Goal: Task Accomplishment & Management: Manage account settings

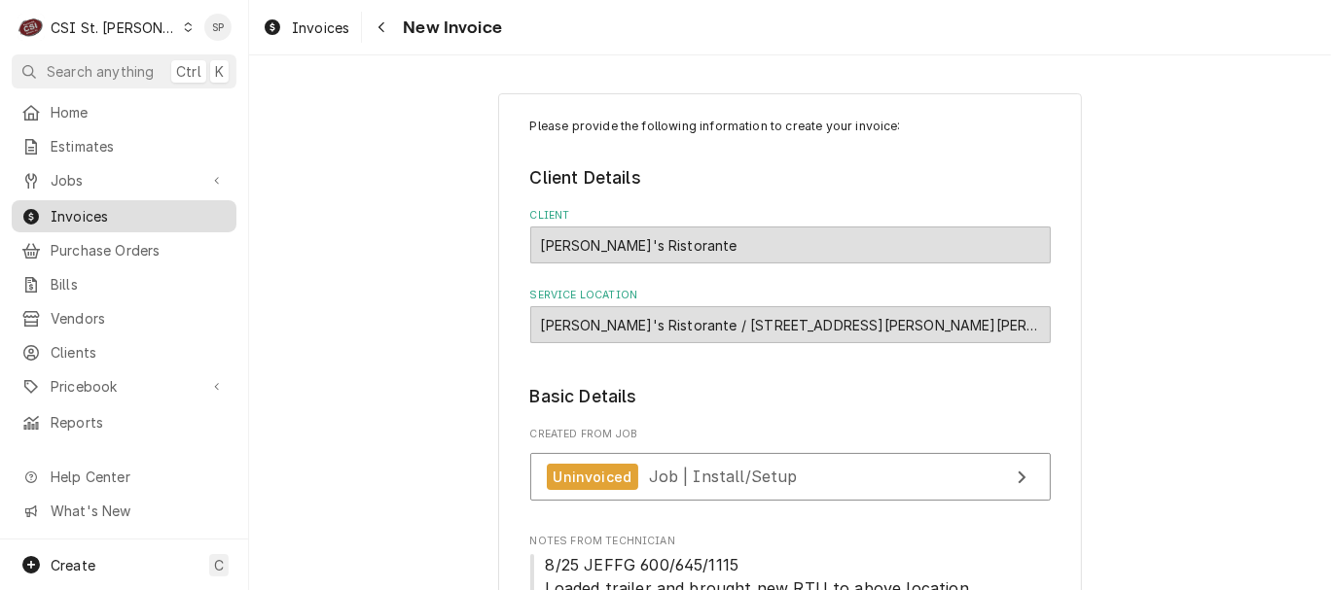
click at [172, 211] on span "Invoices" at bounding box center [139, 216] width 176 height 20
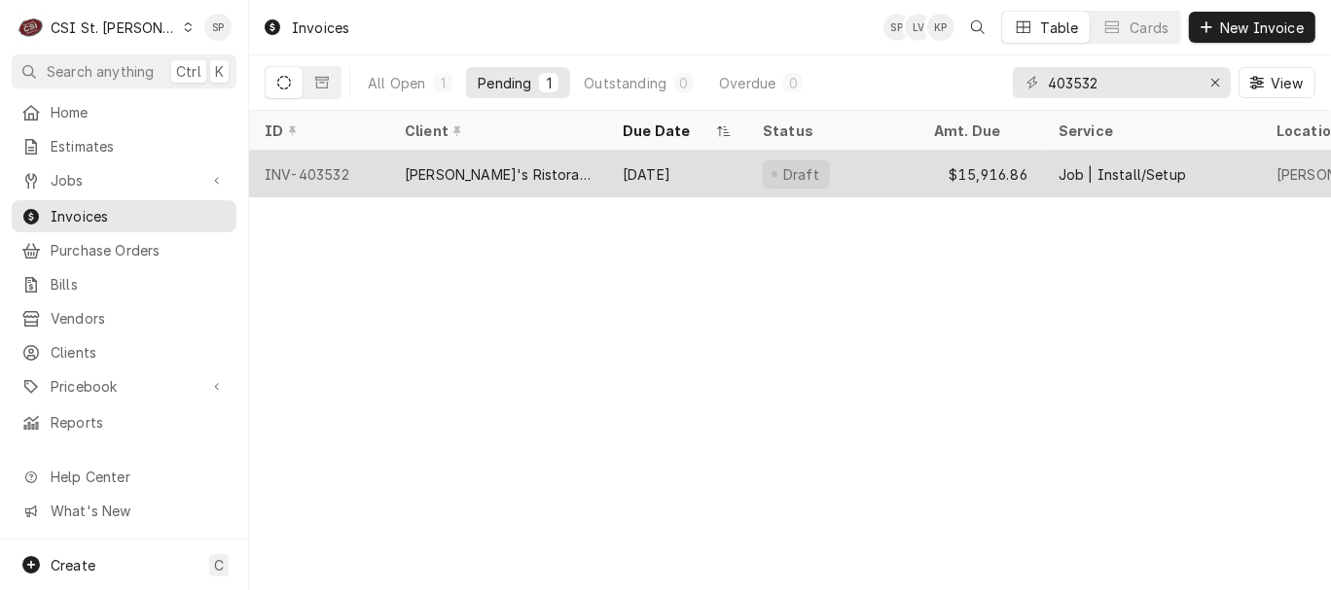
click at [304, 166] on div "INV-403532" at bounding box center [319, 174] width 140 height 47
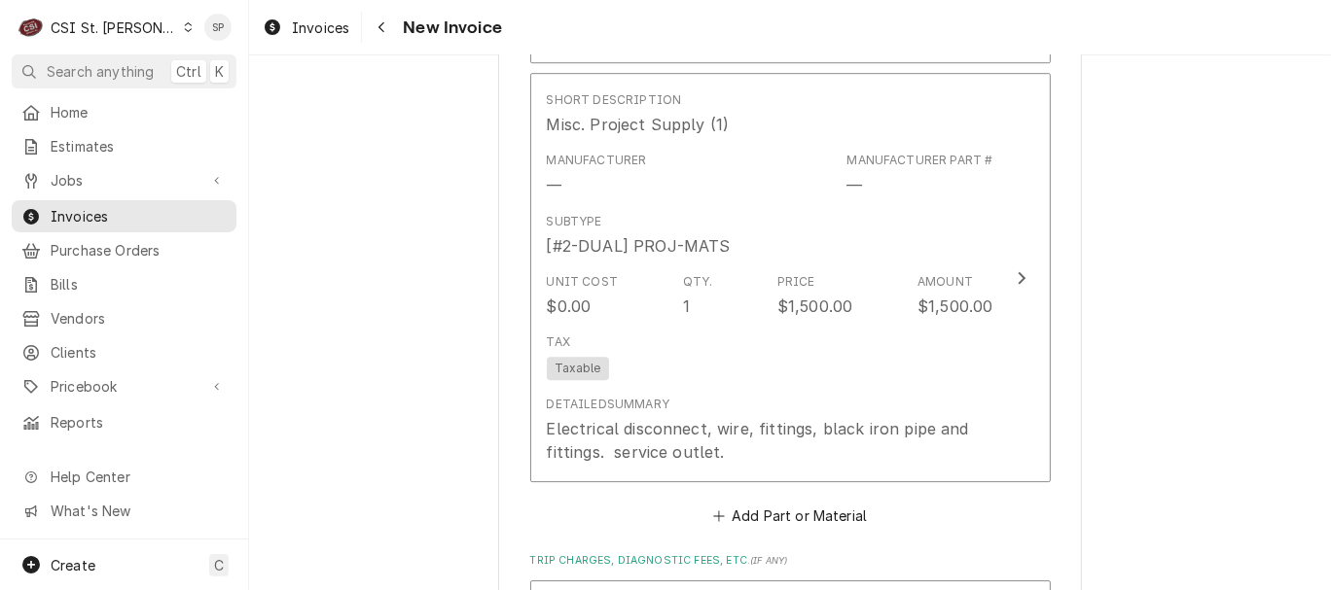
scroll to position [4626, 0]
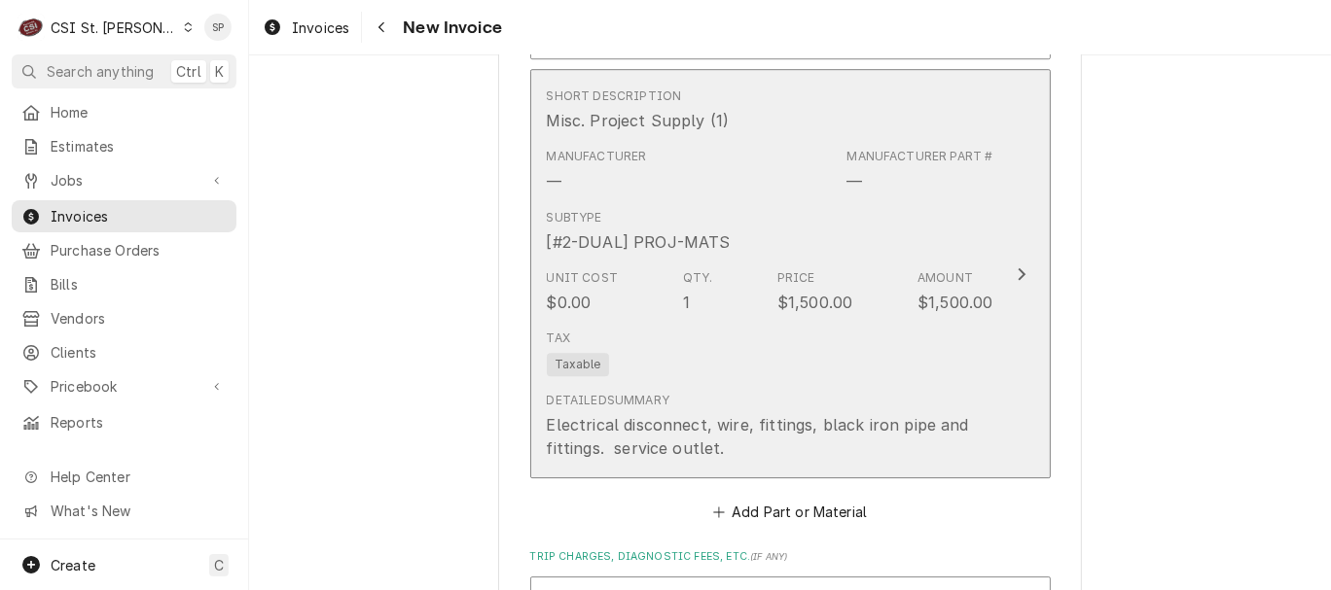
click at [793, 322] on div "Unit Cost $0.00 Qty. 1 Price $1,500.00 Amount $1,500.00" at bounding box center [770, 292] width 447 height 60
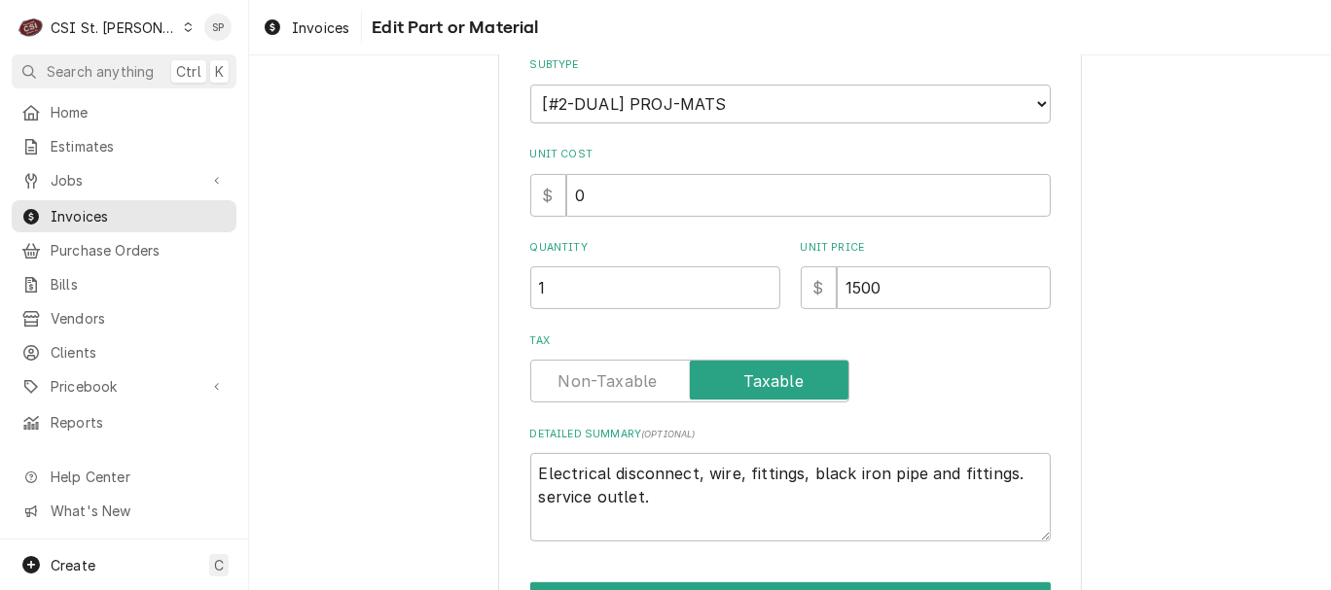
scroll to position [303, 0]
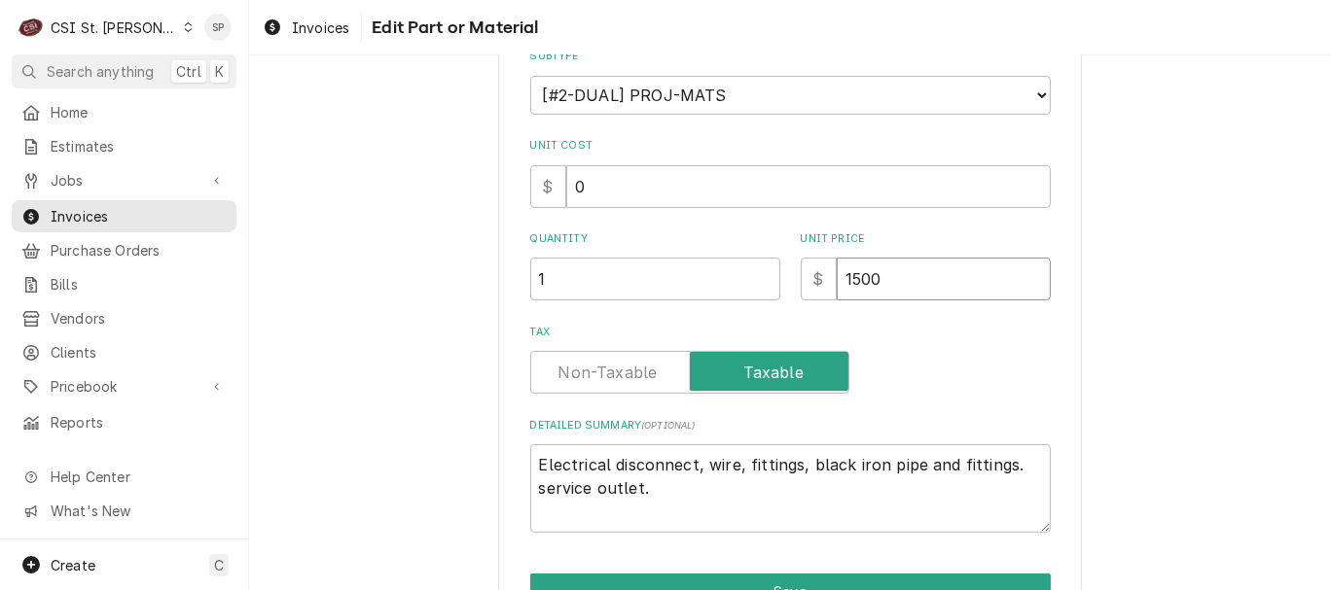
click at [876, 279] on input "1500" at bounding box center [944, 279] width 214 height 43
type textarea "x"
type input "150"
type textarea "x"
type input "15"
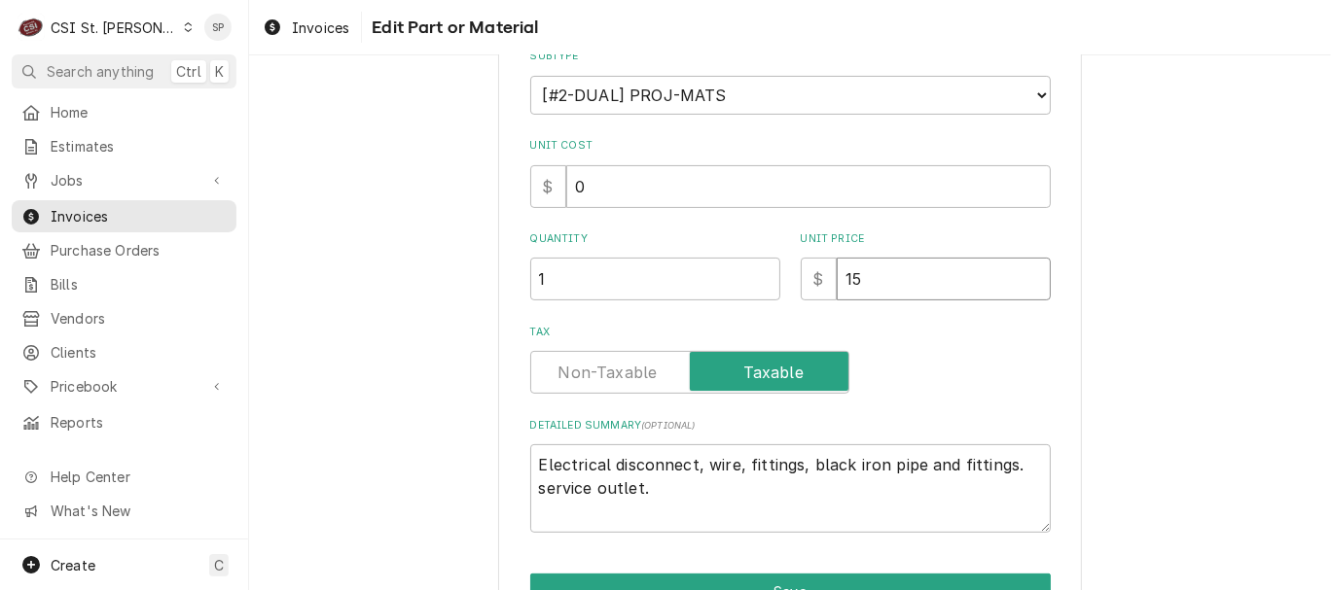
type textarea "x"
type input "1"
type textarea "x"
type input "14"
type textarea "x"
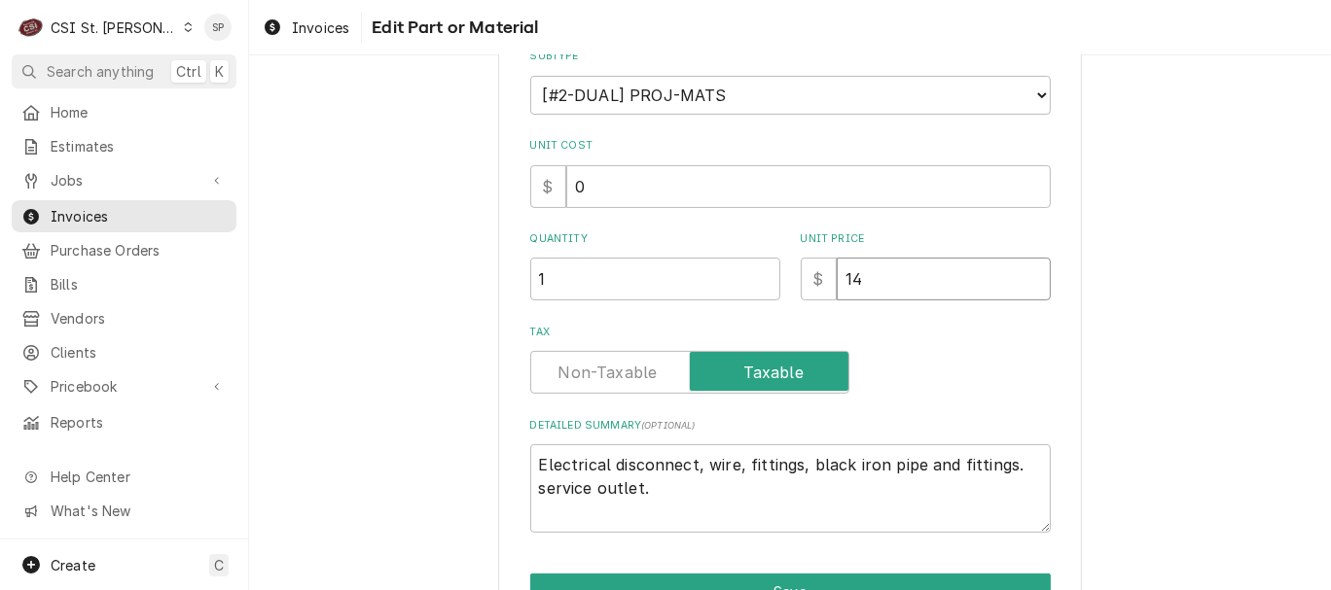
type input "140"
type textarea "x"
type input "1400"
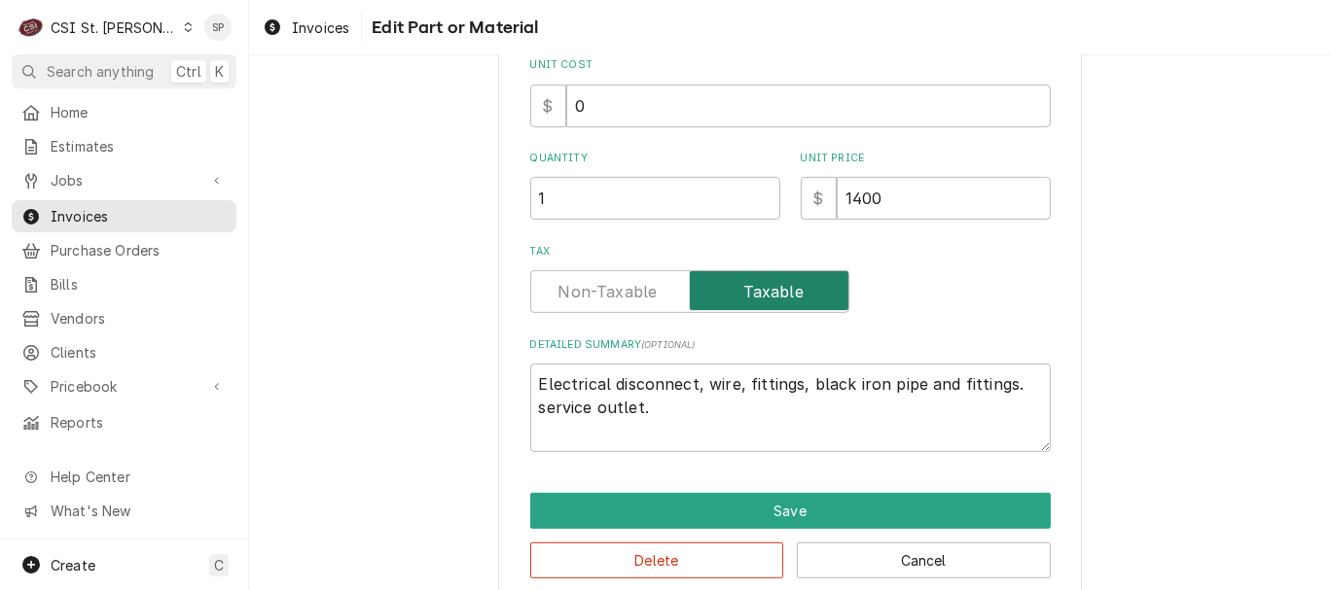
scroll to position [413, 0]
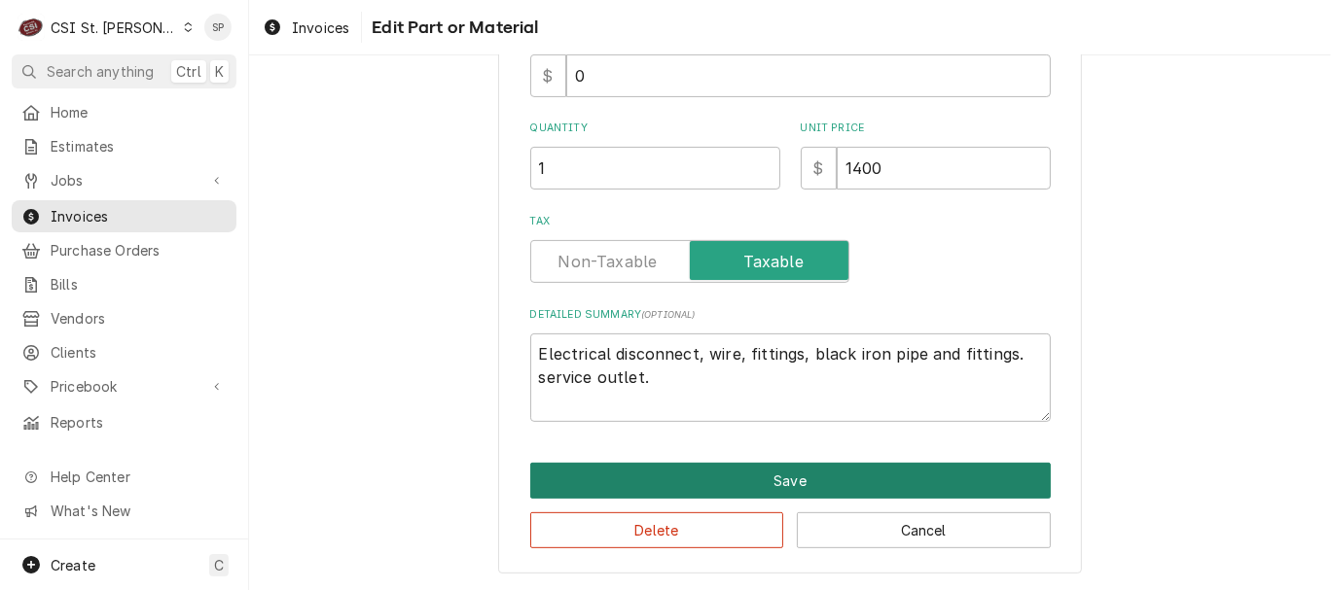
click at [741, 473] on button "Save" at bounding box center [790, 481] width 520 height 36
type textarea "x"
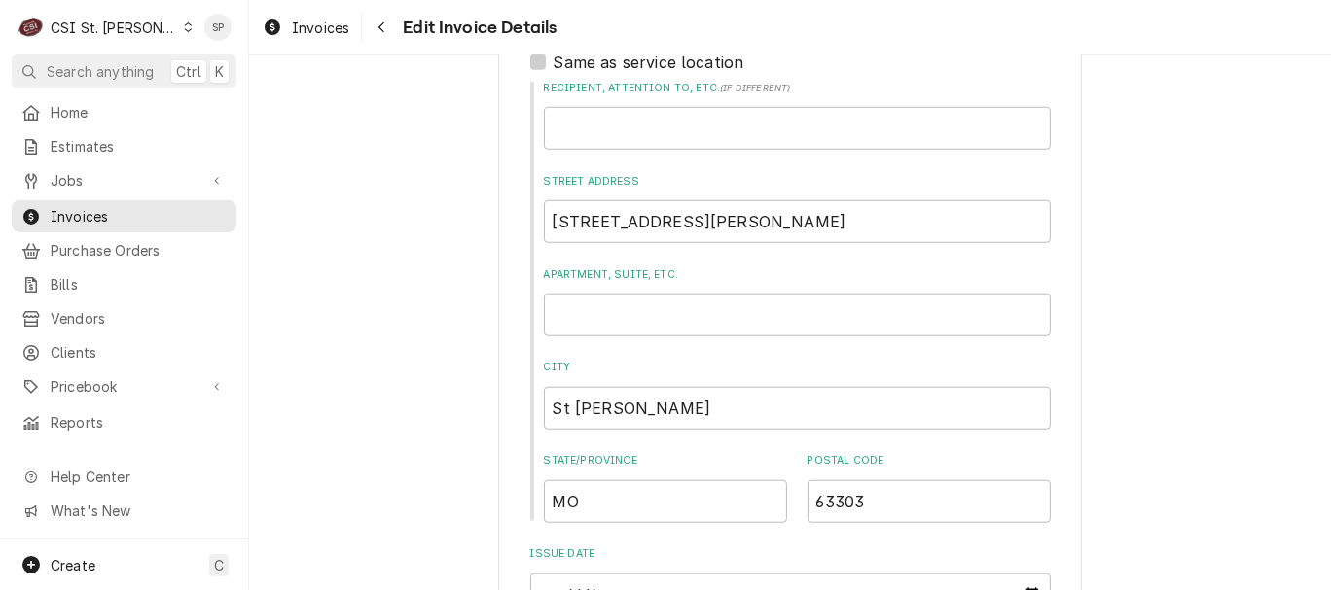
scroll to position [1254, 0]
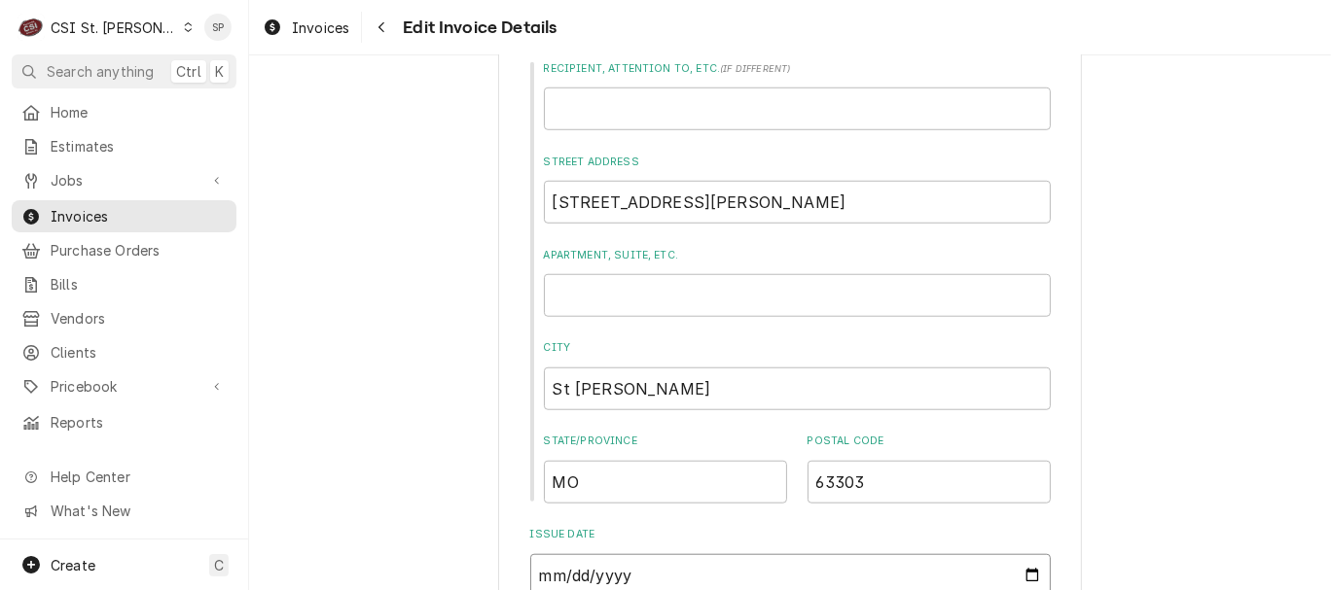
click at [1020, 577] on input "2025-08-29" at bounding box center [790, 576] width 520 height 43
type input "2025-08-31"
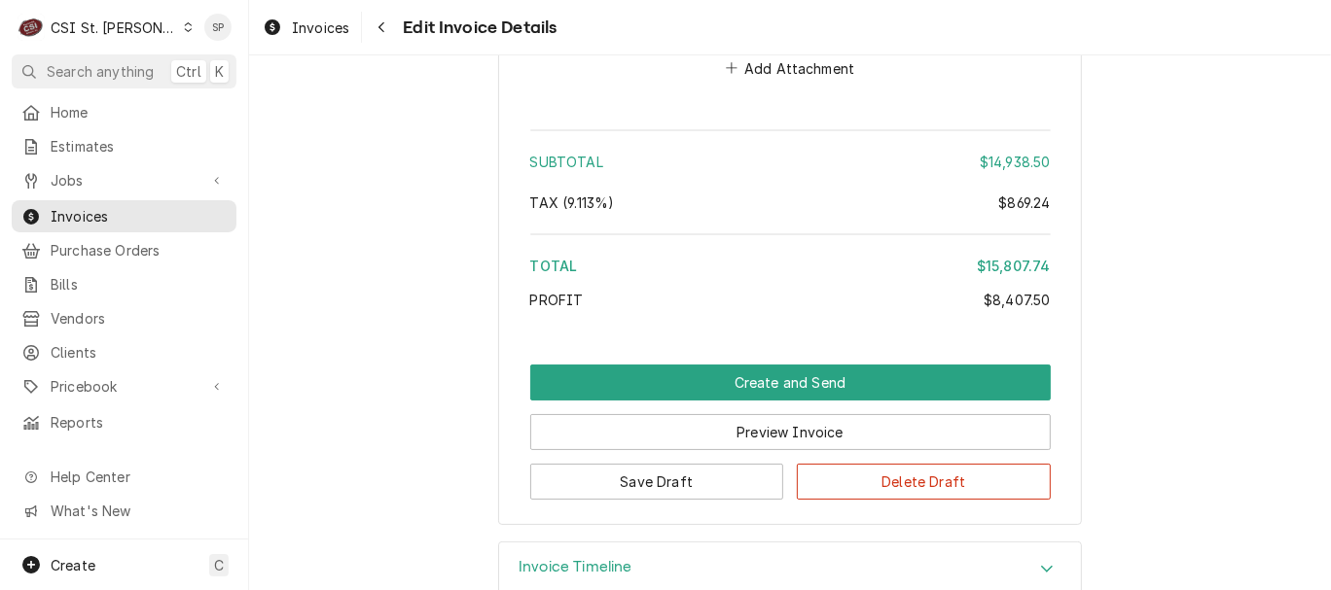
scroll to position [6144, 0]
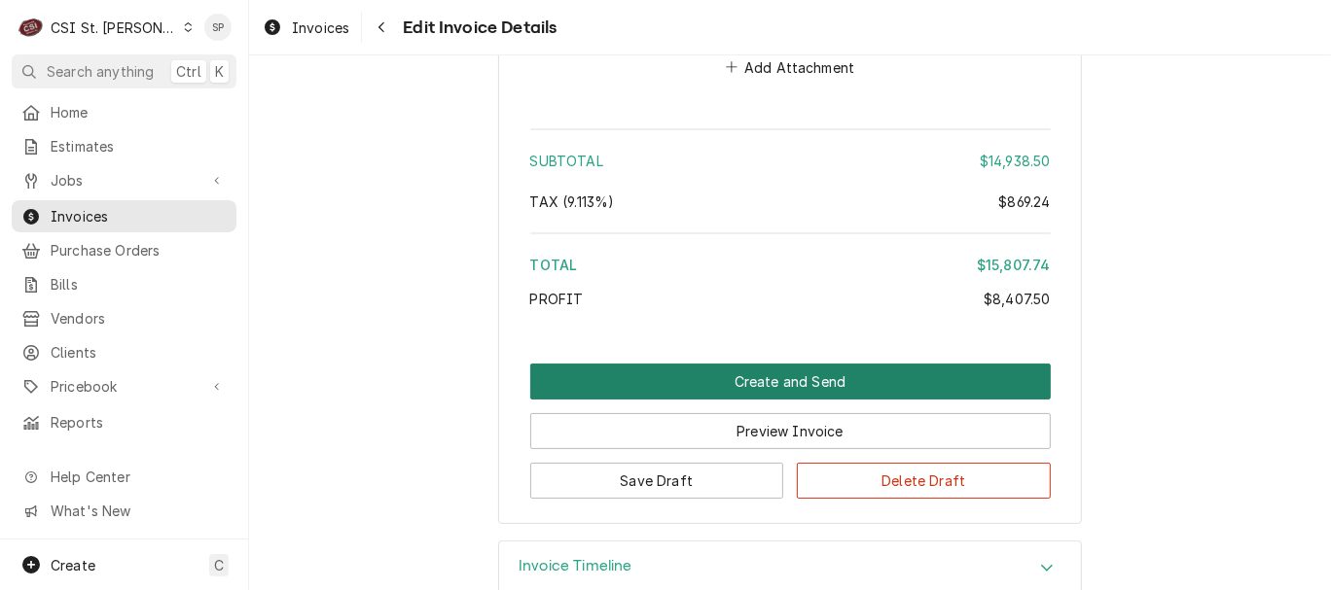
click at [745, 391] on button "Create and Send" at bounding box center [790, 382] width 520 height 36
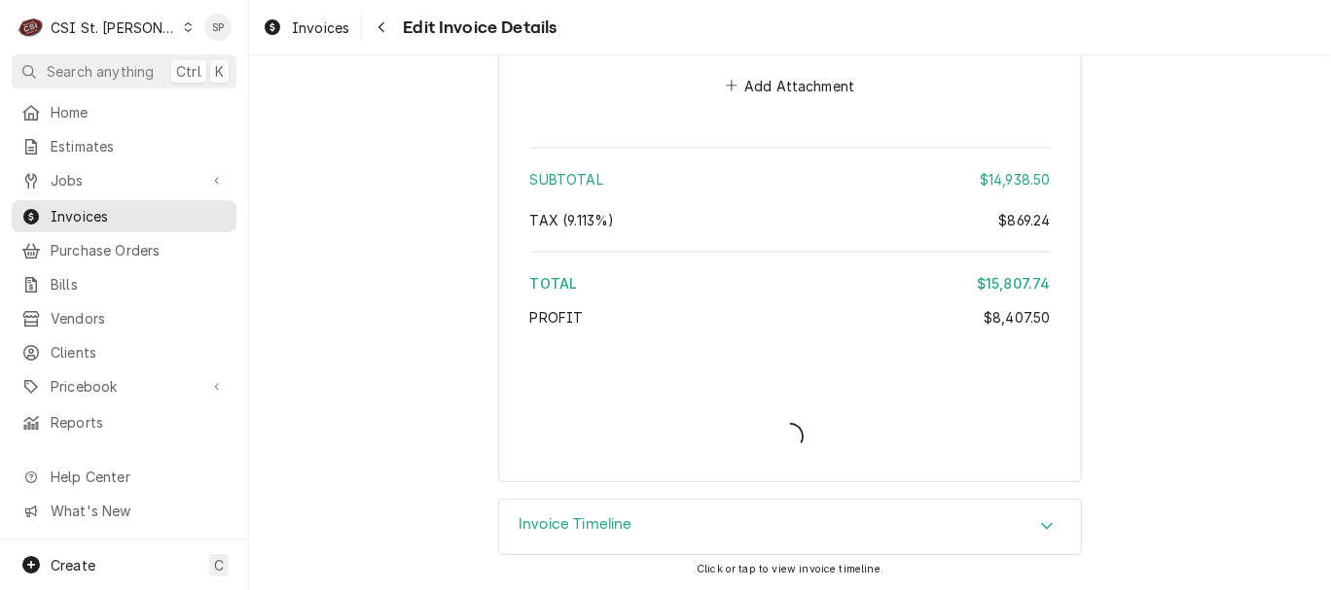
scroll to position [6135, 0]
type textarea "x"
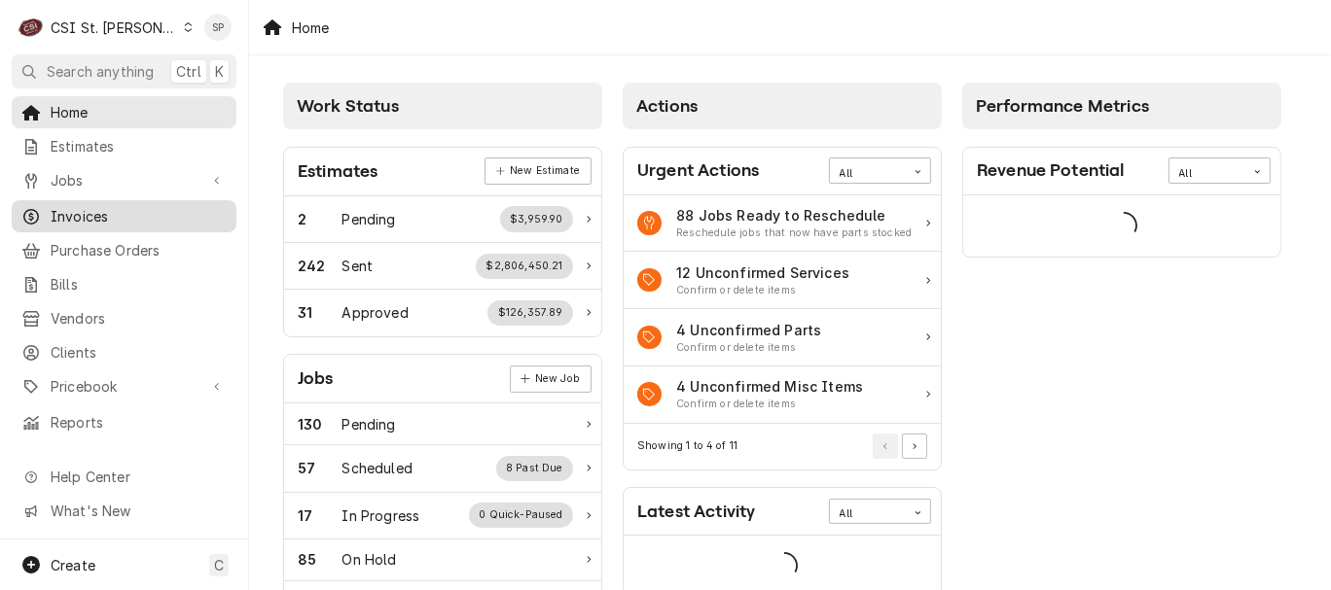
click at [108, 212] on span "Invoices" at bounding box center [139, 216] width 176 height 20
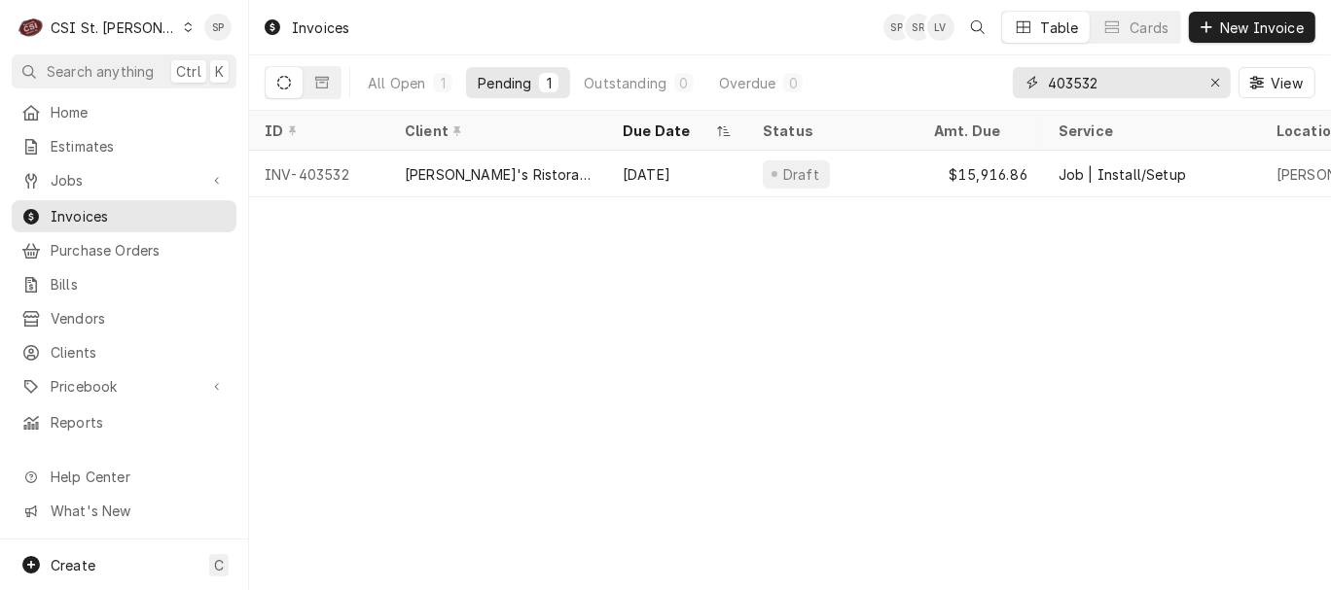
click at [1127, 77] on input "403532" at bounding box center [1121, 82] width 146 height 31
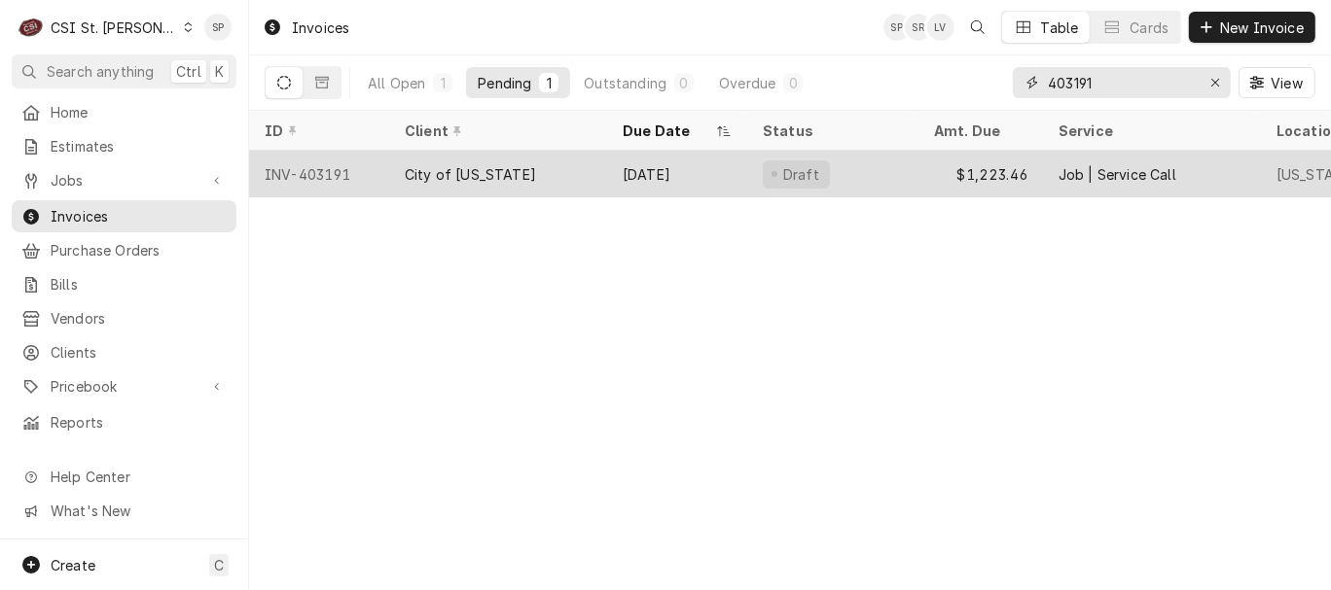
type input "403191"
click at [323, 173] on div "INV-403191" at bounding box center [319, 174] width 140 height 47
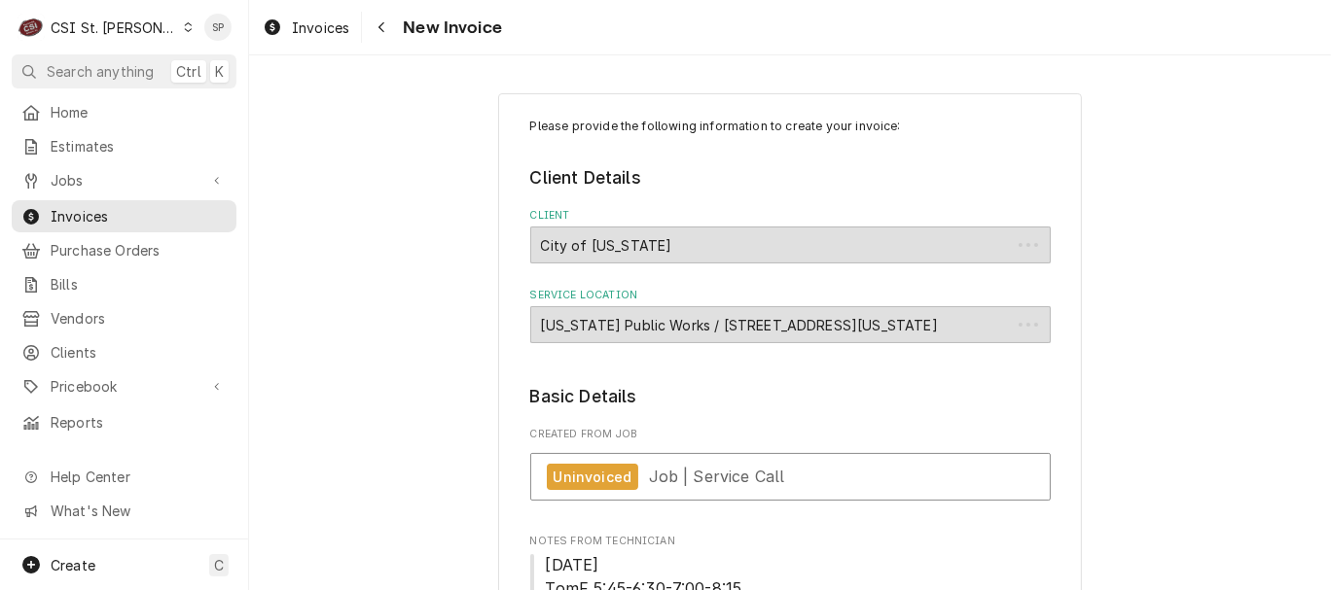
type textarea "x"
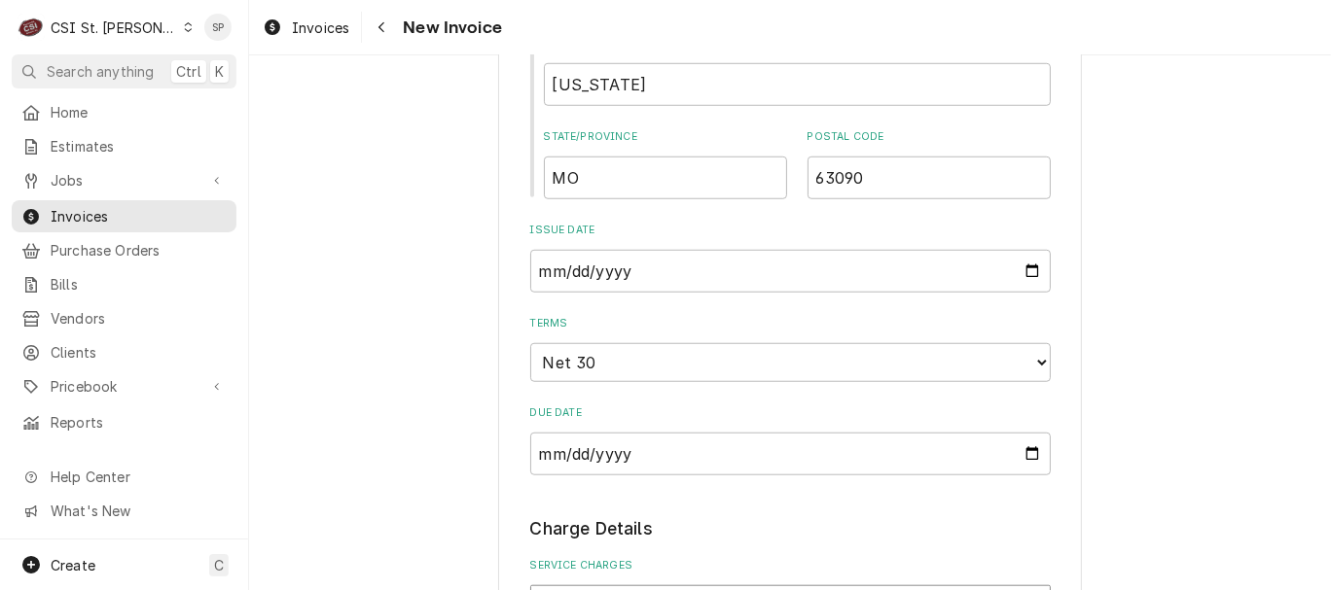
scroll to position [1210, 0]
click at [1019, 284] on input "2025-08-22" at bounding box center [790, 269] width 520 height 43
click at [1019, 277] on input "2025-08-22" at bounding box center [790, 269] width 520 height 43
type input "2025-08-31"
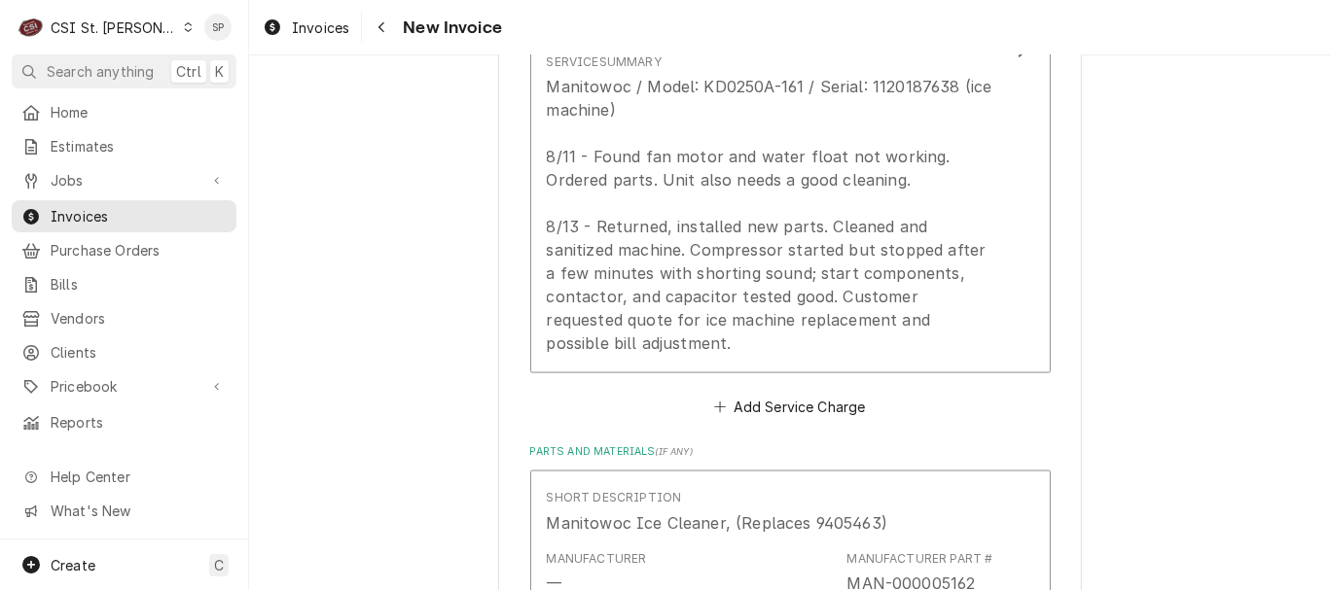
scroll to position [2106, 0]
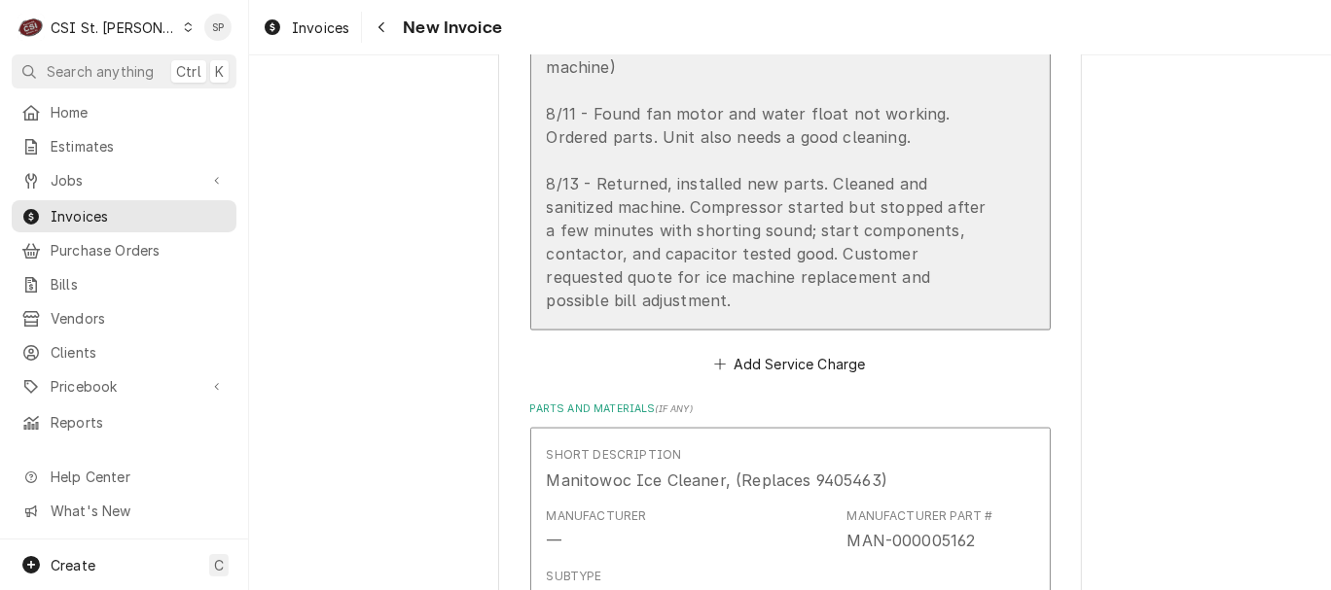
click at [1003, 284] on button "Short Description 1-Labor (Service) | Standard | Incurred Subtype [#1-SALE] LAB…" at bounding box center [790, 9] width 520 height 643
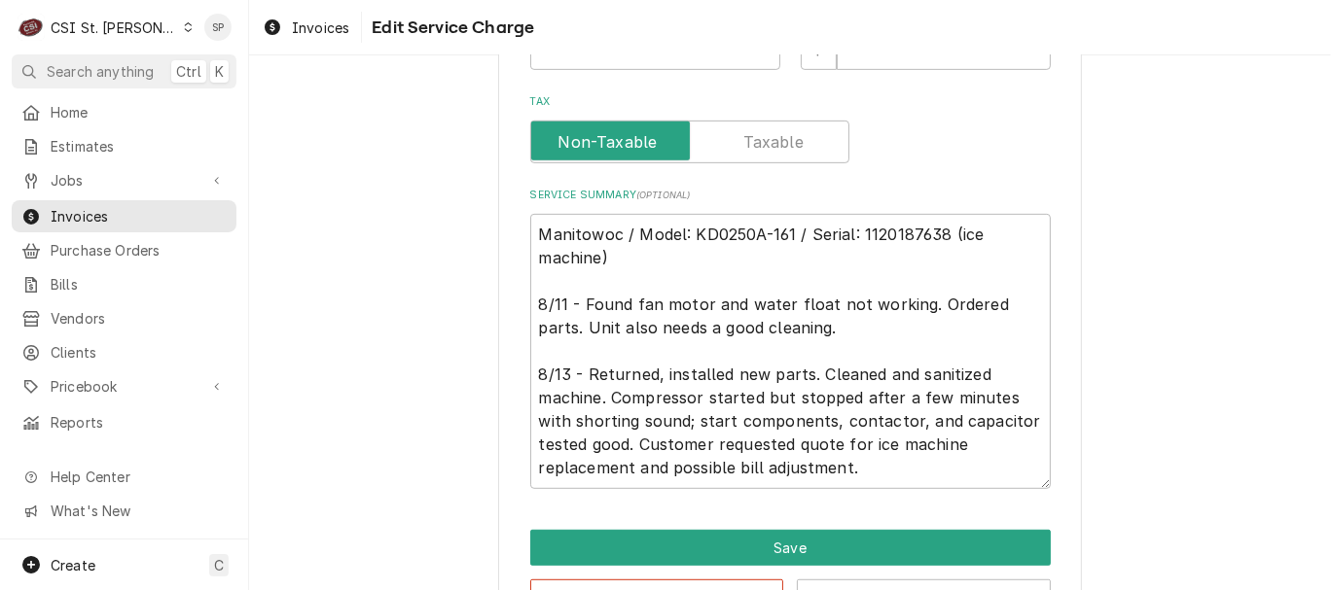
scroll to position [734, 0]
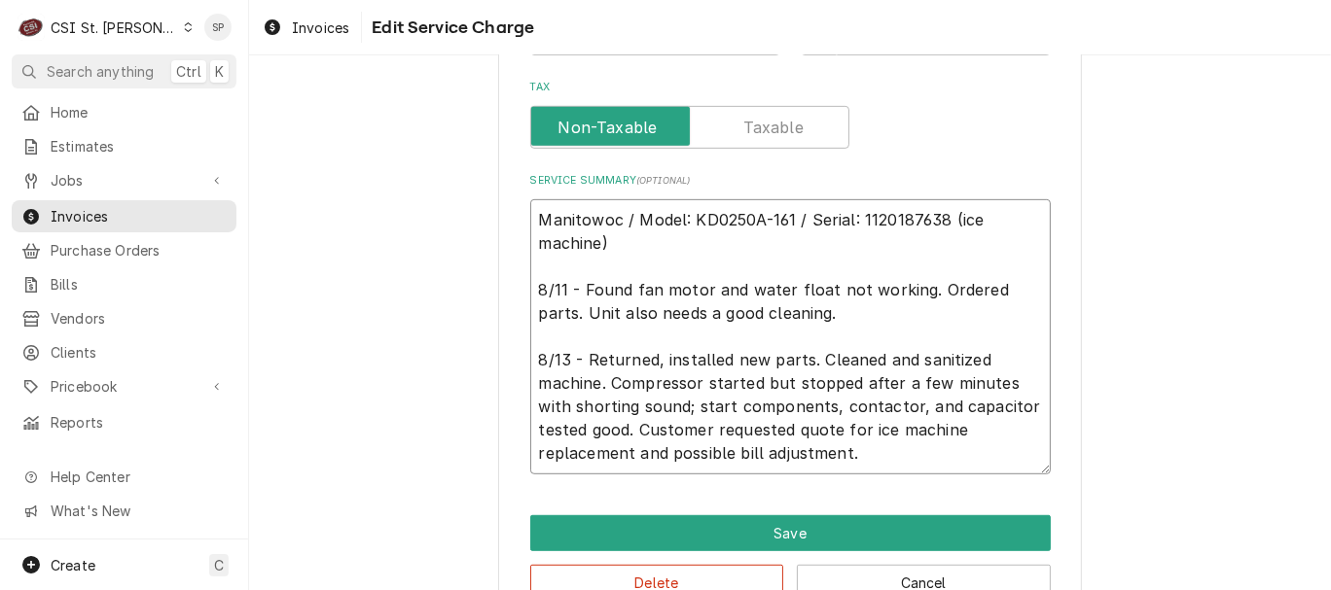
click at [997, 430] on textarea "Manitowoc / Model: KD0250A-161 / Serial: 1120187638 (ice machine) 8/11 - Found …" at bounding box center [790, 336] width 520 height 275
type textarea "x"
type textarea "Manitowoc / Model: KD0250A-161 / Serial: 1120187638 (ice machine) 8/11 - Found …"
type textarea "x"
type textarea "Manitowoc / Model: KD0250A-161 / Serial: 1120187638 (ice machine) 8/11 - Found …"
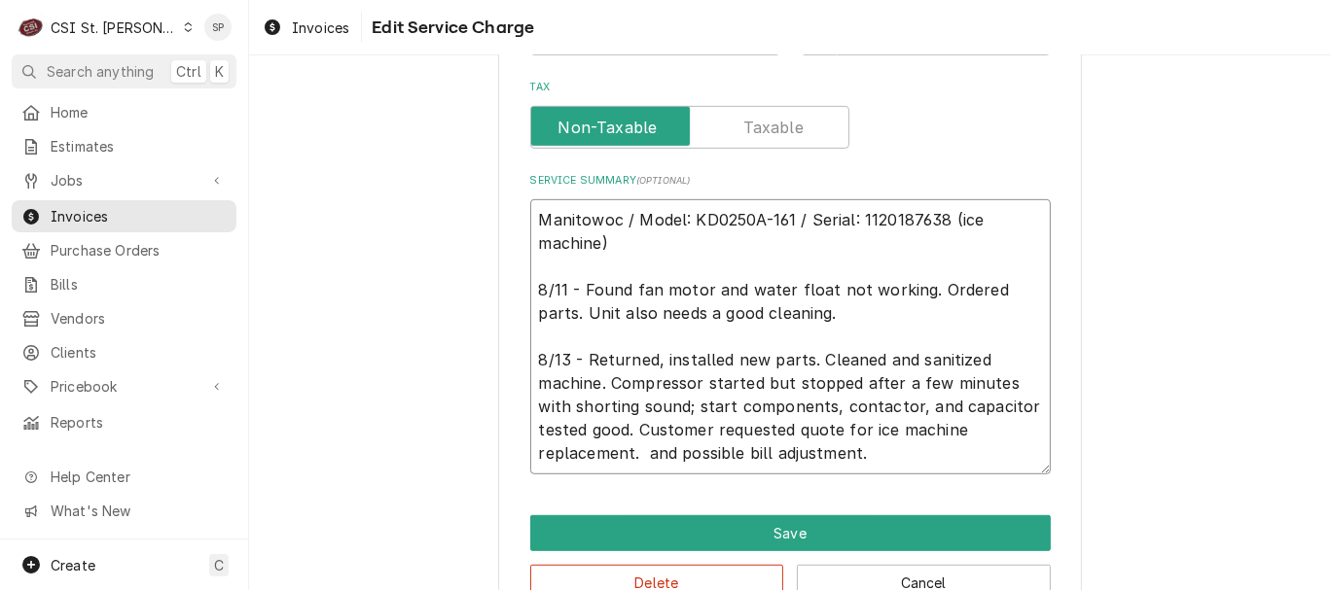
type textarea "x"
type textarea "Manitowoc / Model: KD0250A-161 / Serial: 1120187638 (ice machine) 8/11 - Found …"
type textarea "x"
type textarea "Manitowoc / Model: KD0250A-161 / Serial: 1120187638 (ice machine) 8/11 - Found …"
type textarea "x"
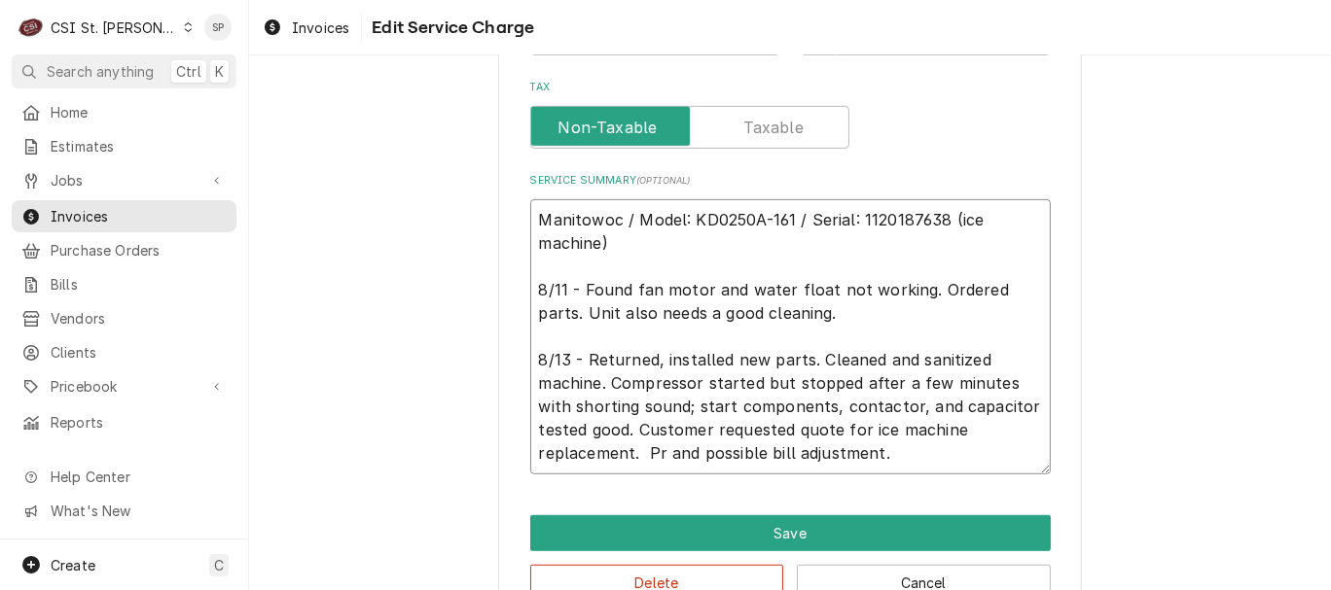
type textarea "Manitowoc / Model: KD0250A-161 / Serial: 1120187638 (ice machine) 8/11 - Found …"
type textarea "x"
type textarea "Manitowoc / Model: KD0250A-161 / Serial: 1120187638 (ice machine) 8/11 - Found …"
type textarea "x"
type textarea "Manitowoc / Model: KD0250A-161 / Serial: 1120187638 (ice machine) 8/11 - Found …"
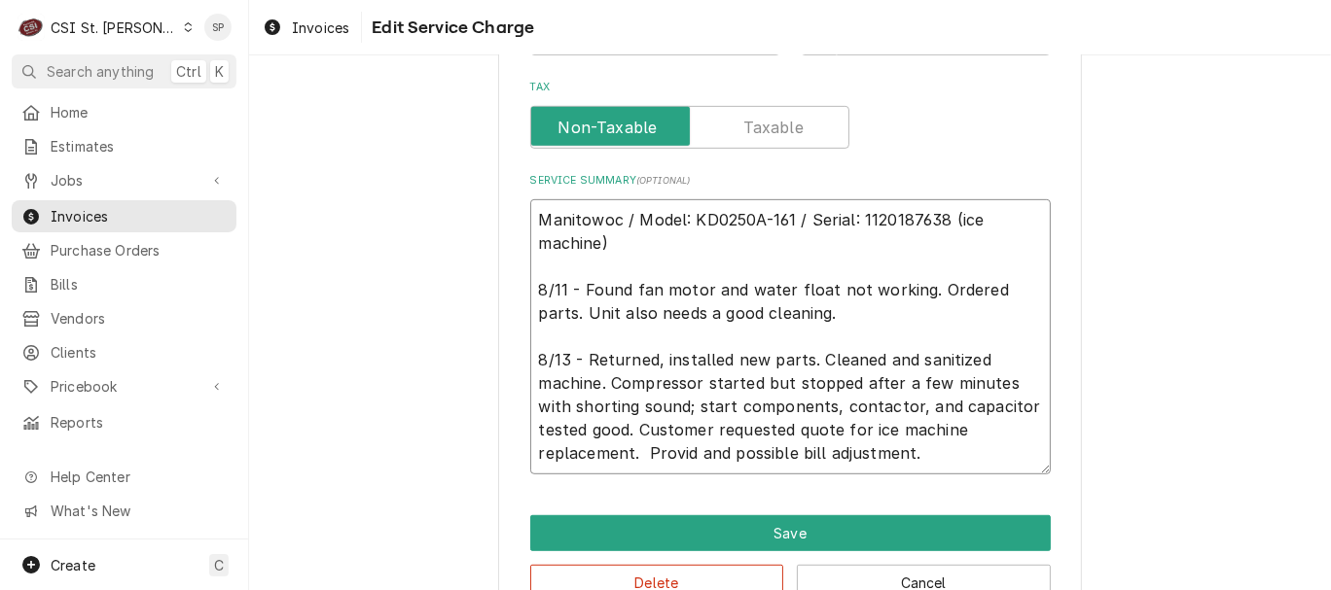
type textarea "x"
type textarea "Manitowoc / Model: KD0250A-161 / Serial: 1120187638 (ice machine) 8/11 - Found …"
type textarea "x"
type textarea "Manitowoc / Model: KD0250A-161 / Serial: 1120187638 (ice machine) 8/11 - Found …"
type textarea "x"
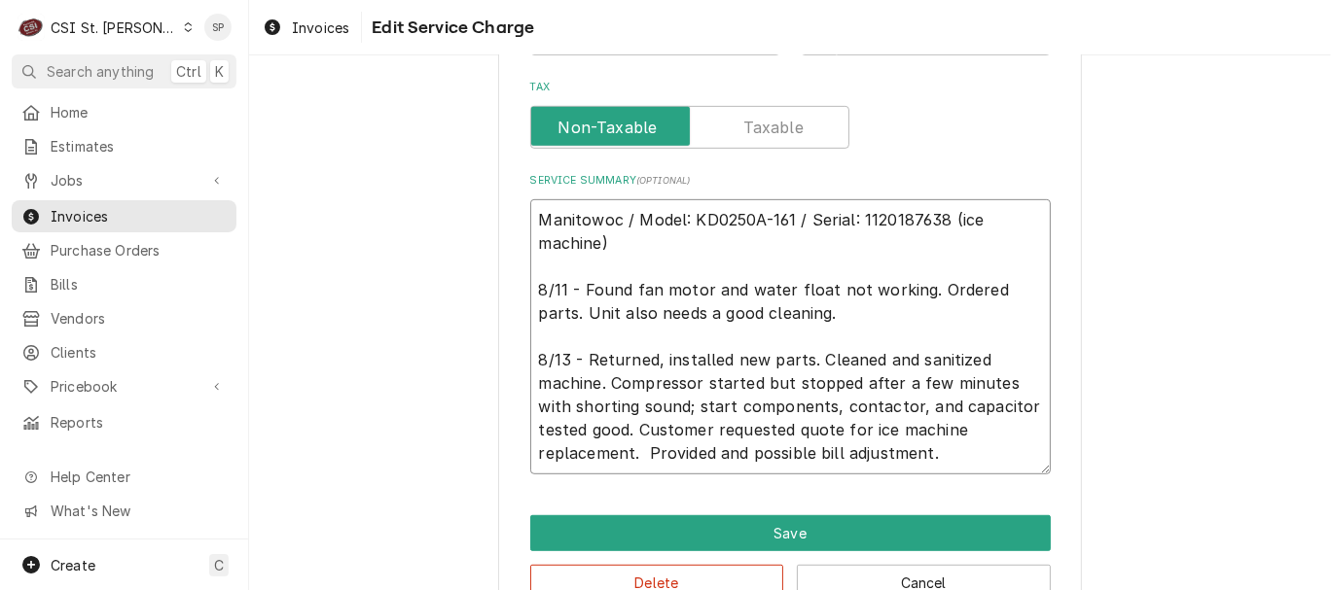
type textarea "Manitowoc / Model: KD0250A-161 / Serial: 1120187638 (ice machine) 8/11 - Found …"
type textarea "x"
type textarea "Manitowoc / Model: KD0250A-161 / Serial: 1120187638 (ice machine) 8/11 - Found …"
type textarea "x"
type textarea "Manitowoc / Model: KD0250A-161 / Serial: 1120187638 (ice machine) 8/11 - Found …"
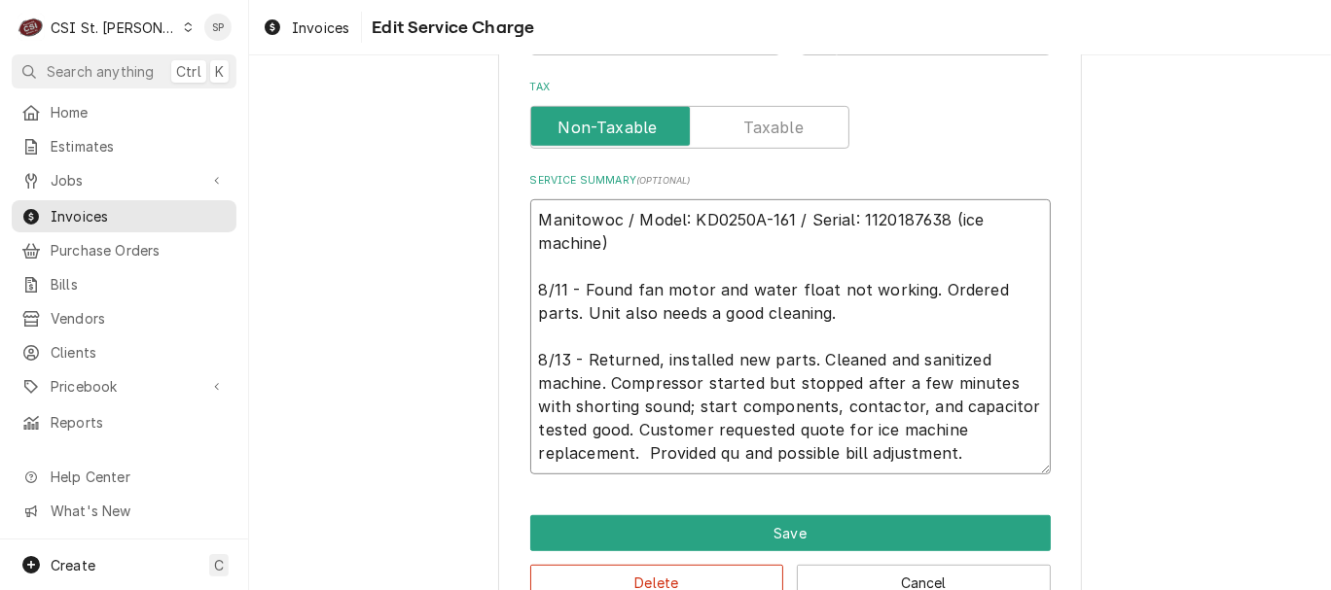
type textarea "x"
type textarea "Manitowoc / Model: KD0250A-161 / Serial: 1120187638 (ice machine) 8/11 - Found …"
type textarea "x"
type textarea "Manitowoc / Model: KD0250A-161 / Serial: 1120187638 (ice machine) 8/11 - Found …"
type textarea "x"
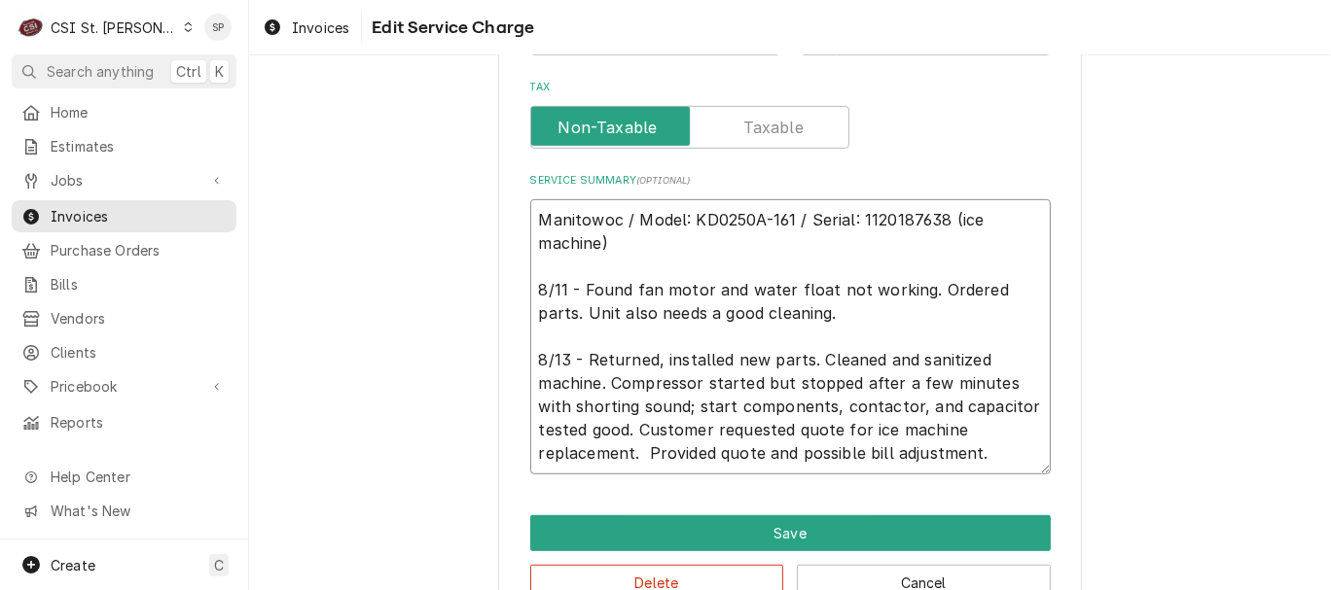
type textarea "Manitowoc / Model: KD0250A-161 / Serial: 1120187638 (ice machine) 8/11 - Found …"
type textarea "x"
type textarea "Manitowoc / Model: KD0250A-161 / Serial: 1120187638 (ice machine) 8/11 - Found …"
type textarea "x"
type textarea "Manitowoc / Model: KD0250A-161 / Serial: 1120187638 (ice machine) 8/11 - Found …"
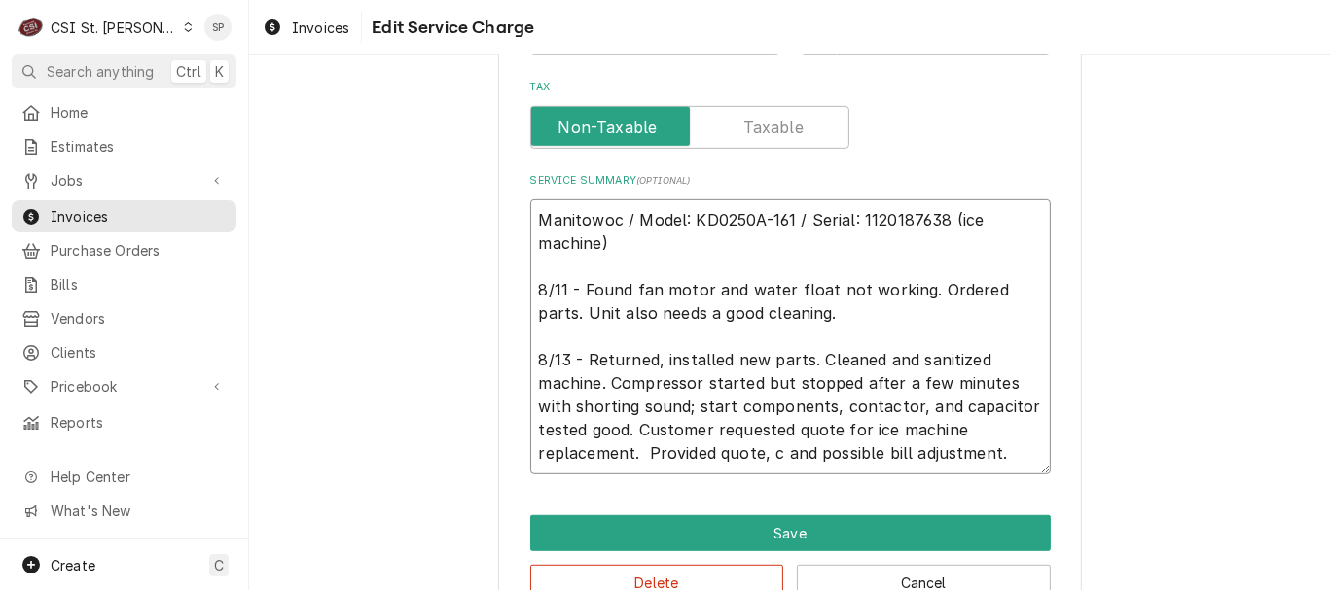
type textarea "x"
type textarea "Manitowoc / Model: KD0250A-161 / Serial: 1120187638 (ice machine) 8/11 - Found …"
type textarea "x"
type textarea "Manitowoc / Model: KD0250A-161 / Serial: 1120187638 (ice machine) 8/11 - Found …"
type textarea "x"
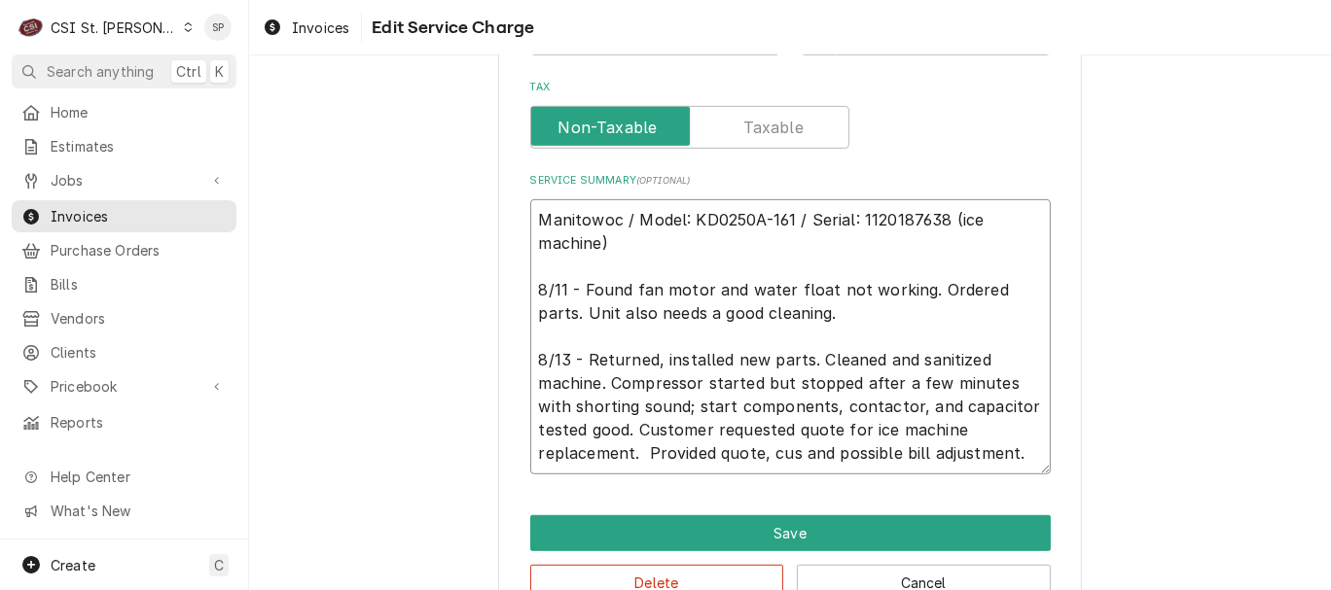
type textarea "Manitowoc / Model: KD0250A-161 / Serial: 1120187638 (ice machine) 8/11 - Found …"
type textarea "x"
type textarea "Manitowoc / Model: KD0250A-161 / Serial: 1120187638 (ice machine) 8/11 - Found …"
type textarea "x"
type textarea "Manitowoc / Model: KD0250A-161 / Serial: 1120187638 (ice machine) 8/11 - Found …"
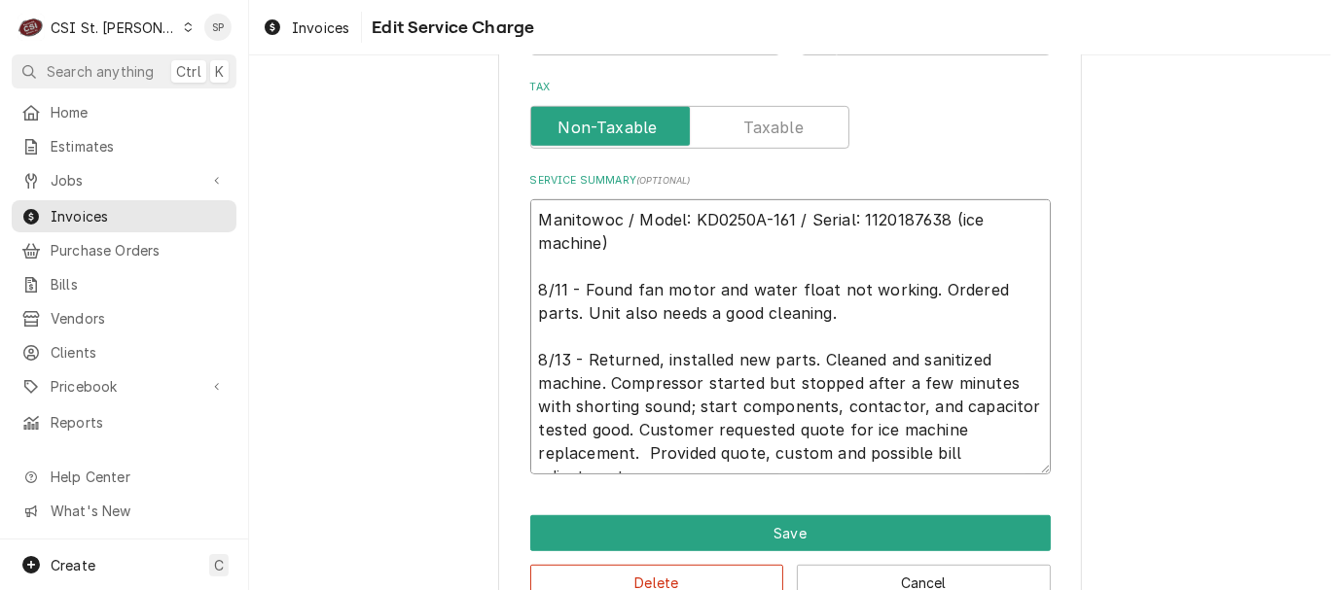
type textarea "x"
type textarea "Manitowoc / Model: KD0250A-161 / Serial: 1120187638 (ice machine) 8/11 - Found …"
type textarea "x"
type textarea "Manitowoc / Model: KD0250A-161 / Serial: 1120187638 (ice machine) 8/11 - Found …"
type textarea "x"
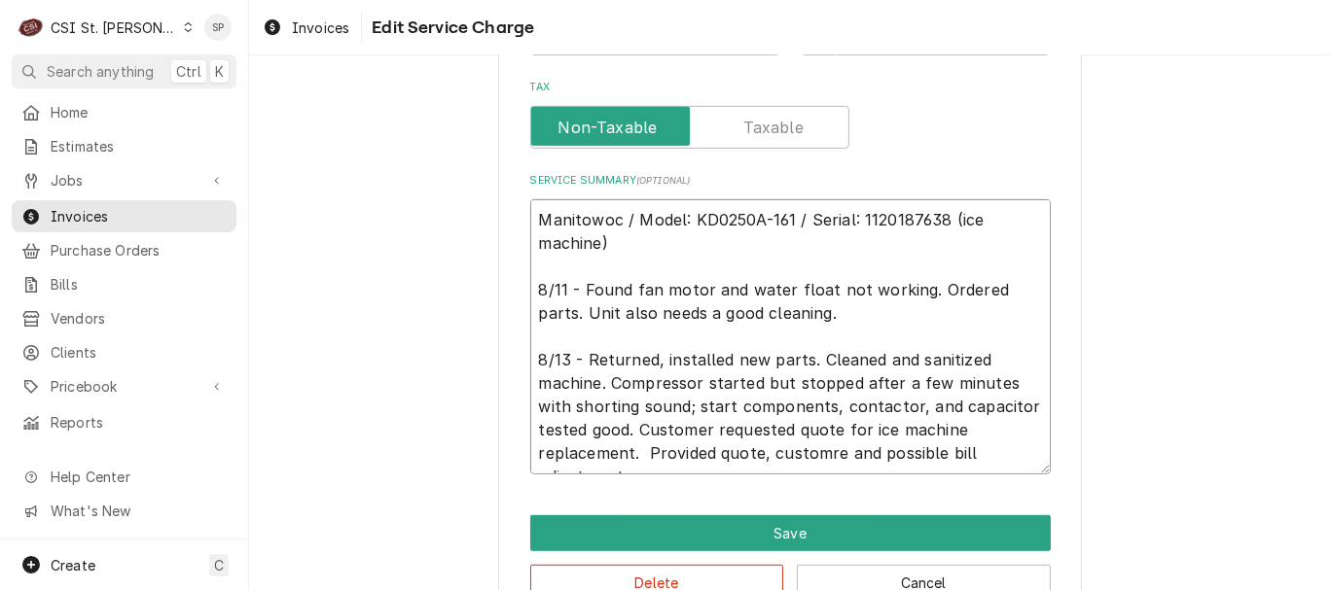
type textarea "Manitowoc / Model: KD0250A-161 / Serial: 1120187638 (ice machine) 8/11 - Found …"
type textarea "x"
type textarea "Manitowoc / Model: KD0250A-161 / Serial: 1120187638 (ice machine) 8/11 - Found …"
type textarea "x"
type textarea "Manitowoc / Model: KD0250A-161 / Serial: 1120187638 (ice machine) 8/11 - Found …"
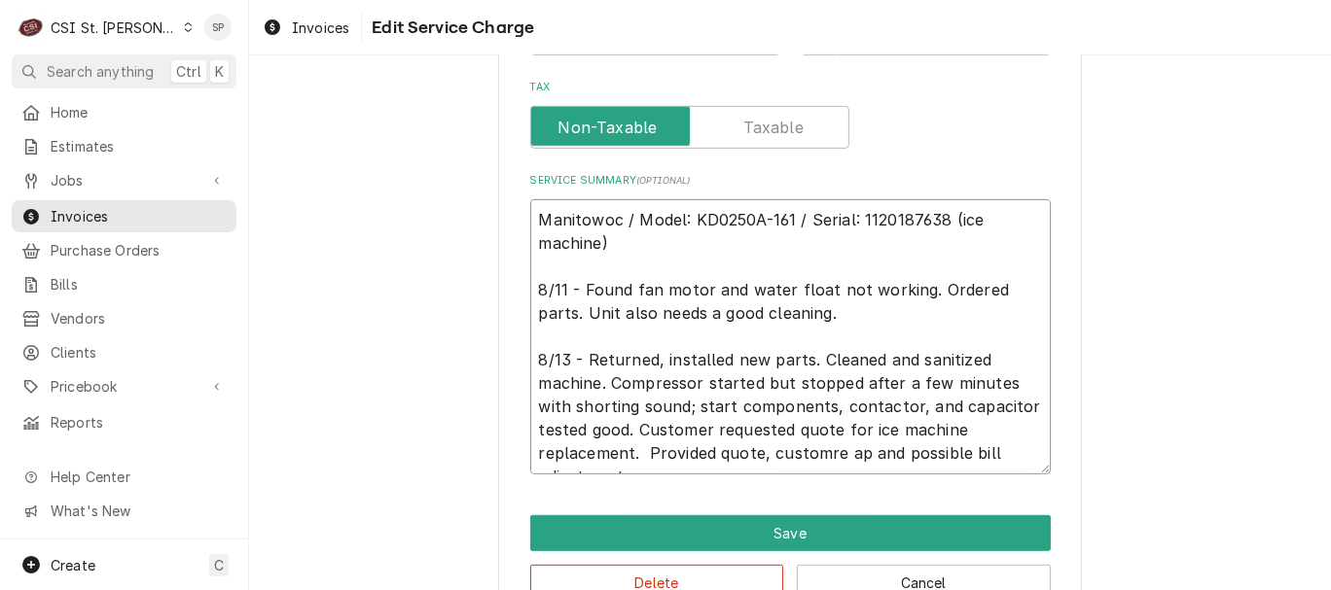
type textarea "x"
type textarea "Manitowoc / Model: KD0250A-161 / Serial: 1120187638 (ice machine) 8/11 - Found …"
type textarea "x"
type textarea "Manitowoc / Model: KD0250A-161 / Serial: 1120187638 (ice machine) 8/11 - Found …"
type textarea "x"
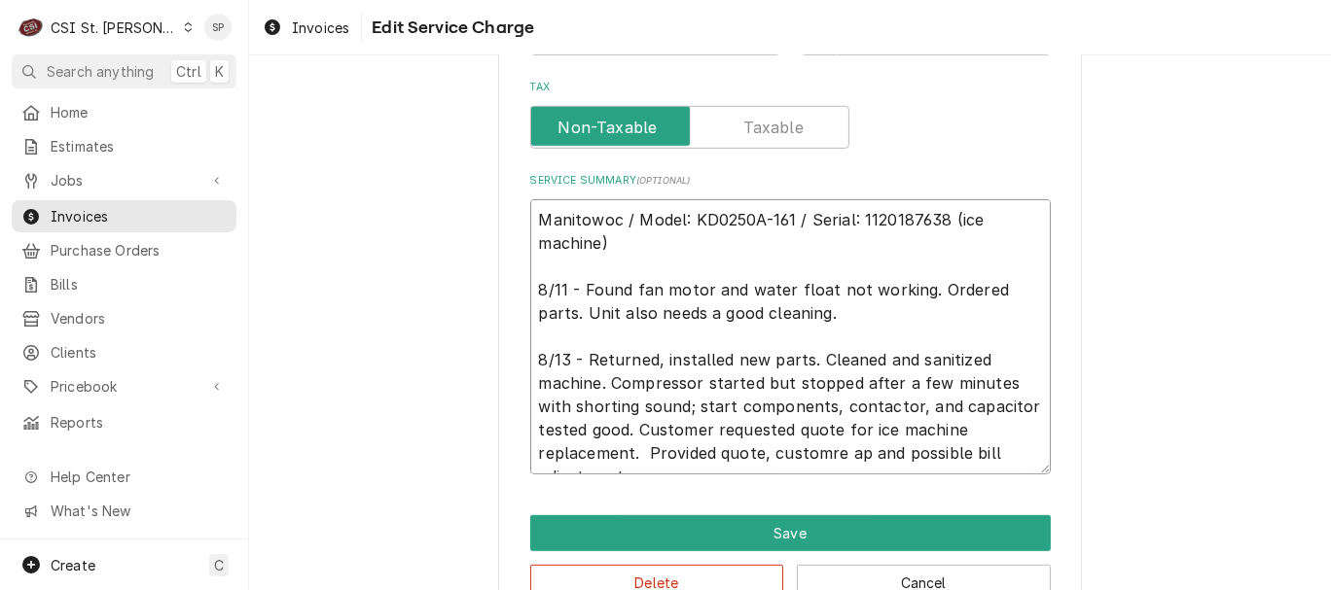
type textarea "Manitowoc / Model: KD0250A-161 / Serial: 1120187638 (ice machine) 8/11 - Found …"
type textarea "x"
type textarea "Manitowoc / Model: KD0250A-161 / Serial: 1120187638 (ice machine) 8/11 - Found …"
type textarea "x"
type textarea "Manitowoc / Model: KD0250A-161 / Serial: 1120187638 (ice machine) 8/11 - Found …"
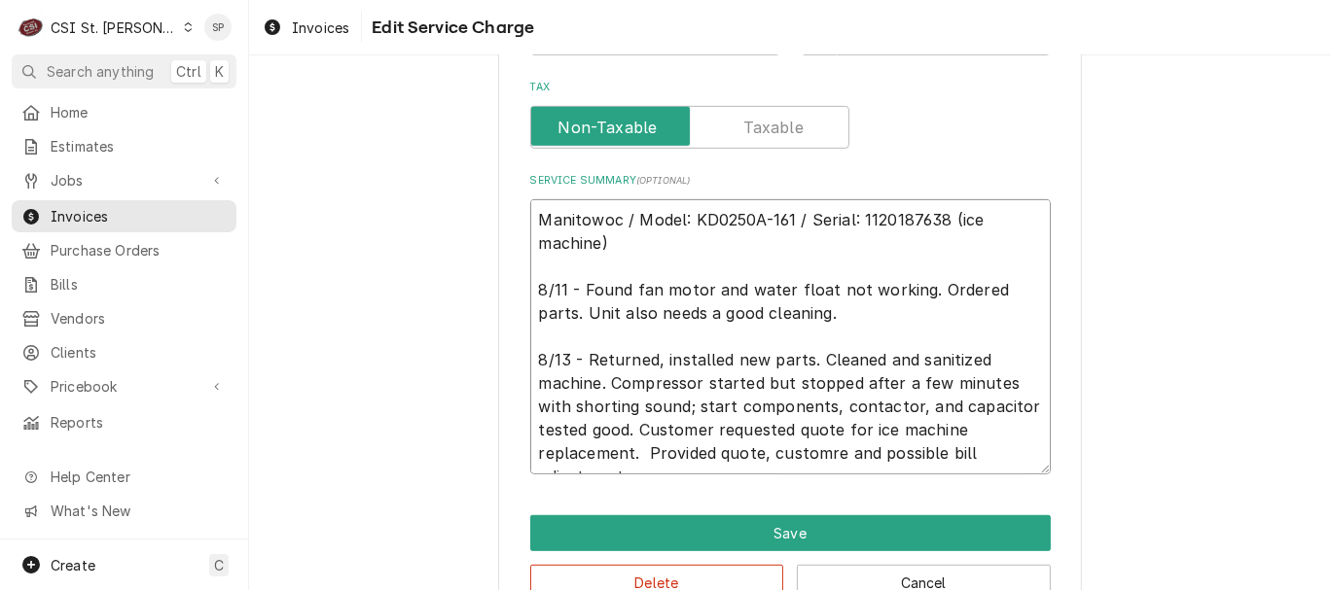
type textarea "x"
type textarea "Manitowoc / Model: KD0250A-161 / Serial: 1120187638 (ice machine) 8/11 - Found …"
type textarea "x"
type textarea "Manitowoc / Model: KD0250A-161 / Serial: 1120187638 (ice machine) 8/11 - Found …"
type textarea "x"
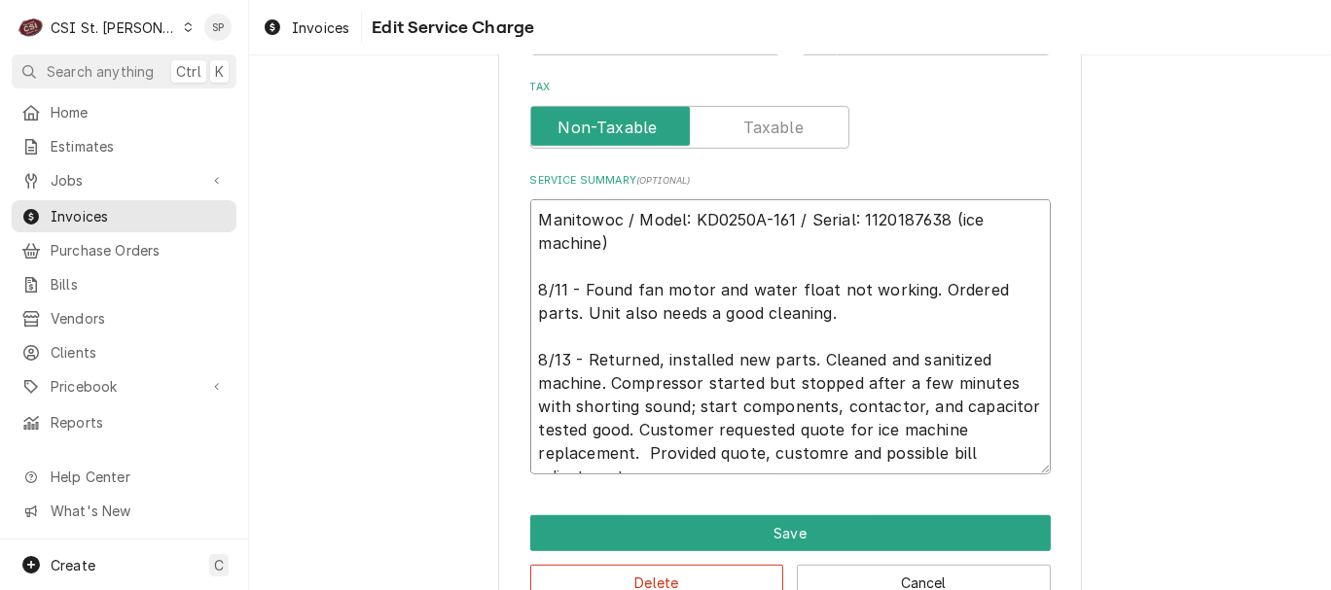
type textarea "Manitowoc / Model: KD0250A-161 / Serial: 1120187638 (ice machine) 8/11 - Found …"
type textarea "x"
type textarea "Manitowoc / Model: KD0250A-161 / Serial: 1120187638 (ice machine) 8/11 - Found …"
type textarea "x"
type textarea "Manitowoc / Model: KD0250A-161 / Serial: 1120187638 (ice machine) 8/11 - Found …"
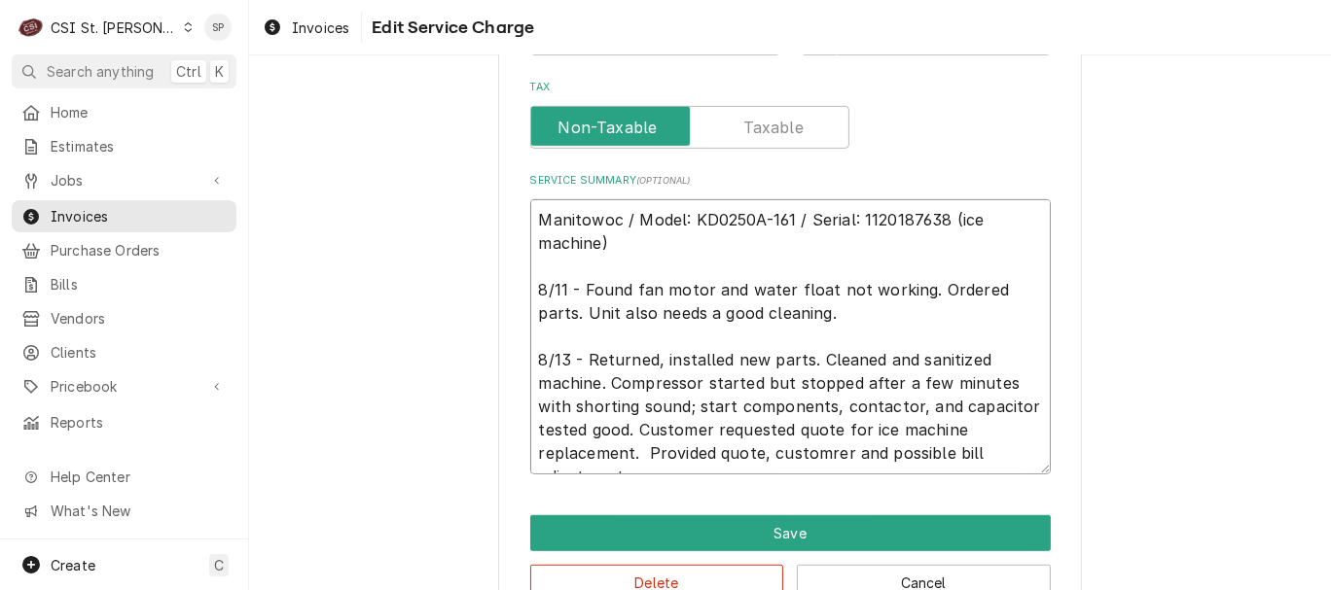
type textarea "x"
type textarea "Manitowoc / Model: KD0250A-161 / Serial: 1120187638 (ice machine) 8/11 - Found …"
type textarea "x"
type textarea "Manitowoc / Model: KD0250A-161 / Serial: 1120187638 (ice machine) 8/11 - Found …"
type textarea "x"
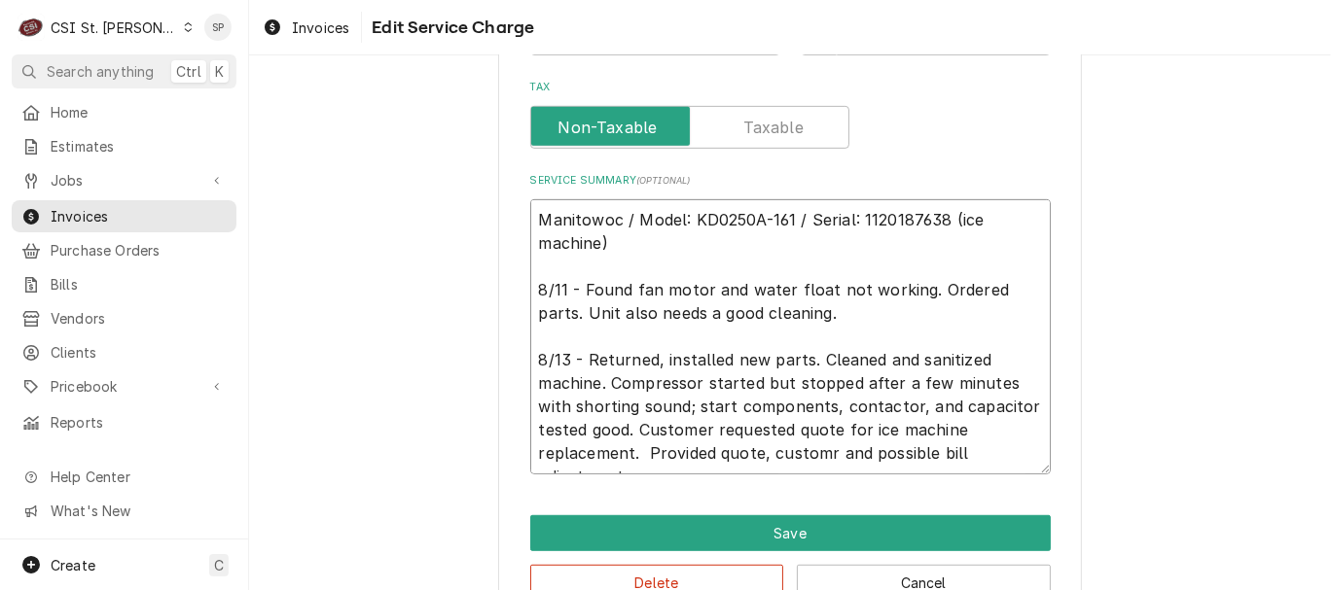
type textarea "Manitowoc / Model: KD0250A-161 / Serial: 1120187638 (ice machine) 8/11 - Found …"
type textarea "x"
type textarea "Manitowoc / Model: KD0250A-161 / Serial: 1120187638 (ice machine) 8/11 - Found …"
type textarea "x"
type textarea "Manitowoc / Model: KD0250A-161 / Serial: 1120187638 (ice machine) 8/11 - Found …"
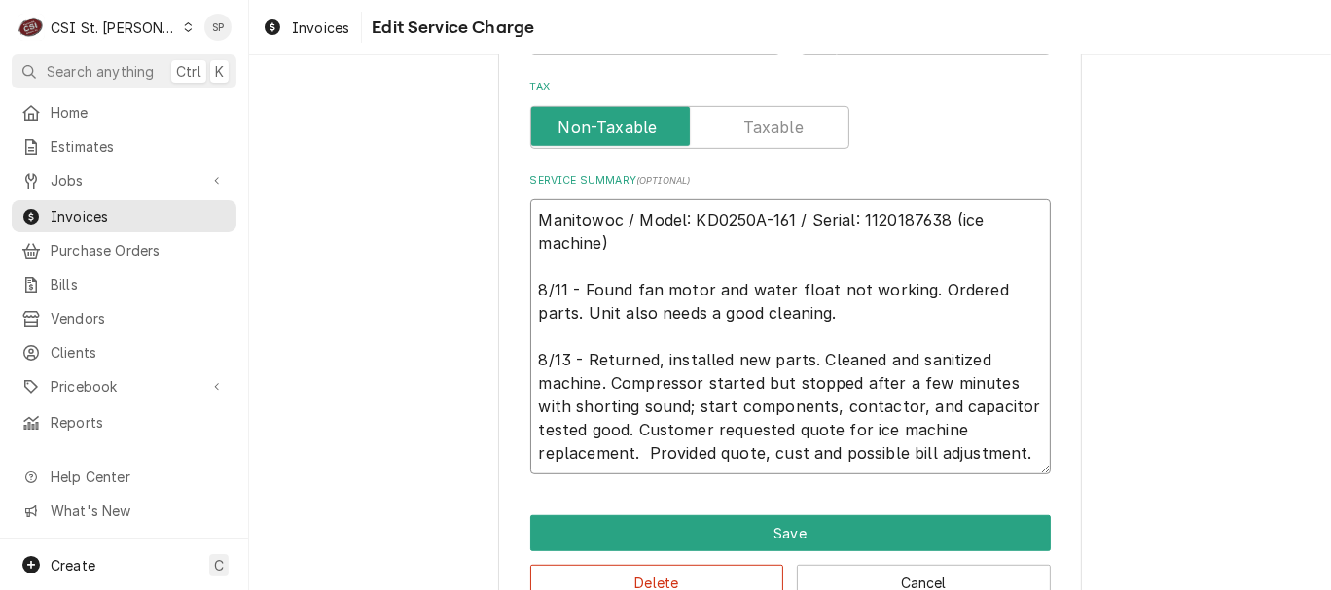
type textarea "x"
type textarea "Manitowoc / Model: KD0250A-161 / Serial: 1120187638 (ice machine) 8/11 - Found …"
type textarea "x"
type textarea "Manitowoc / Model: KD0250A-161 / Serial: 1120187638 (ice machine) 8/11 - Found …"
type textarea "x"
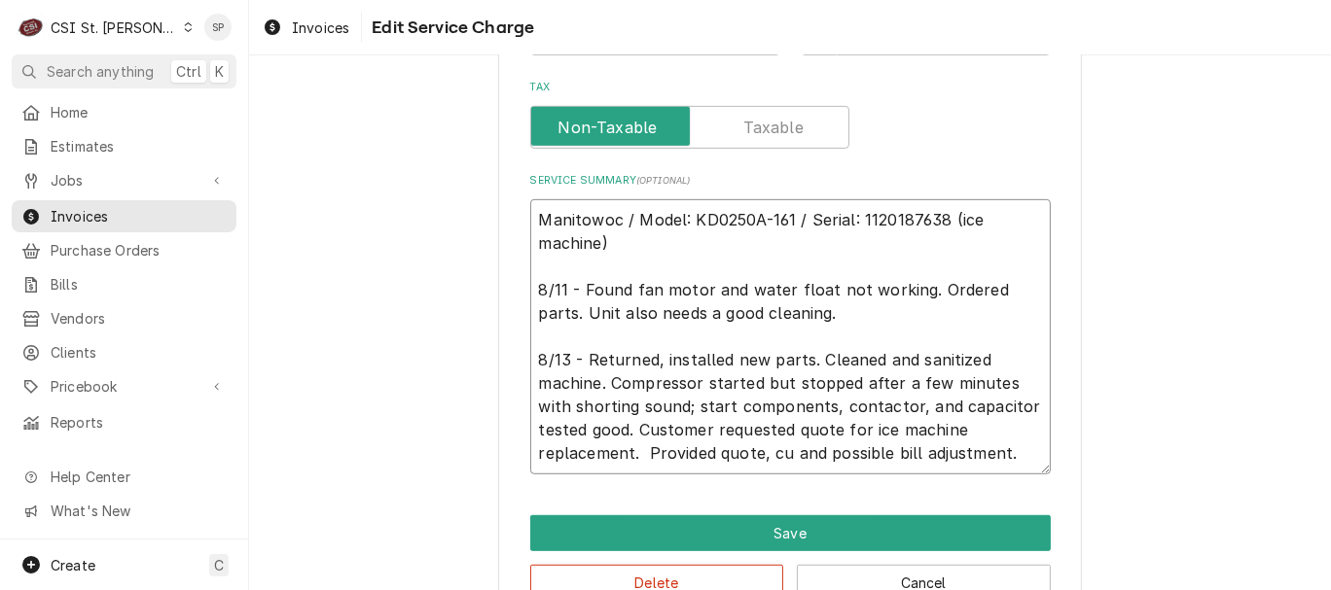
type textarea "Manitowoc / Model: KD0250A-161 / Serial: 1120187638 (ice machine) 8/11 - Found …"
type textarea "x"
type textarea "Manitowoc / Model: KD0250A-161 / Serial: 1120187638 (ice machine) 8/11 - Found …"
type textarea "x"
type textarea "Manitowoc / Model: KD0250A-161 / Serial: 1120187638 (ice machine) 8/11 - Found …"
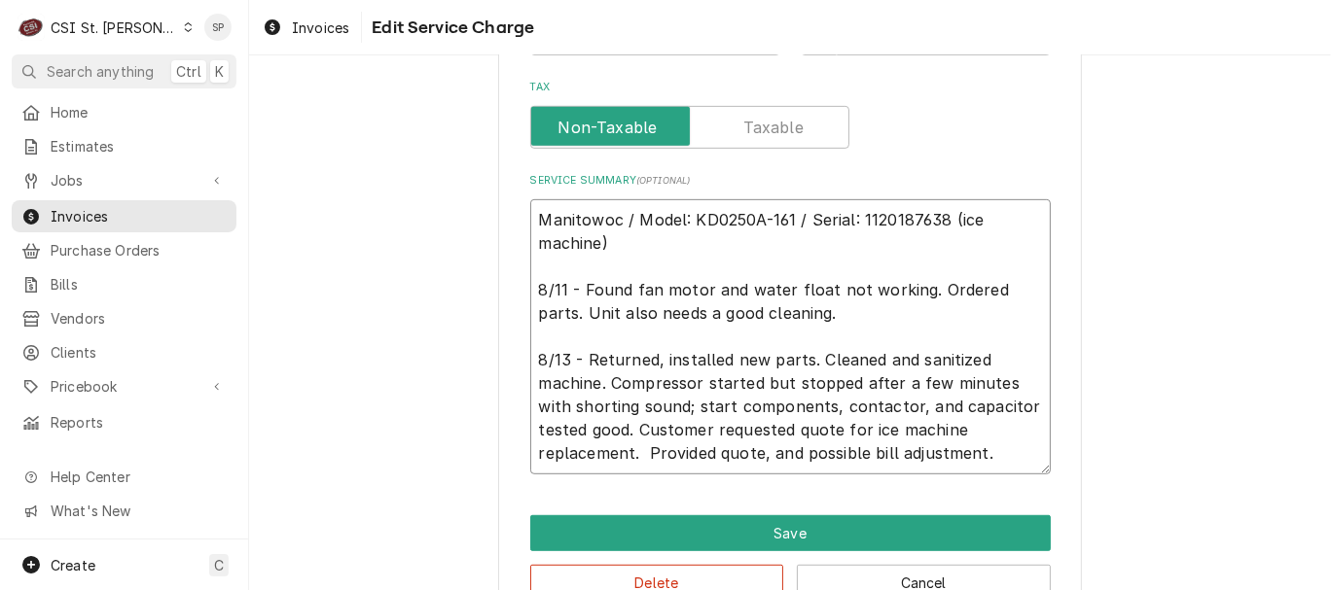
type textarea "x"
type textarea "Manitowoc / Model: KD0250A-161 / Serial: 1120187638 (ice machine) 8/11 - Found …"
type textarea "x"
type textarea "Manitowoc / Model: KD0250A-161 / Serial: 1120187638 (ice machine) 8/11 - Found …"
type textarea "x"
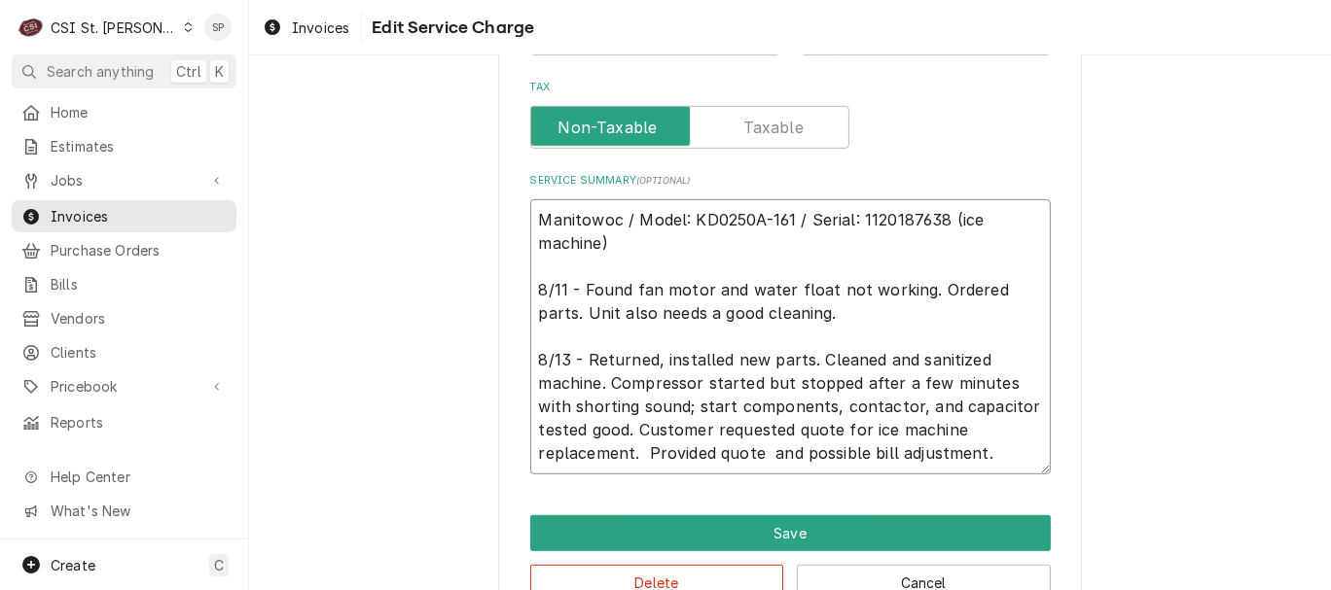
type textarea "Manitowoc / Model: KD0250A-161 / Serial: 1120187638 (ice machine) 8/11 - Found …"
type textarea "x"
type textarea "Manitowoc / Model: KD0250A-161 / Serial: 1120187638 (ice machine) 8/11 - Found …"
type textarea "x"
type textarea "Manitowoc / Model: KD0250A-161 / Serial: 1120187638 (ice machine) 8/11 - Found …"
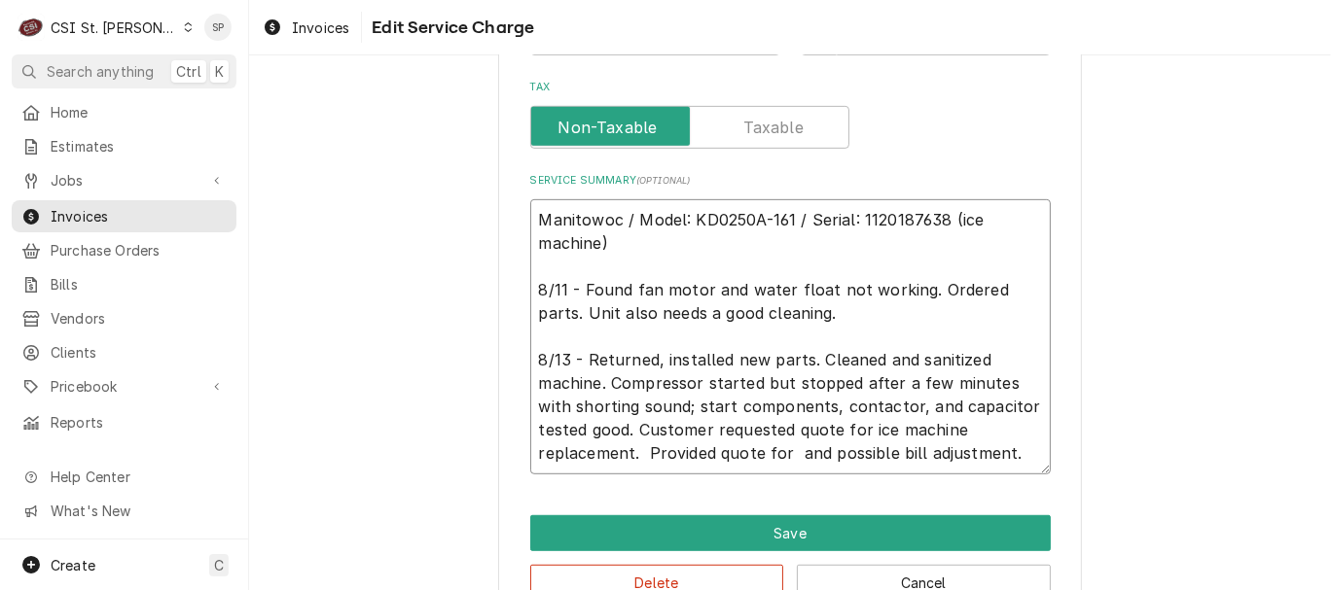
type textarea "x"
type textarea "Manitowoc / Model: KD0250A-161 / Serial: 1120187638 (ice machine) 8/11 - Found …"
type textarea "x"
type textarea "Manitowoc / Model: KD0250A-161 / Serial: 1120187638 (ice machine) 8/11 - Found …"
type textarea "x"
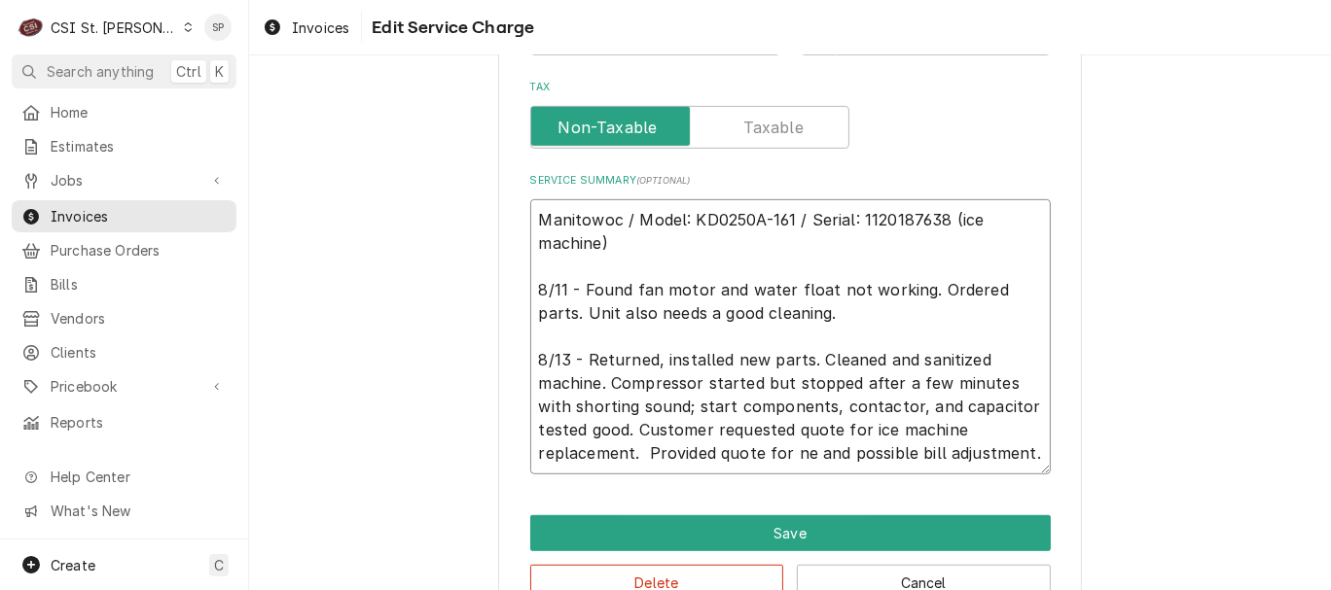
type textarea "Manitowoc / Model: KD0250A-161 / Serial: 1120187638 (ice machine) 8/11 - Found …"
type textarea "x"
type textarea "Manitowoc / Model: KD0250A-161 / Serial: 1120187638 (ice machine) 8/11 - Found …"
type textarea "x"
type textarea "Manitowoc / Model: KD0250A-161 / Serial: 1120187638 (ice machine) 8/11 - Found …"
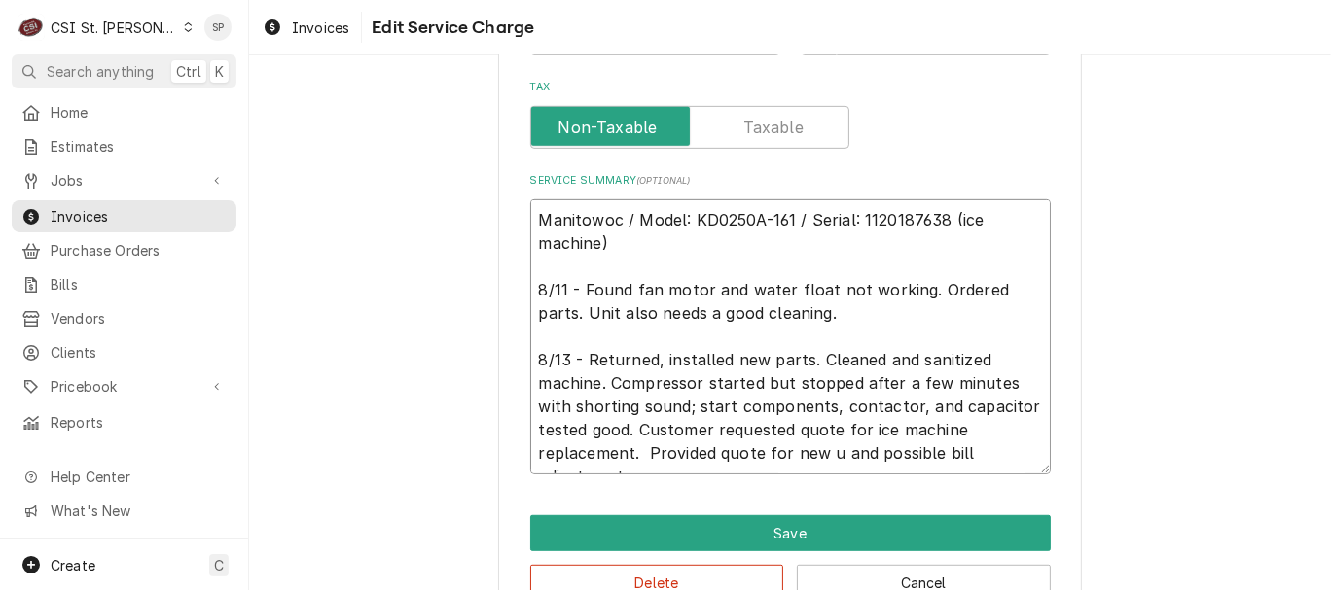
type textarea "x"
type textarea "Manitowoc / Model: KD0250A-161 / Serial: 1120187638 (ice machine) 8/11 - Found …"
type textarea "x"
type textarea "Manitowoc / Model: KD0250A-161 / Serial: 1120187638 (ice machine) 8/11 - Found …"
type textarea "x"
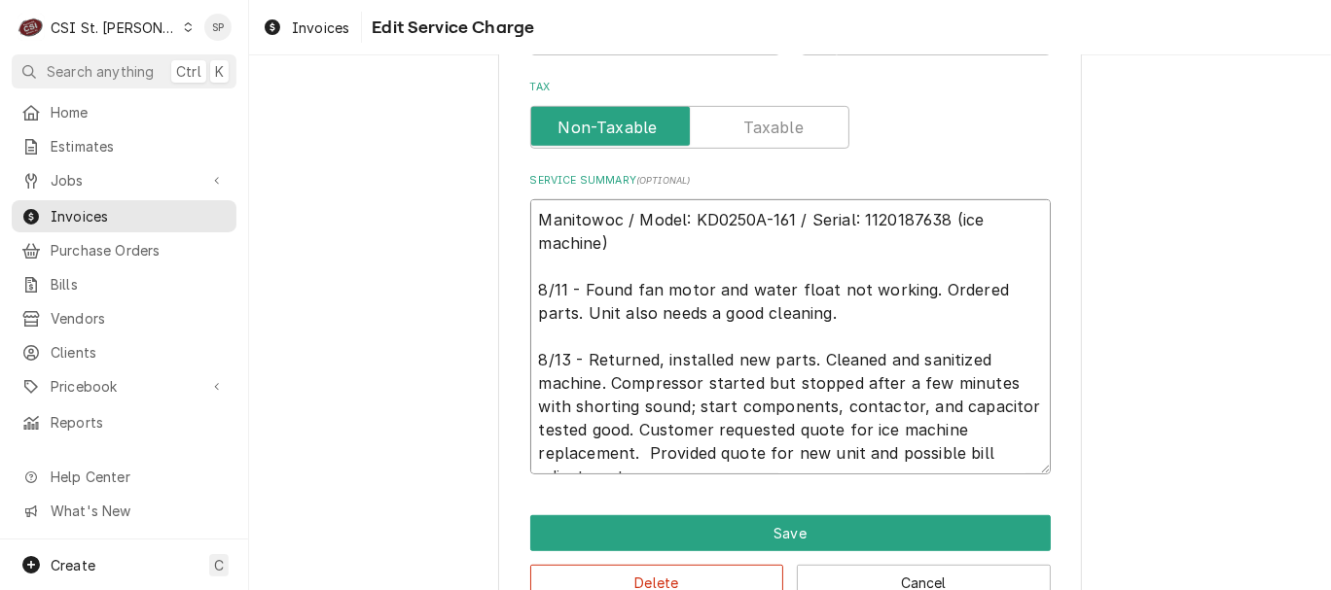
type textarea "Manitowoc / Model: KD0250A-161 / Serial: 1120187638 (ice machine) 8/11 - Found …"
type textarea "x"
type textarea "Manitowoc / Model: KD0250A-161 / Serial: 1120187638 (ice machine) 8/11 - Found …"
type textarea "x"
type textarea "Manitowoc / Model: KD0250A-161 / Serial: 1120187638 (ice machine) 8/11 - Found …"
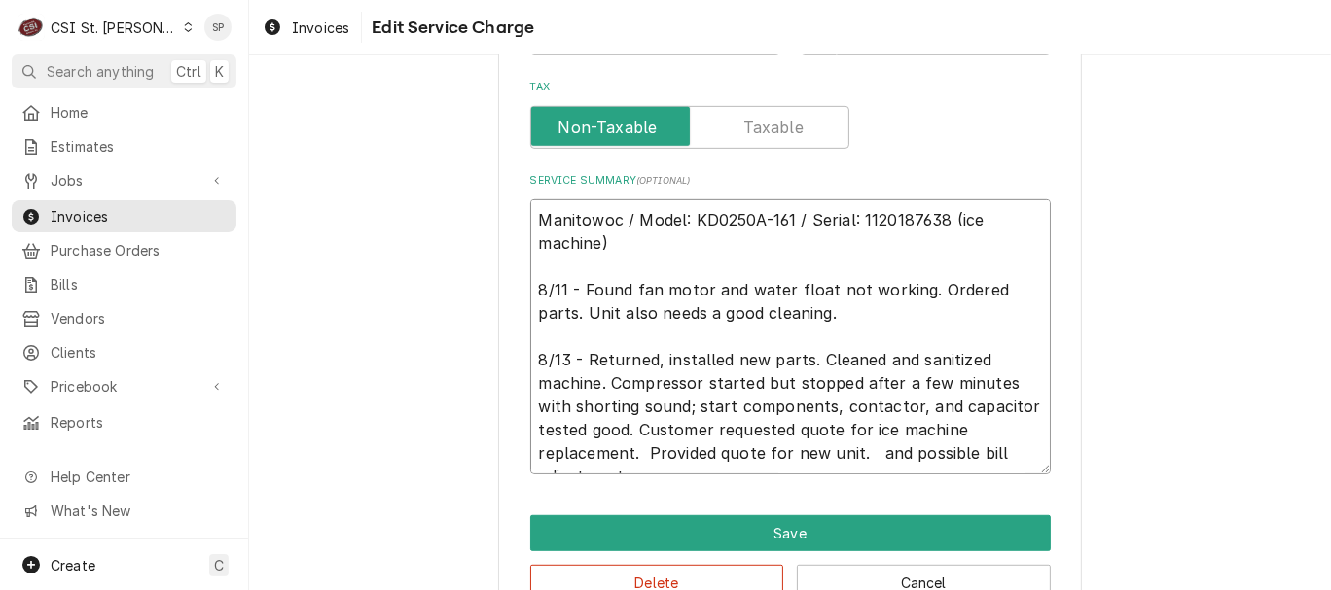
type textarea "x"
type textarea "Manitowoc / Model: KD0250A-161 / Serial: 1120187638 (ice machine) 8/11 - Found …"
type textarea "x"
type textarea "Manitowoc / Model: KD0250A-161 / Serial: 1120187638 (ice machine) 8/11 - Found …"
type textarea "x"
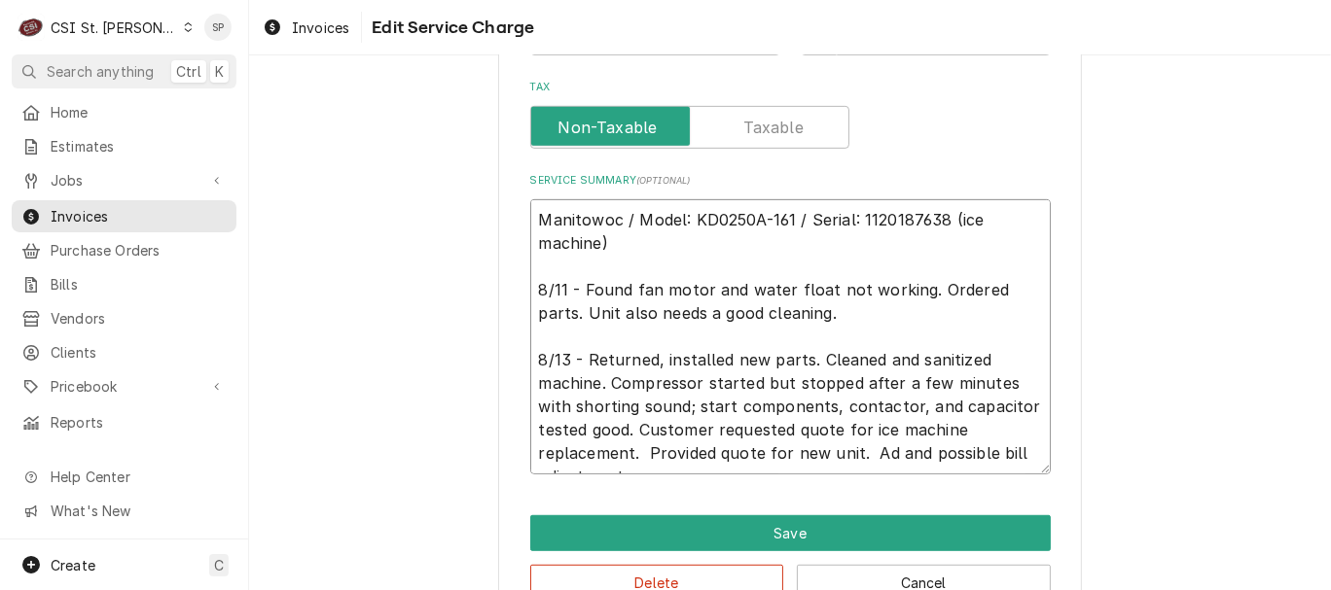
type textarea "Manitowoc / Model: KD0250A-161 / Serial: 1120187638 (ice machine) 8/11 - Found …"
type textarea "x"
type textarea "Manitowoc / Model: KD0250A-161 / Serial: 1120187638 (ice machine) 8/11 - Found …"
type textarea "x"
type textarea "Manitowoc / Model: KD0250A-161 / Serial: 1120187638 (ice machine) 8/11 - Found …"
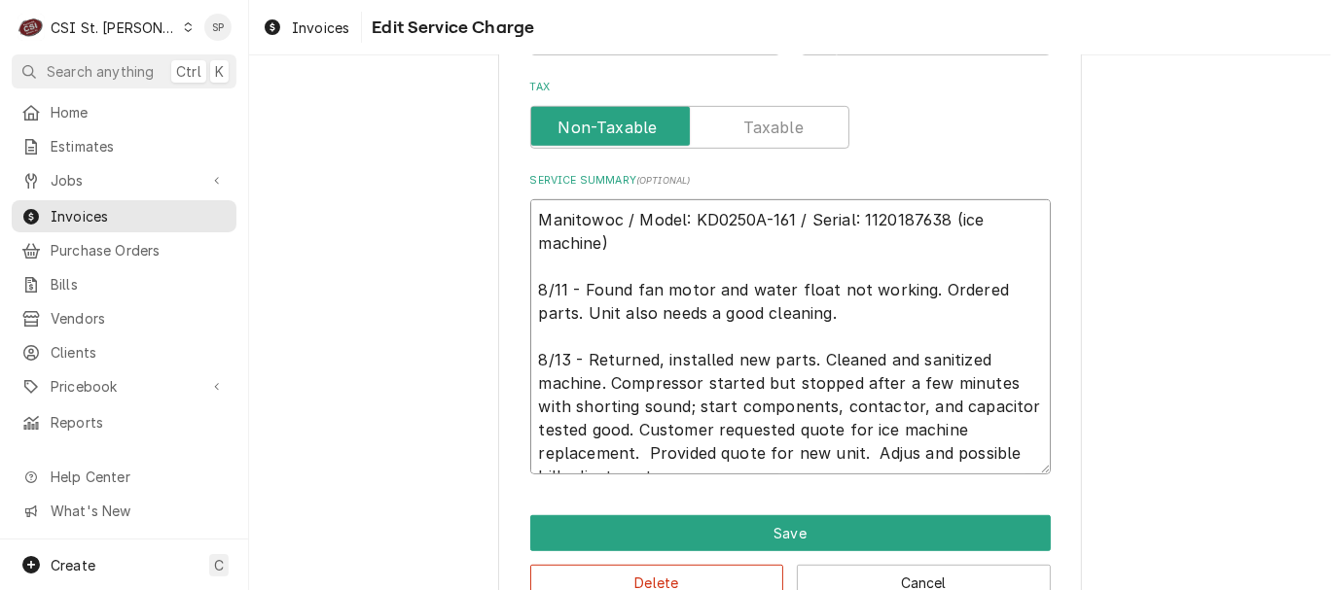
type textarea "x"
type textarea "Manitowoc / Model: KD0250A-161 / Serial: 1120187638 (ice machine) 8/11 - Found …"
type textarea "x"
type textarea "Manitowoc / Model: KD0250A-161 / Serial: 1120187638 (ice machine) 8/11 - Found …"
type textarea "x"
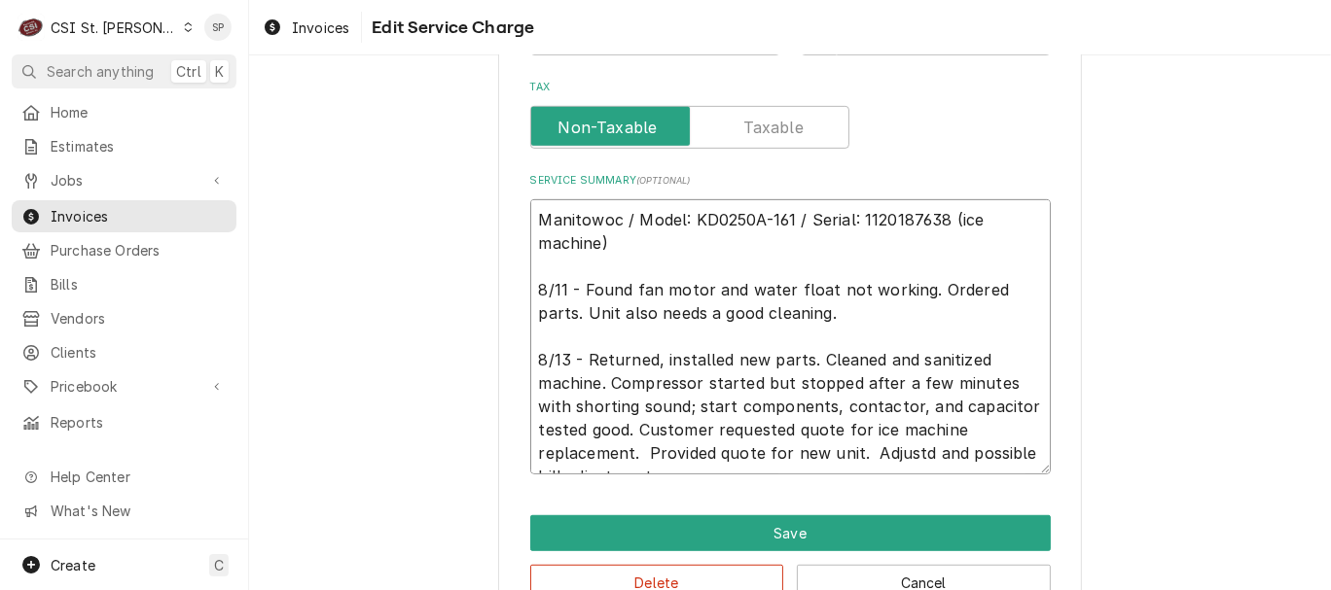
type textarea "Manitowoc / Model: KD0250A-161 / Serial: 1120187638 (ice machine) 8/11 - Found …"
type textarea "x"
type textarea "Manitowoc / Model: KD0250A-161 / Serial: 1120187638 (ice machine) 8/11 - Found …"
type textarea "x"
type textarea "Manitowoc / Model: KD0250A-161 / Serial: 1120187638 (ice machine) 8/11 - Found …"
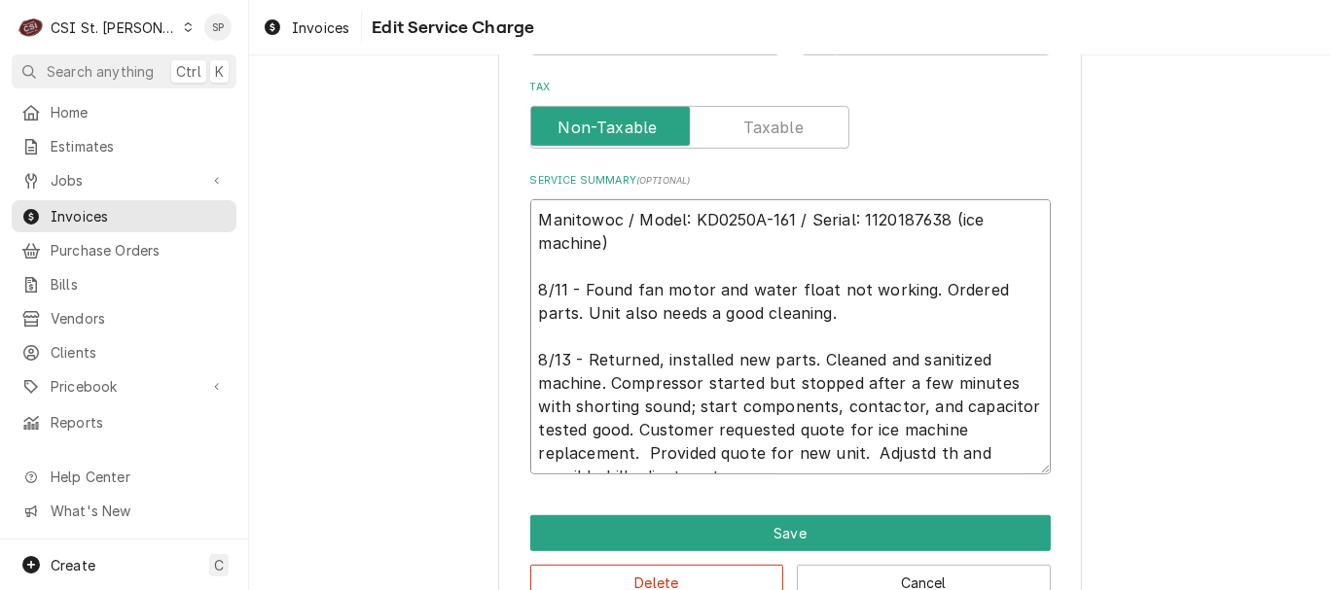
type textarea "x"
type textarea "Manitowoc / Model: KD0250A-161 / Serial: 1120187638 (ice machine) 8/11 - Found …"
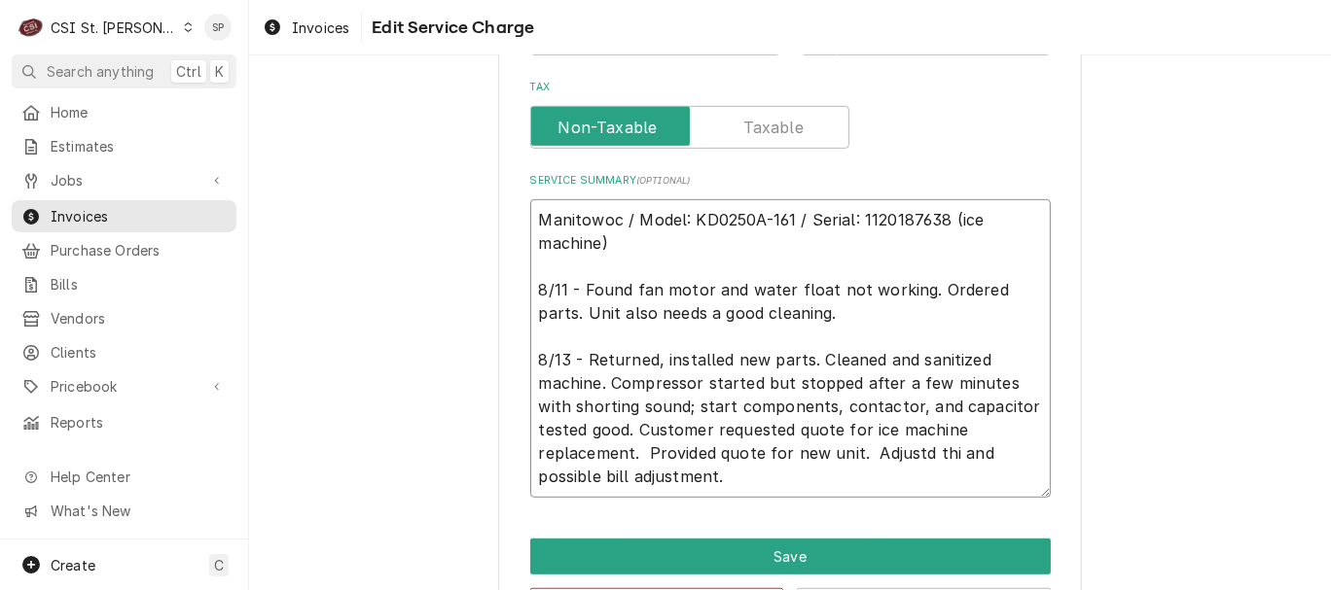
type textarea "x"
type textarea "Manitowoc / Model: KD0250A-161 / Serial: 1120187638 (ice machine) 8/11 - Found …"
type textarea "x"
type textarea "Manitowoc / Model: KD0250A-161 / Serial: 1120187638 (ice machine) 8/11 - Found …"
type textarea "x"
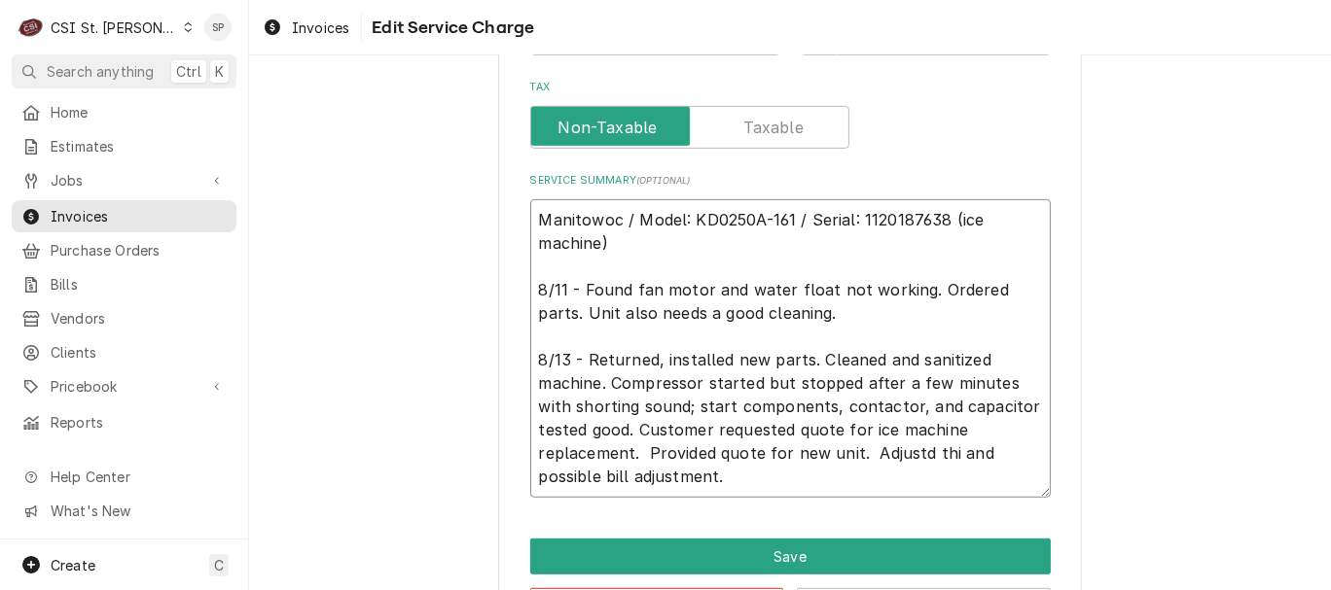
type textarea "Manitowoc / Model: KD0250A-161 / Serial: 1120187638 (ice machine) 8/11 - Found …"
type textarea "x"
type textarea "Manitowoc / Model: KD0250A-161 / Serial: 1120187638 (ice machine) 8/11 - Found …"
type textarea "x"
type textarea "Manitowoc / Model: KD0250A-161 / Serial: 1120187638 (ice machine) 8/11 - Found …"
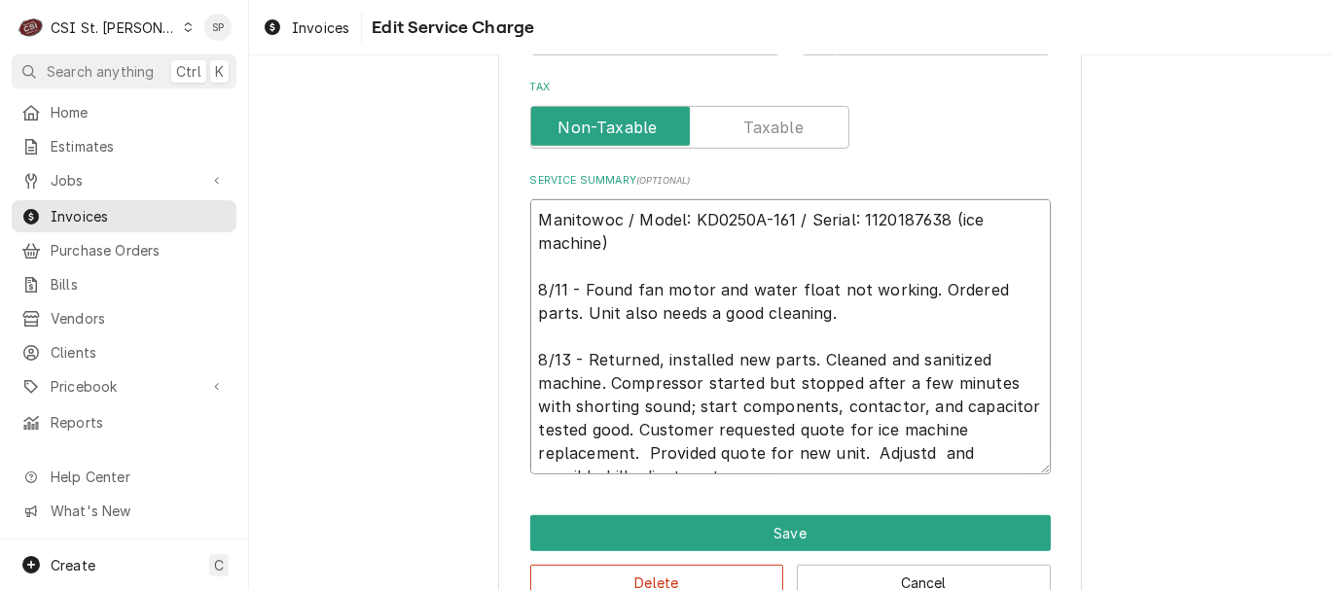
type textarea "x"
type textarea "Manitowoc / Model: KD0250A-161 / Serial: 1120187638 (ice machine) 8/11 - Found …"
type textarea "x"
type textarea "Manitowoc / Model: KD0250A-161 / Serial: 1120187638 (ice machine) 8/11 - Found …"
type textarea "x"
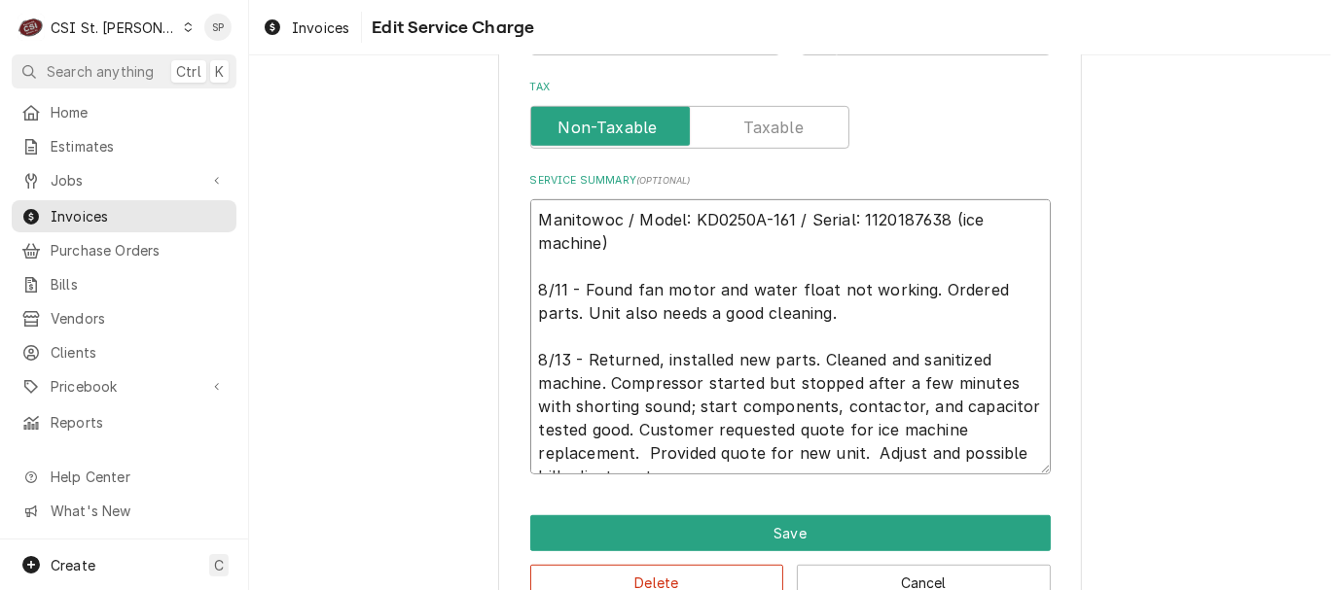
type textarea "Manitowoc / Model: KD0250A-161 / Serial: 1120187638 (ice machine) 8/11 - Found …"
type textarea "x"
type textarea "Manitowoc / Model: KD0250A-161 / Serial: 1120187638 (ice machine) 8/11 - Found …"
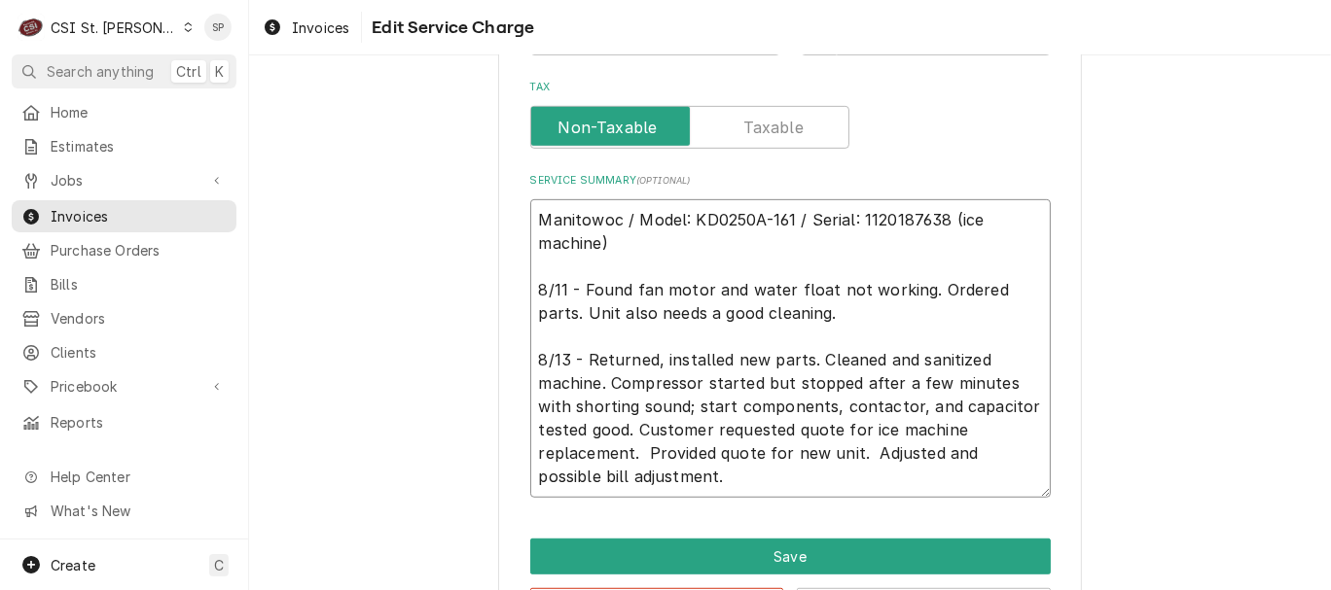
type textarea "x"
type textarea "Manitowoc / Model: KD0250A-161 / Serial: 1120187638 (ice machine) 8/11 - Found …"
type textarea "x"
type textarea "Manitowoc / Model: KD0250A-161 / Serial: 1120187638 (ice machine) 8/11 - Found …"
type textarea "x"
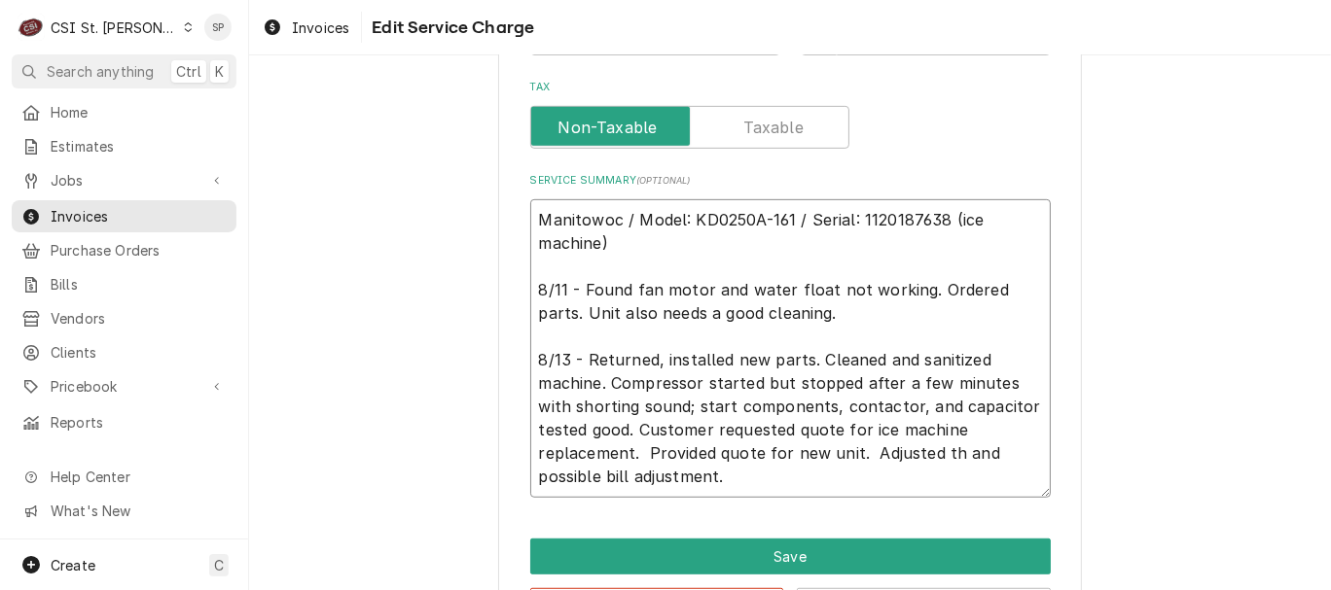
type textarea "Manitowoc / Model: KD0250A-161 / Serial: 1120187638 (ice machine) 8/11 - Found …"
type textarea "x"
type textarea "Manitowoc / Model: KD0250A-161 / Serial: 1120187638 (ice machine) 8/11 - Found …"
type textarea "x"
type textarea "Manitowoc / Model: KD0250A-161 / Serial: 1120187638 (ice machine) 8/11 - Found …"
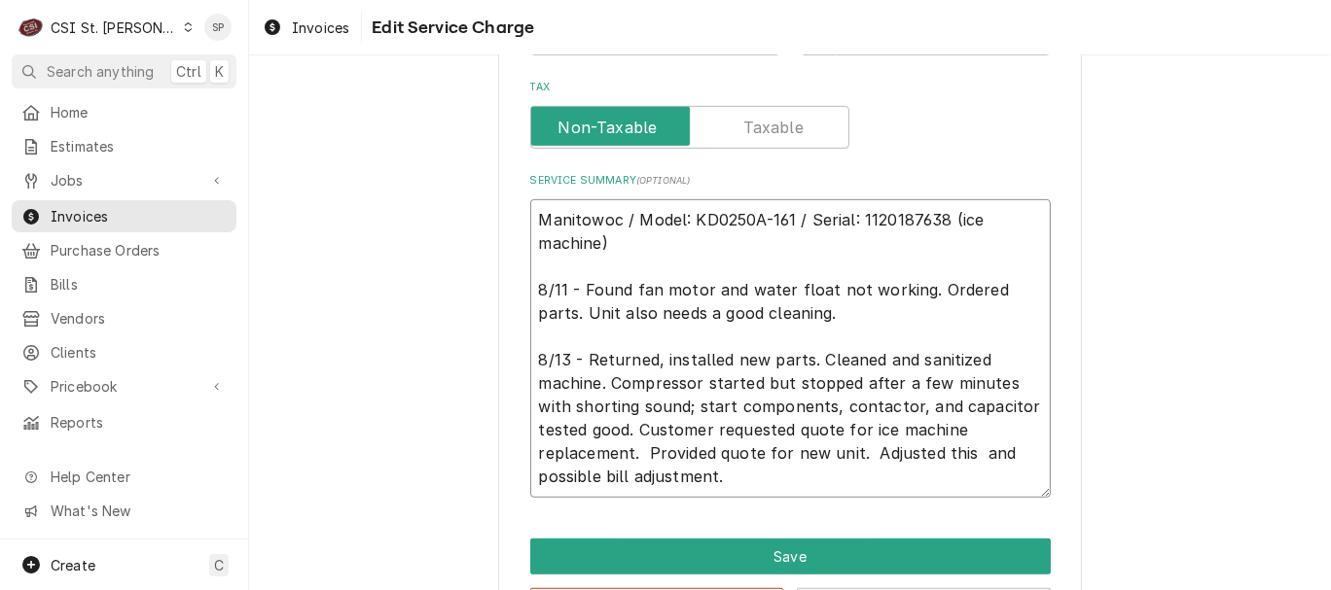
type textarea "x"
type textarea "Manitowoc / Model: KD0250A-161 / Serial: 1120187638 (ice machine) 8/11 - Found …"
type textarea "x"
type textarea "Manitowoc / Model: KD0250A-161 / Serial: 1120187638 (ice machine) 8/11 - Found …"
type textarea "x"
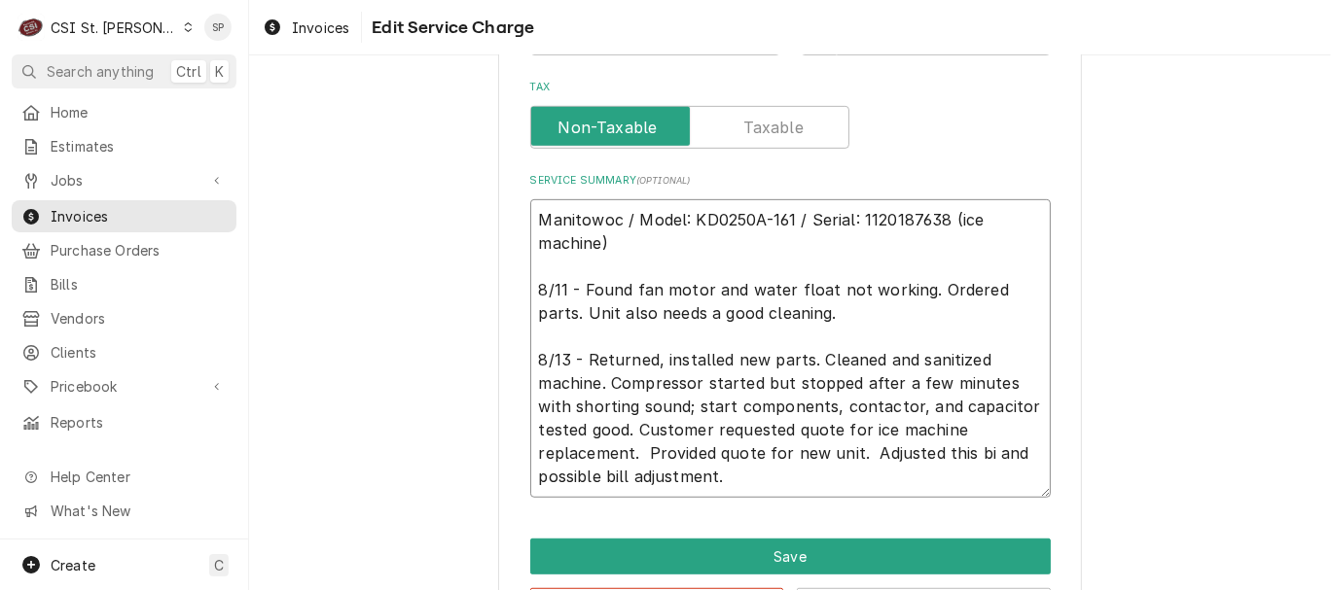
type textarea "Manitowoc / Model: KD0250A-161 / Serial: 1120187638 (ice machine) 8/11 - Found …"
type textarea "x"
type textarea "Manitowoc / Model: KD0250A-161 / Serial: 1120187638 (ice machine) 8/11 - Found …"
type textarea "x"
type textarea "Manitowoc / Model: KD0250A-161 / Serial: 1120187638 (ice machine) 8/11 - Found …"
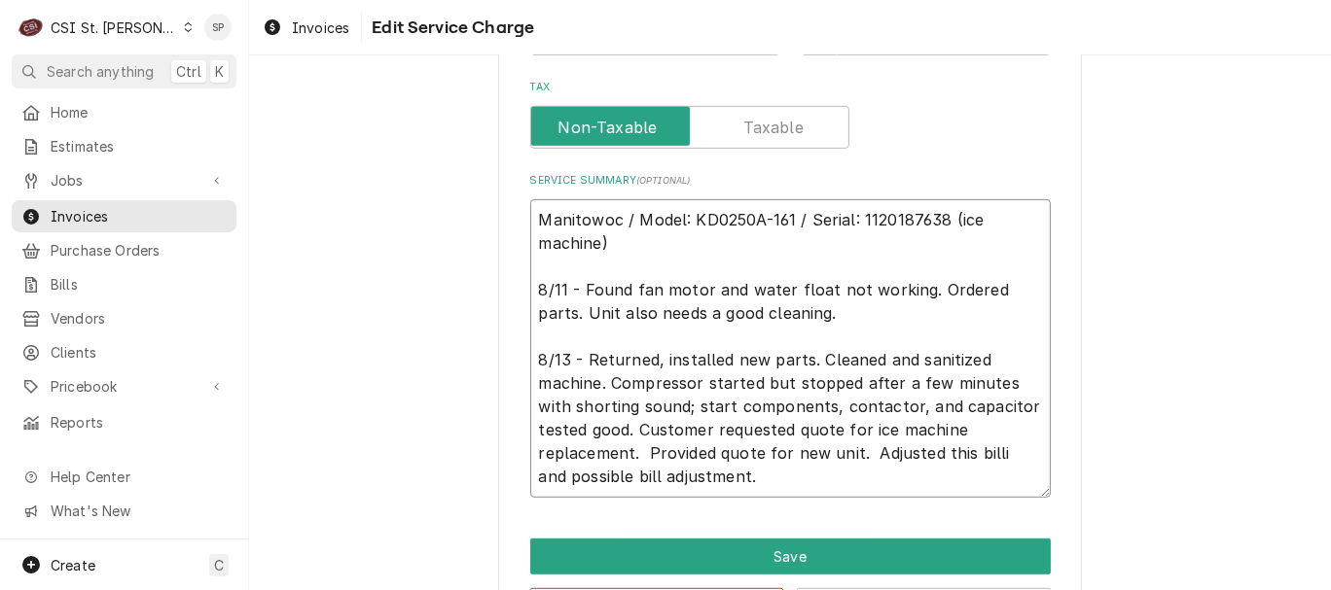
type textarea "x"
type textarea "Manitowoc / Model: KD0250A-161 / Serial: 1120187638 (ice machine) 8/11 - Found …"
type textarea "x"
type textarea "Manitowoc / Model: KD0250A-161 / Serial: 1120187638 (ice machine) 8/11 - Found …"
type textarea "x"
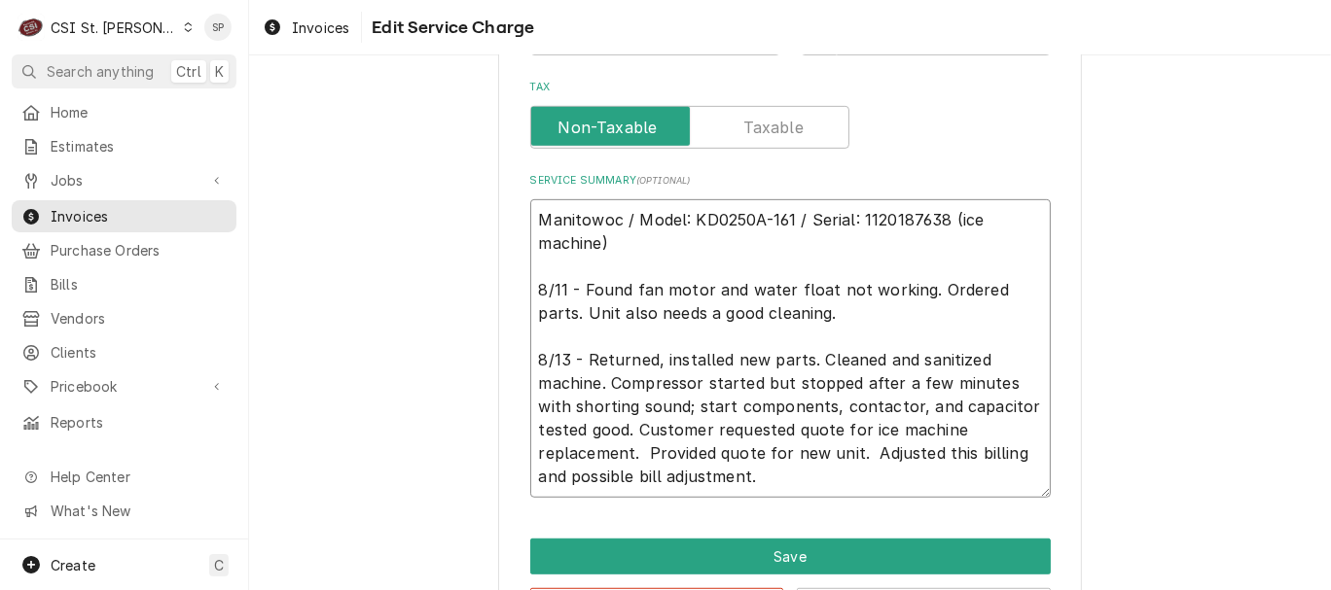
type textarea "Manitowoc / Model: KD0250A-161 / Serial: 1120187638 (ice machine) 8/11 - Found …"
type textarea "x"
type textarea "Manitowoc / Model: KD0250A-161 / Serial: 1120187638 (ice machine) 8/11 - Found …"
type textarea "x"
type textarea "Manitowoc / Model: KD0250A-161 / Serial: 1120187638 (ice machine) 8/11 - Found …"
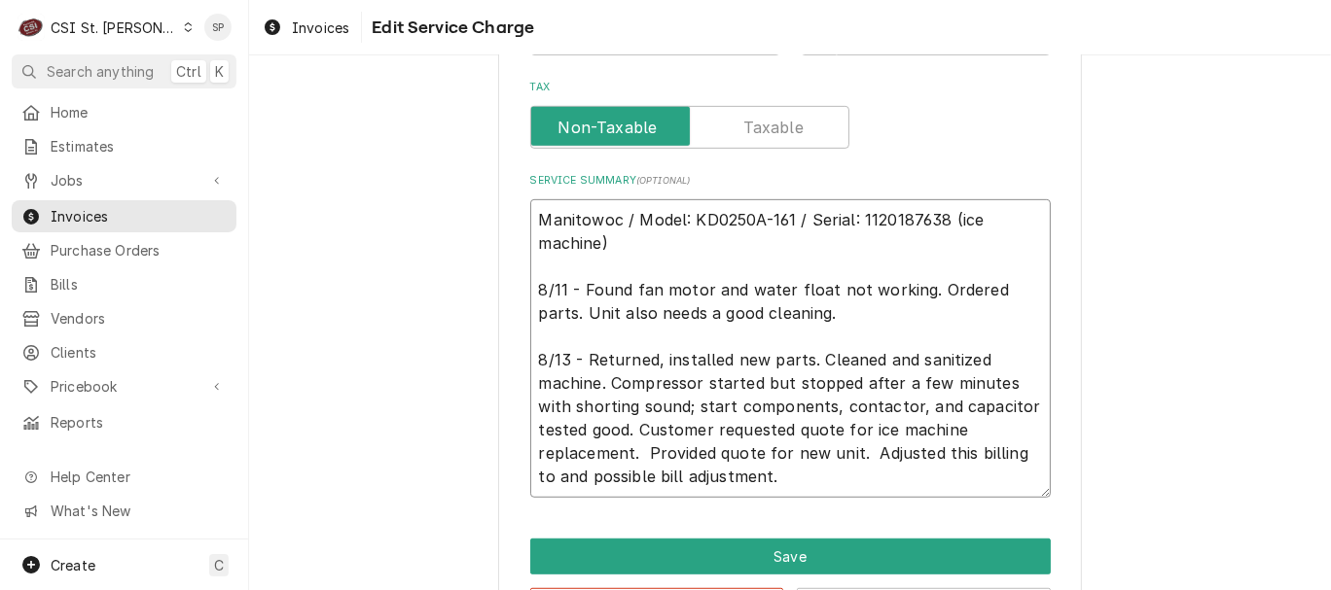
type textarea "x"
type textarea "Manitowoc / Model: KD0250A-161 / Serial: 1120187638 (ice machine) 8/11 - Found …"
type textarea "x"
type textarea "Manitowoc / Model: KD0250A-161 / Serial: 1120187638 (ice machine) 8/11 - Found …"
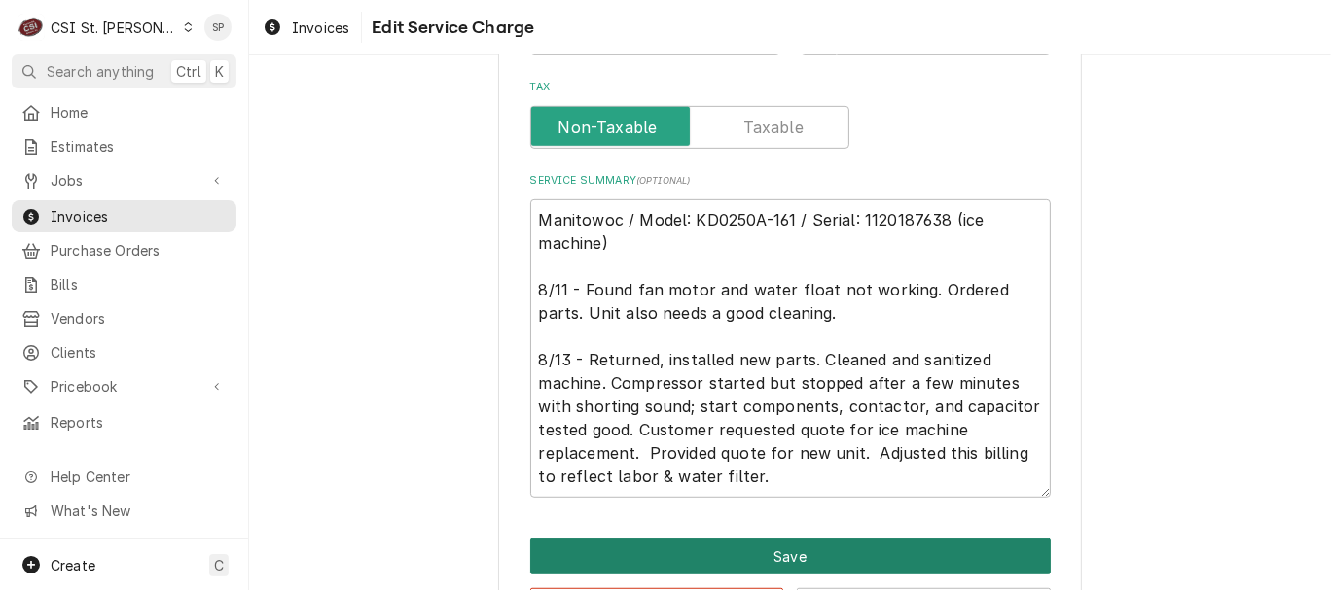
click at [914, 558] on button "Save" at bounding box center [790, 557] width 520 height 36
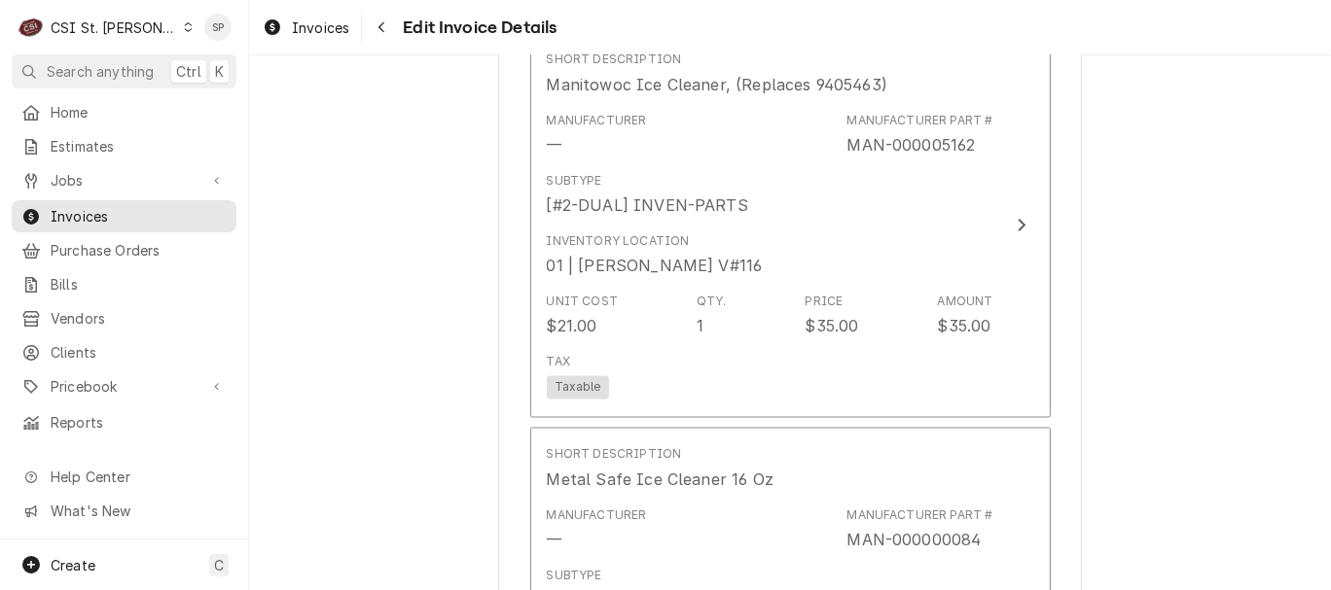
scroll to position [2532, 0]
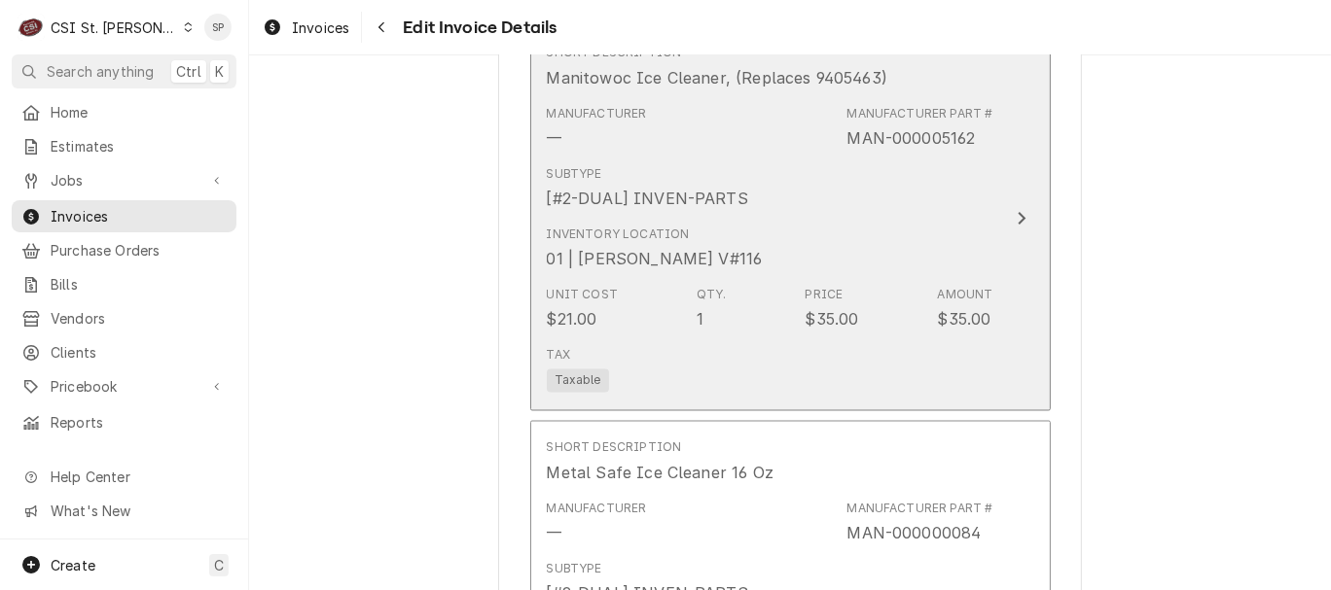
click at [893, 229] on div "Inventory Location 01 | THOMAS FONTE V#116" at bounding box center [770, 248] width 447 height 60
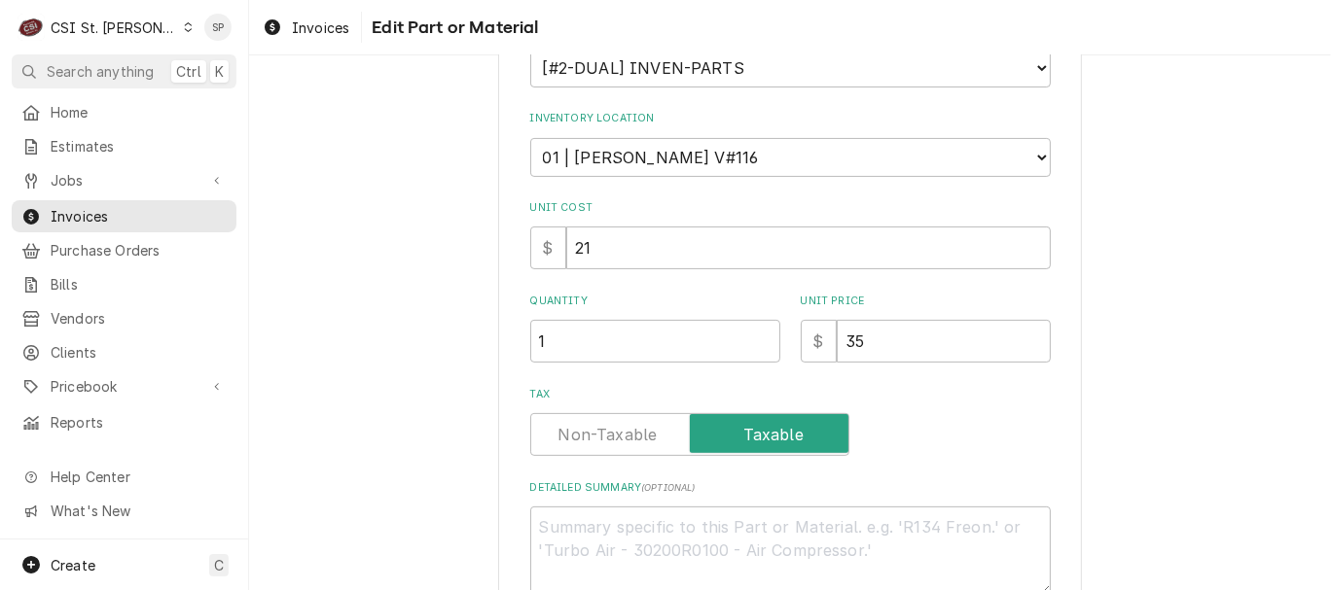
scroll to position [345, 0]
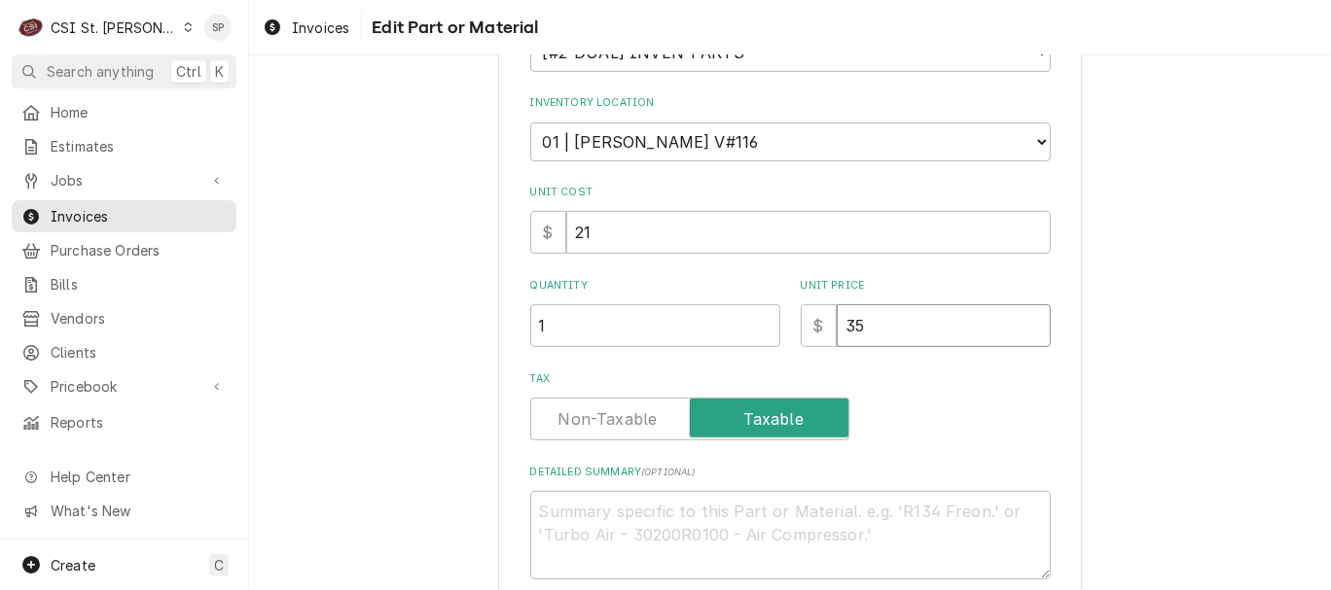
click at [857, 330] on input "35" at bounding box center [944, 325] width 214 height 43
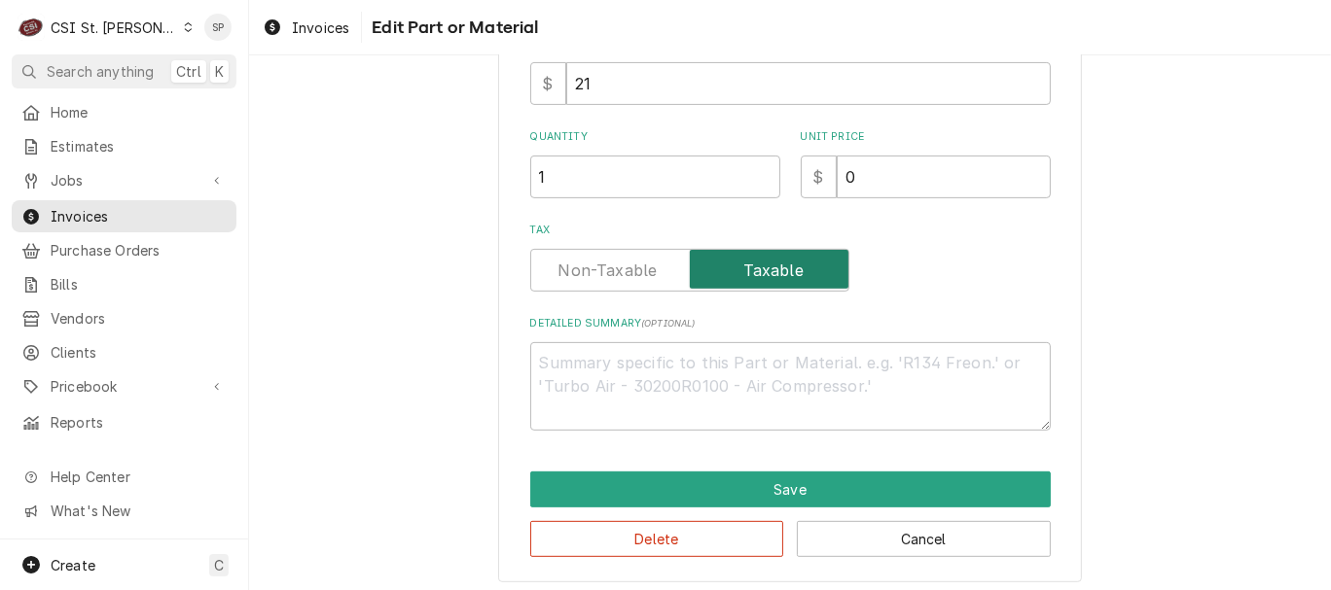
scroll to position [503, 0]
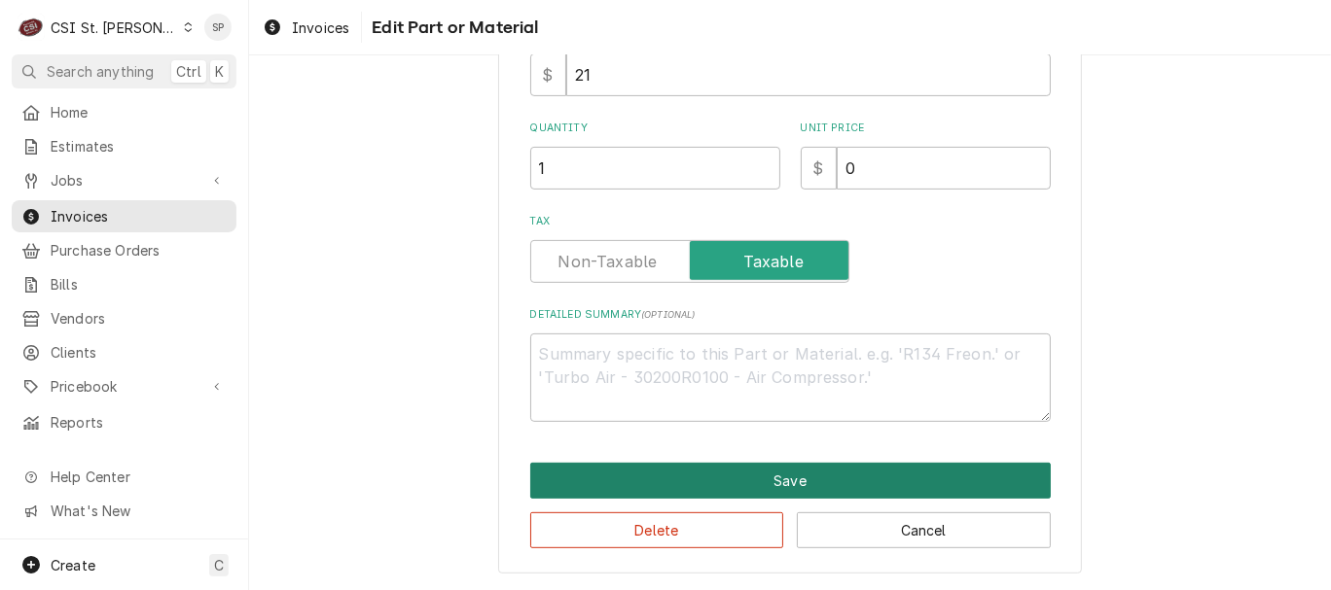
click at [751, 485] on button "Save" at bounding box center [790, 481] width 520 height 36
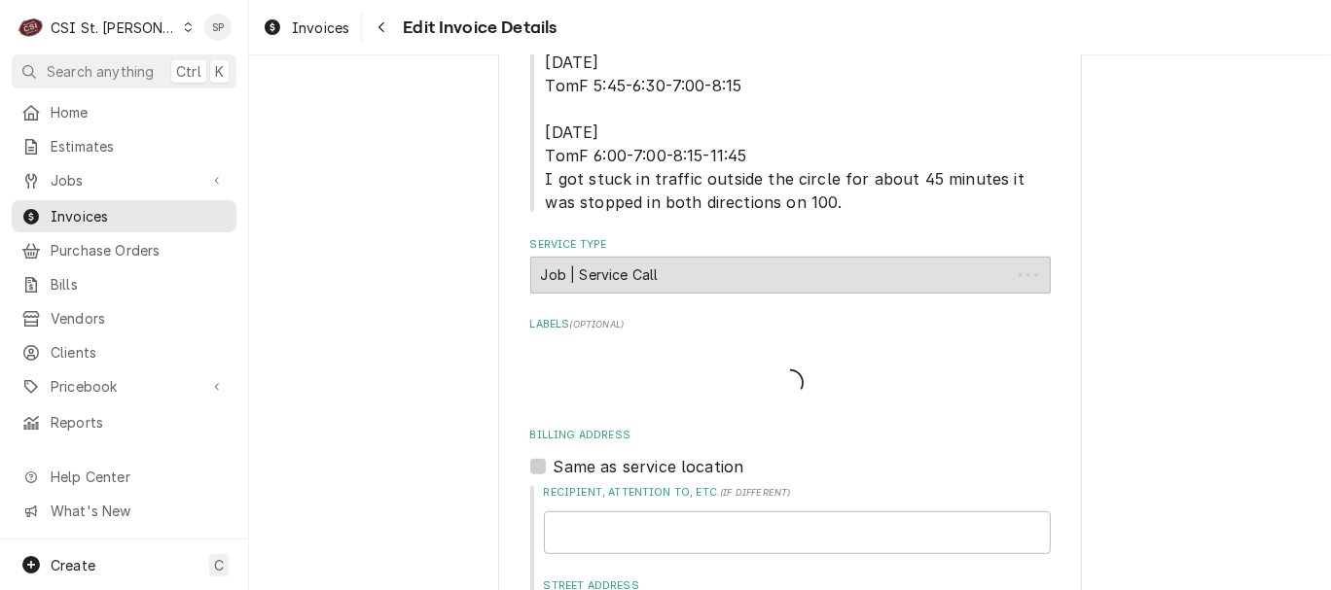
scroll to position [2570, 0]
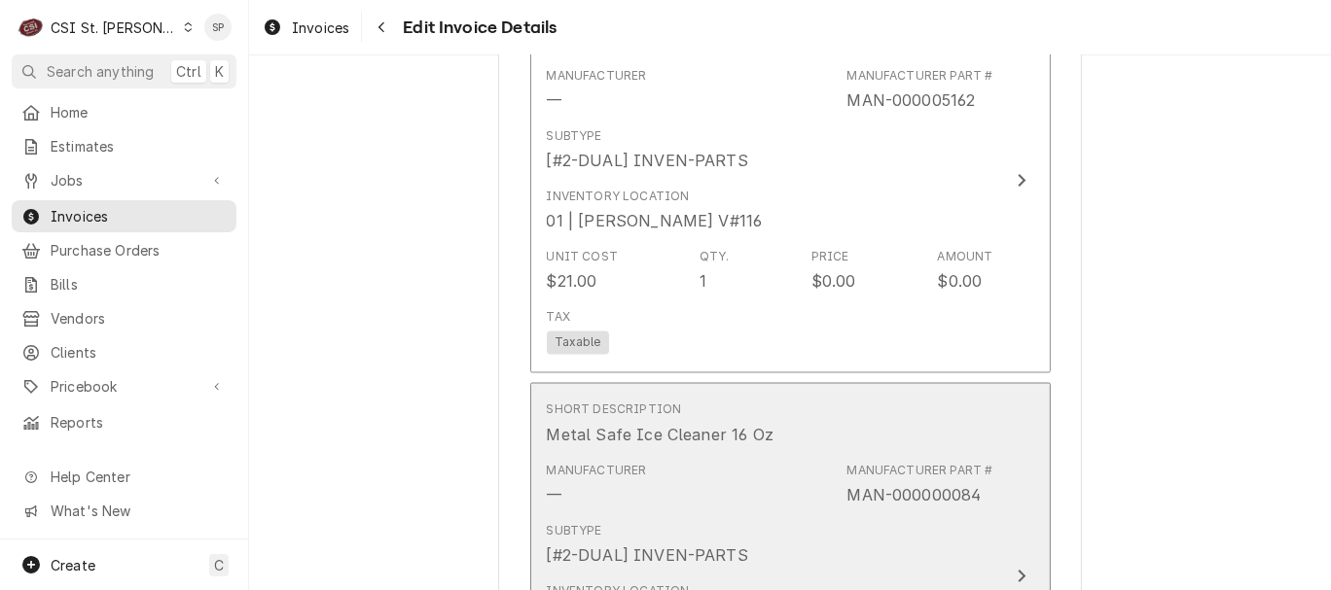
click at [862, 463] on div "Manufacturer Part # MAN-000000084" at bounding box center [919, 485] width 146 height 45
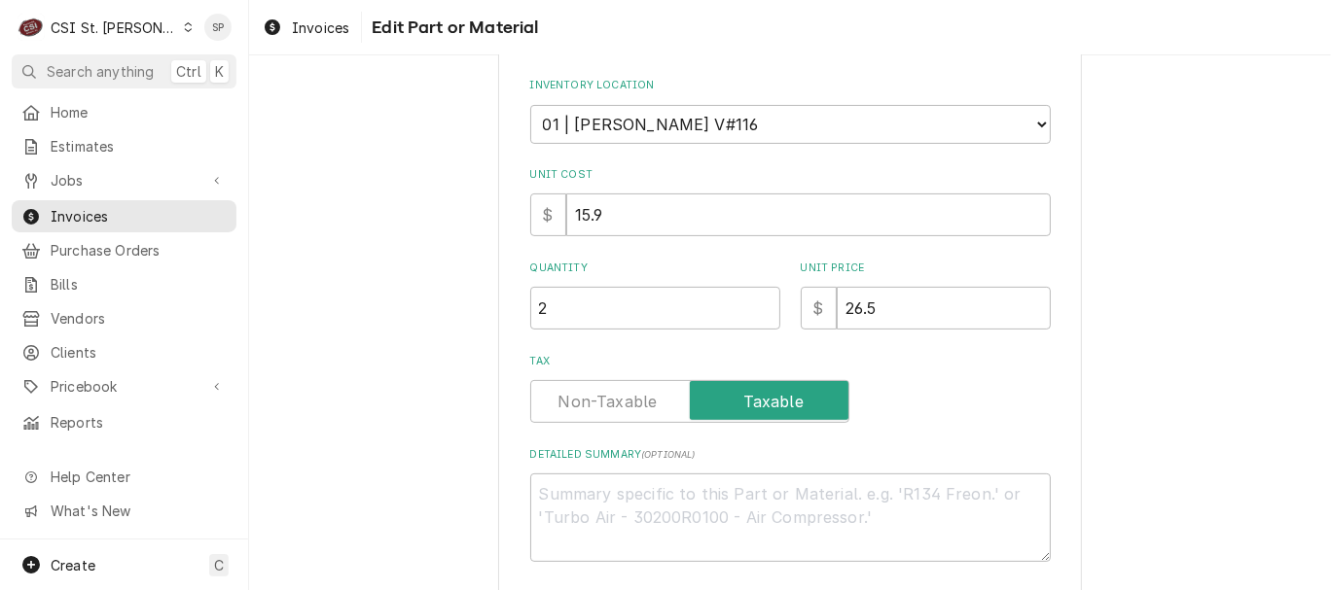
scroll to position [389, 0]
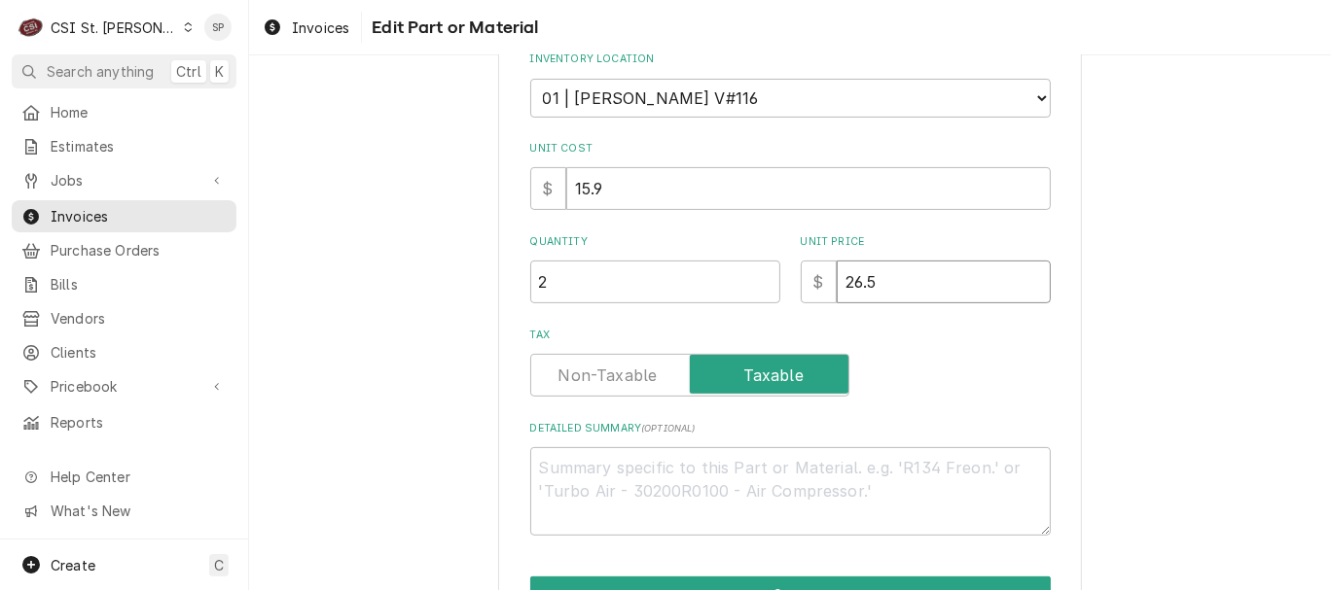
click at [905, 282] on input "26.5" at bounding box center [944, 282] width 214 height 43
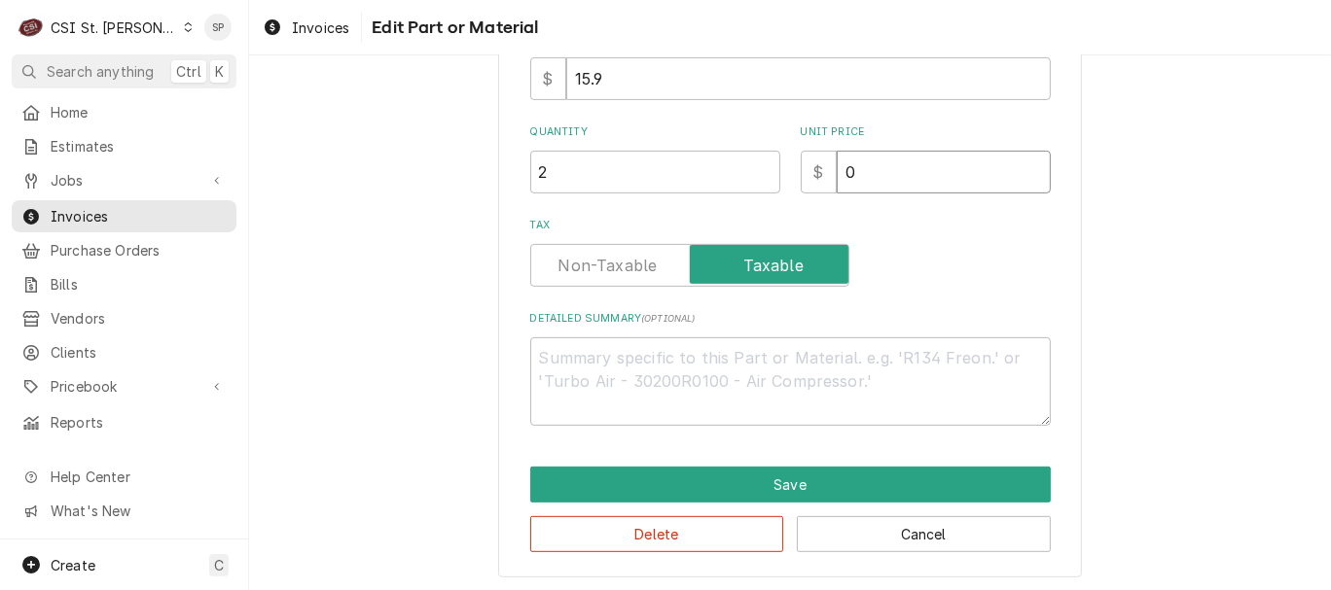
scroll to position [503, 0]
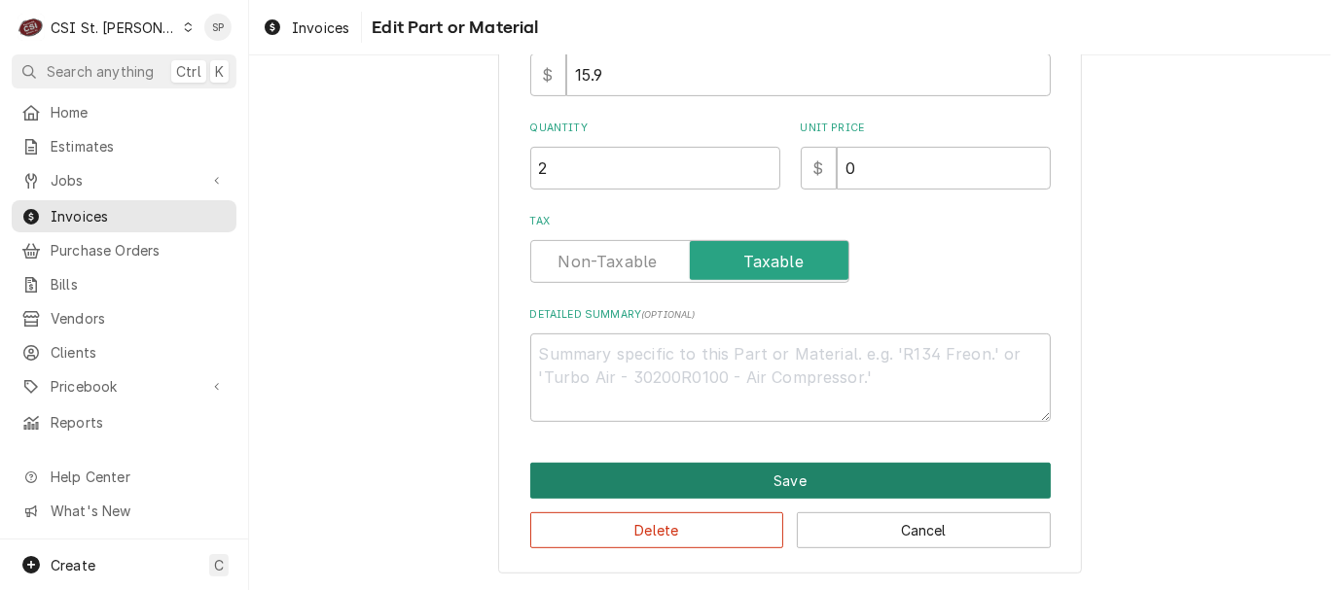
click at [755, 474] on button "Save" at bounding box center [790, 481] width 520 height 36
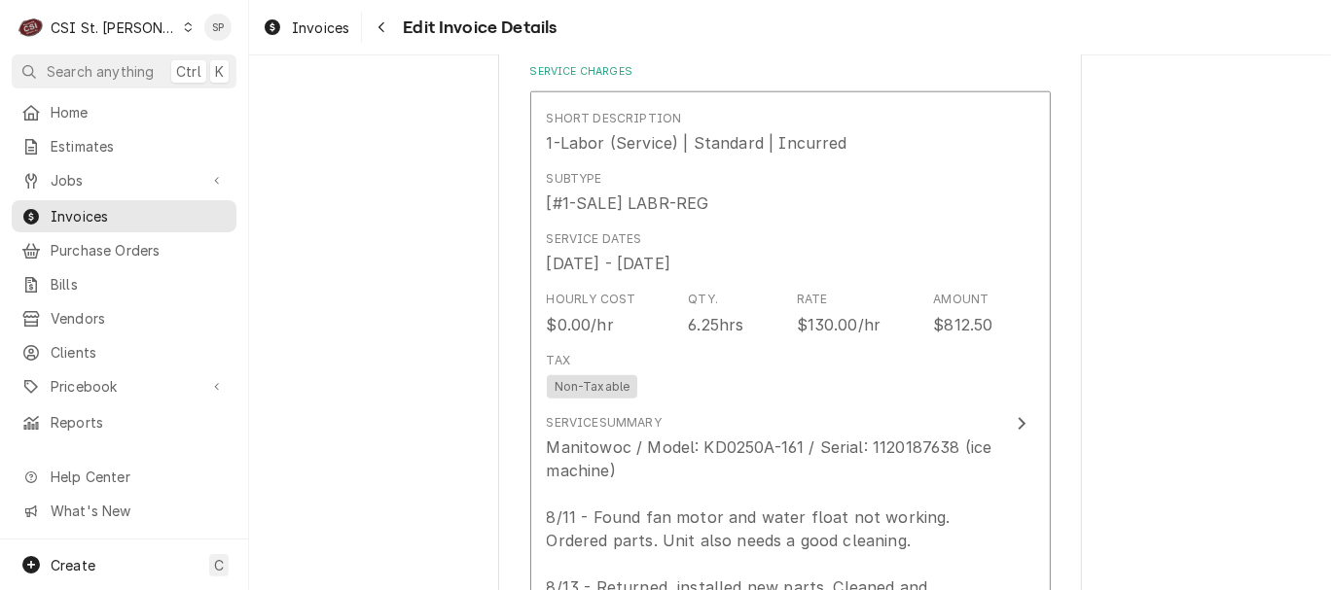
scroll to position [1729, 0]
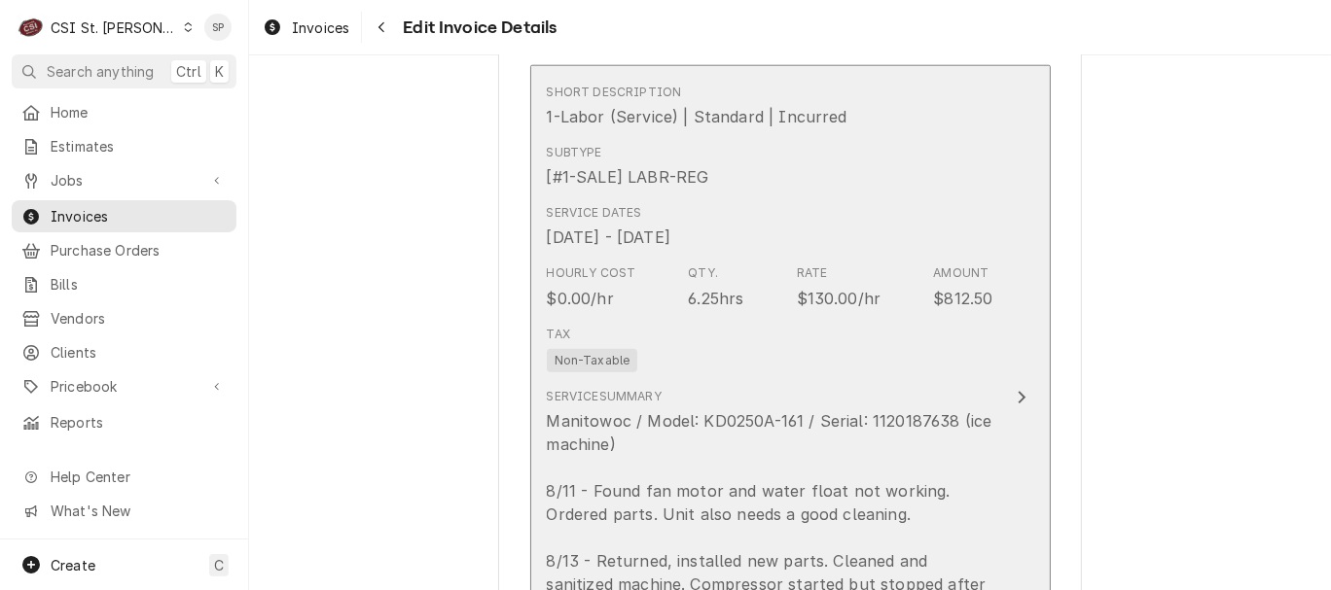
click at [700, 340] on div "Tax Non-Taxable" at bounding box center [770, 349] width 447 height 62
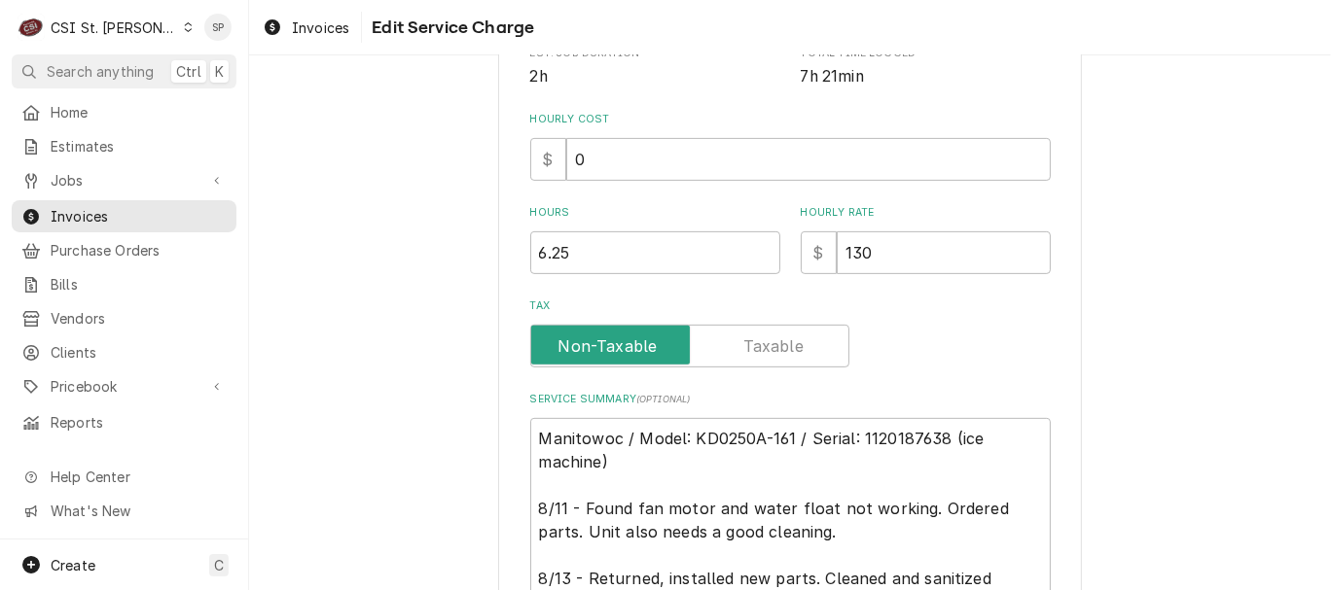
scroll to position [519, 0]
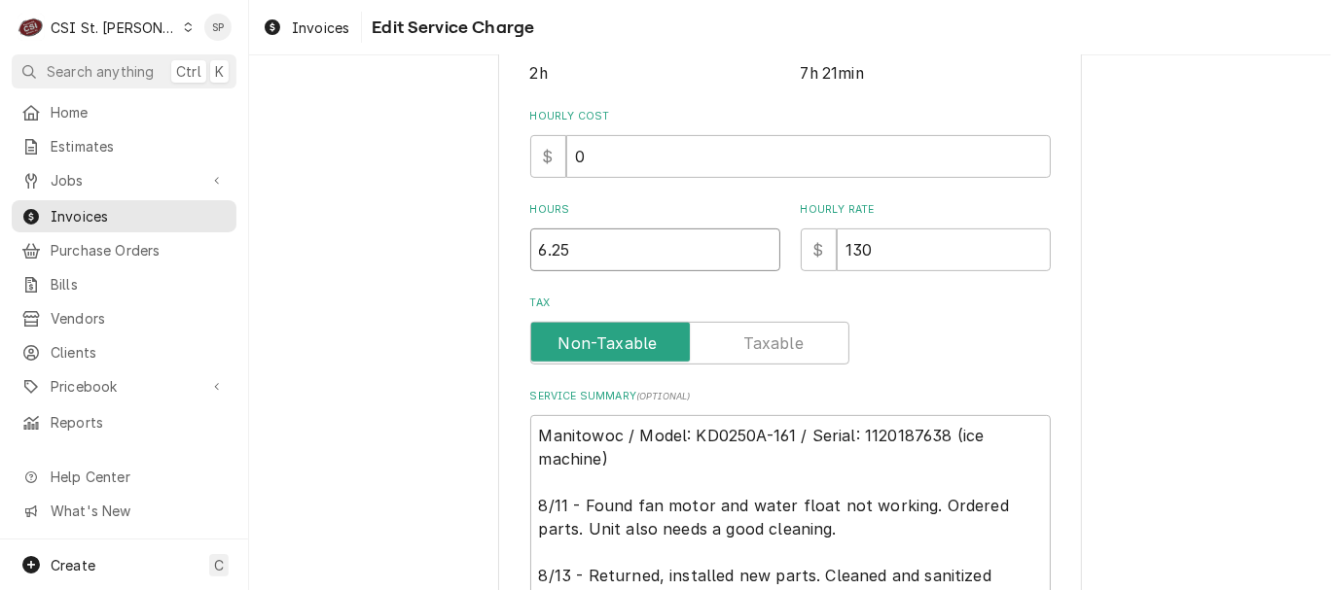
click at [587, 247] on input "6.25" at bounding box center [655, 250] width 250 height 43
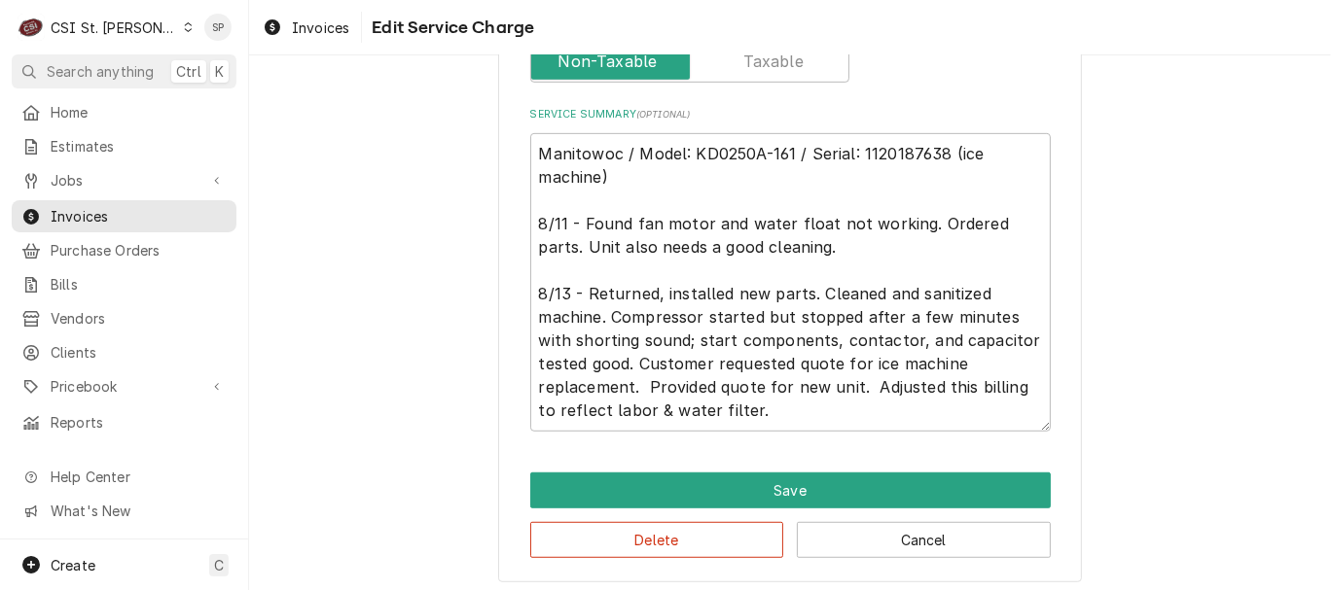
scroll to position [811, 0]
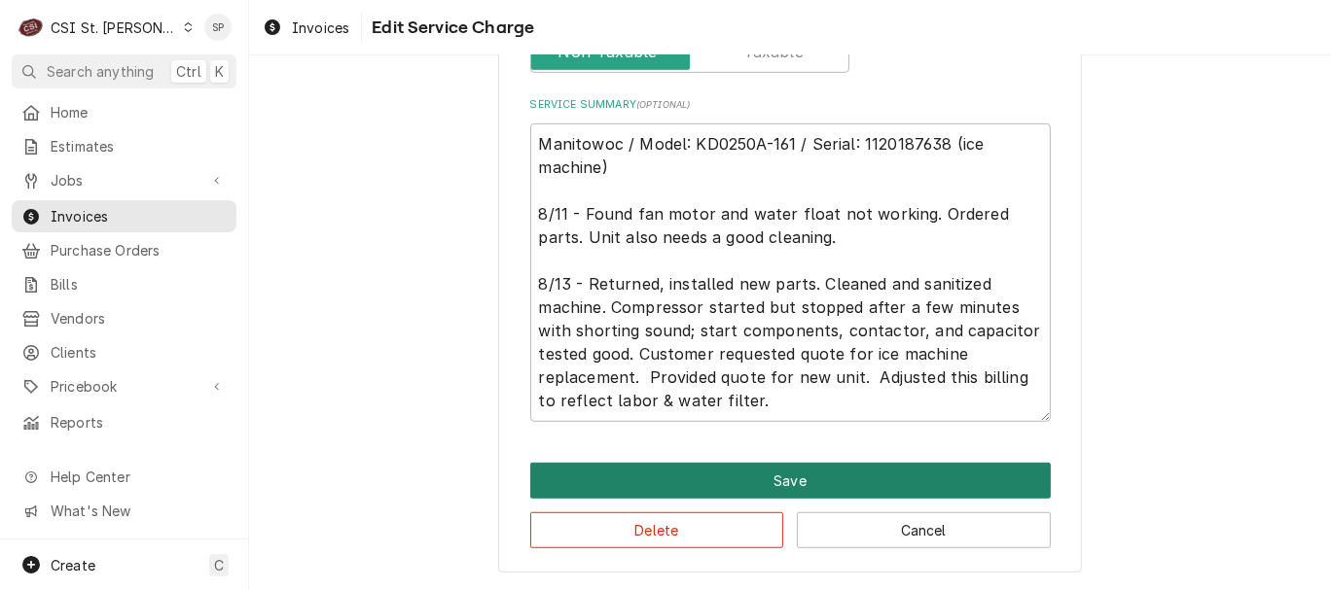
click at [819, 484] on button "Save" at bounding box center [790, 481] width 520 height 36
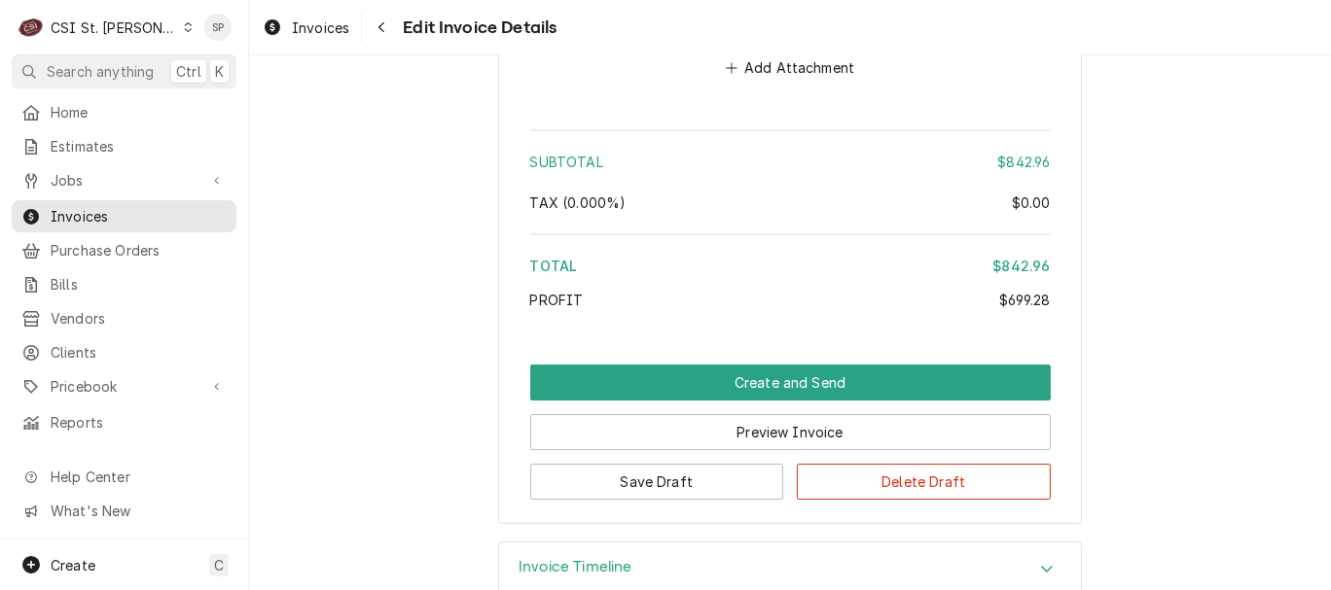
scroll to position [4948, 0]
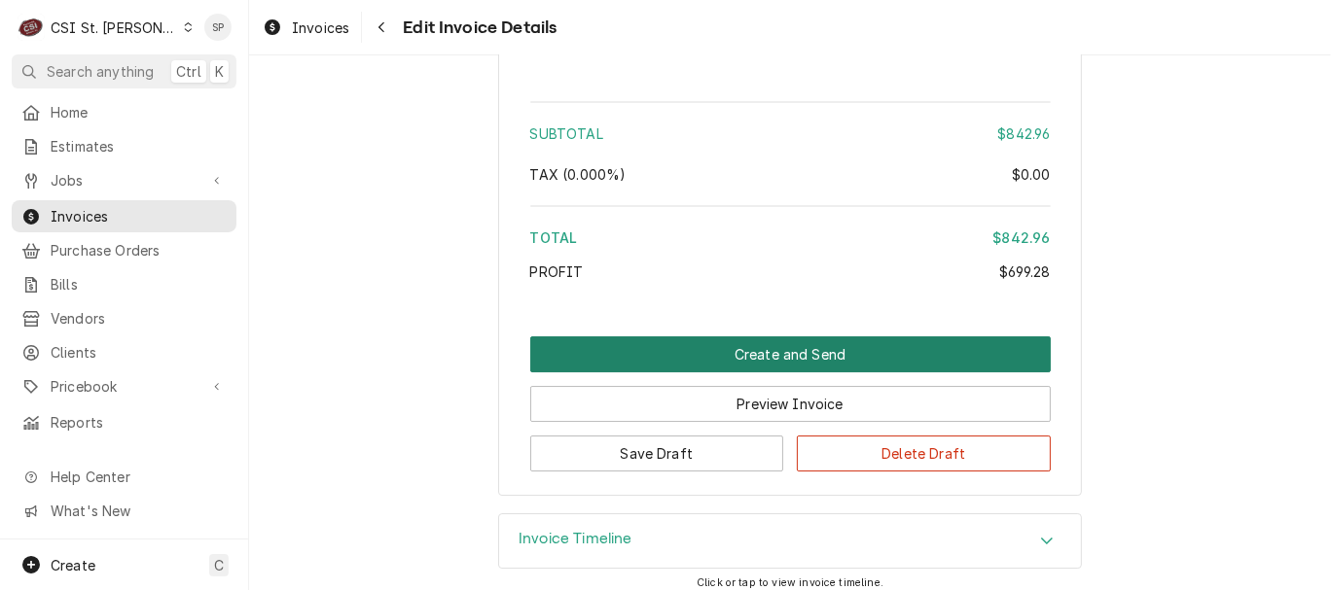
click at [746, 340] on button "Create and Send" at bounding box center [790, 355] width 520 height 36
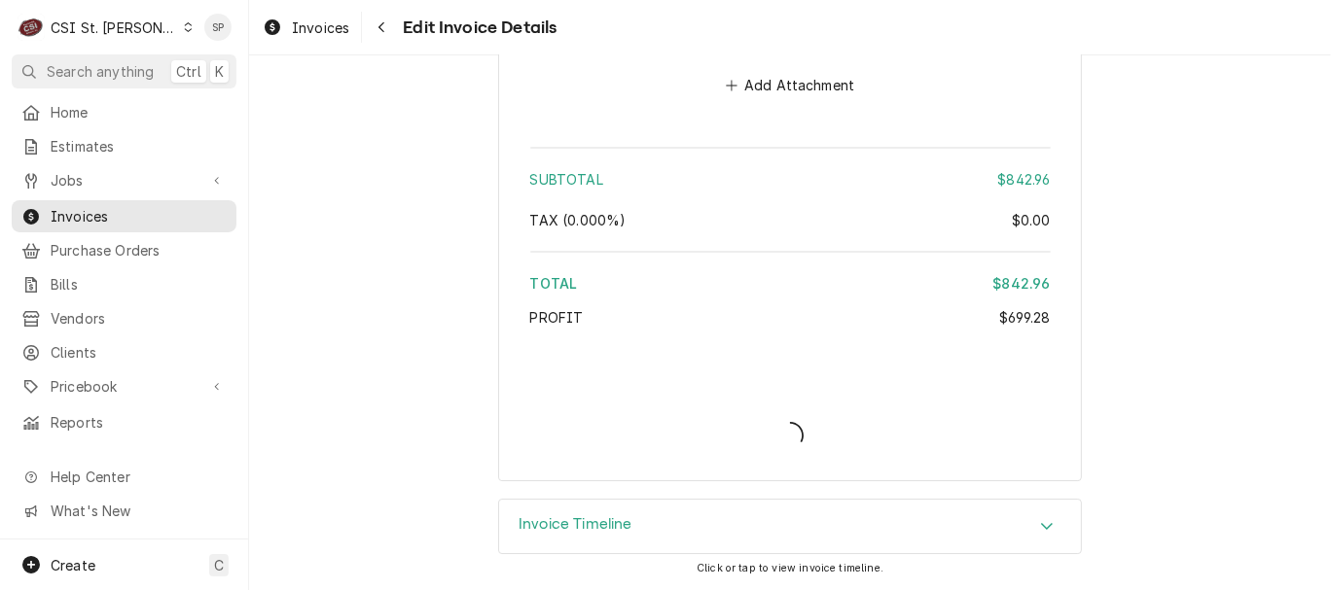
scroll to position [4885, 0]
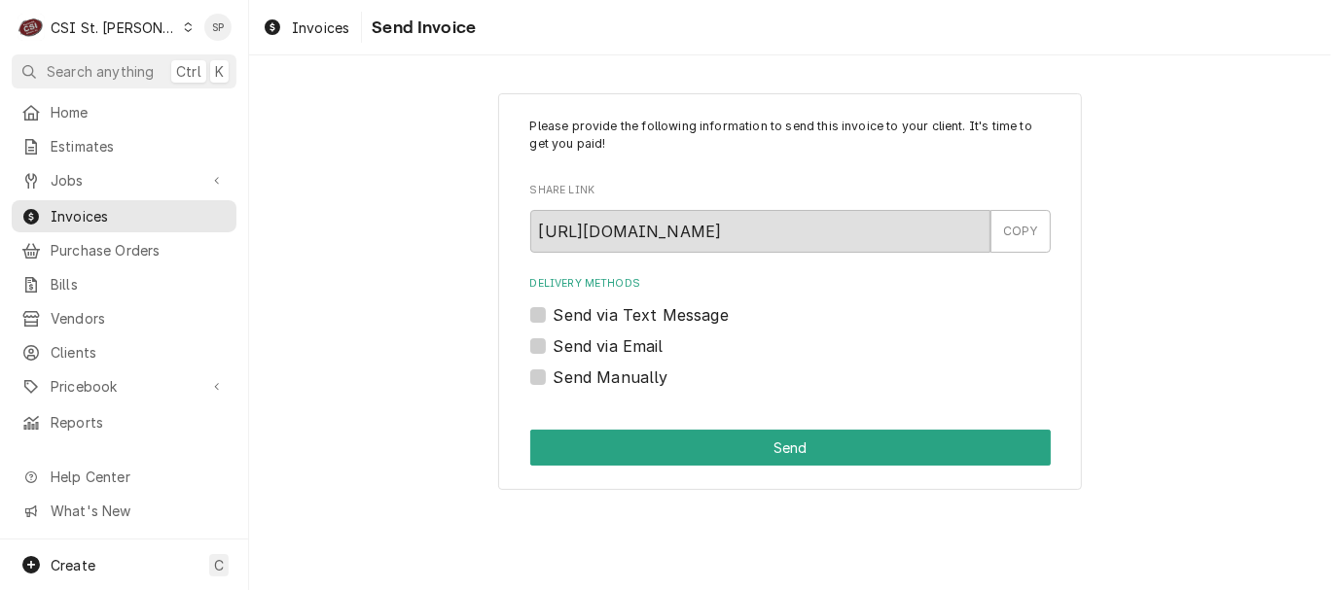
click at [554, 346] on label "Send via Email" at bounding box center [609, 346] width 110 height 23
click at [554, 346] on input "Send via Email" at bounding box center [814, 356] width 520 height 43
checkbox input "true"
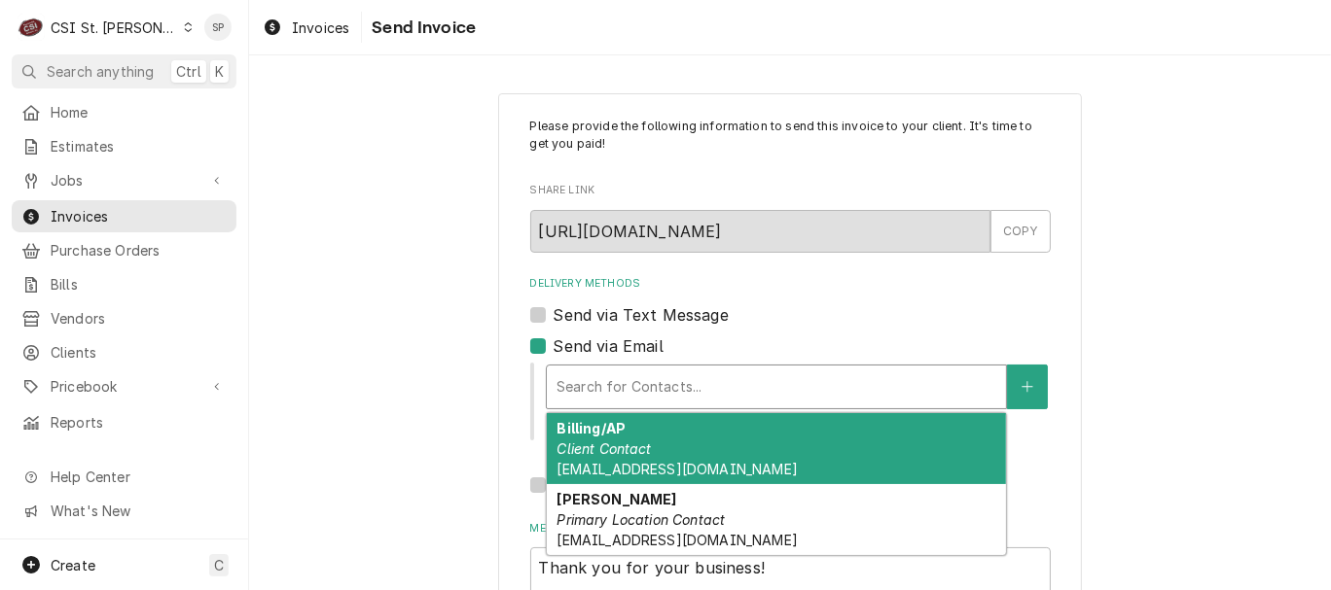
click at [590, 376] on div "Delivery Methods" at bounding box center [776, 387] width 440 height 35
click at [838, 436] on div "Billing/AP Client Contact [EMAIL_ADDRESS][DOMAIN_NAME]" at bounding box center [776, 448] width 459 height 71
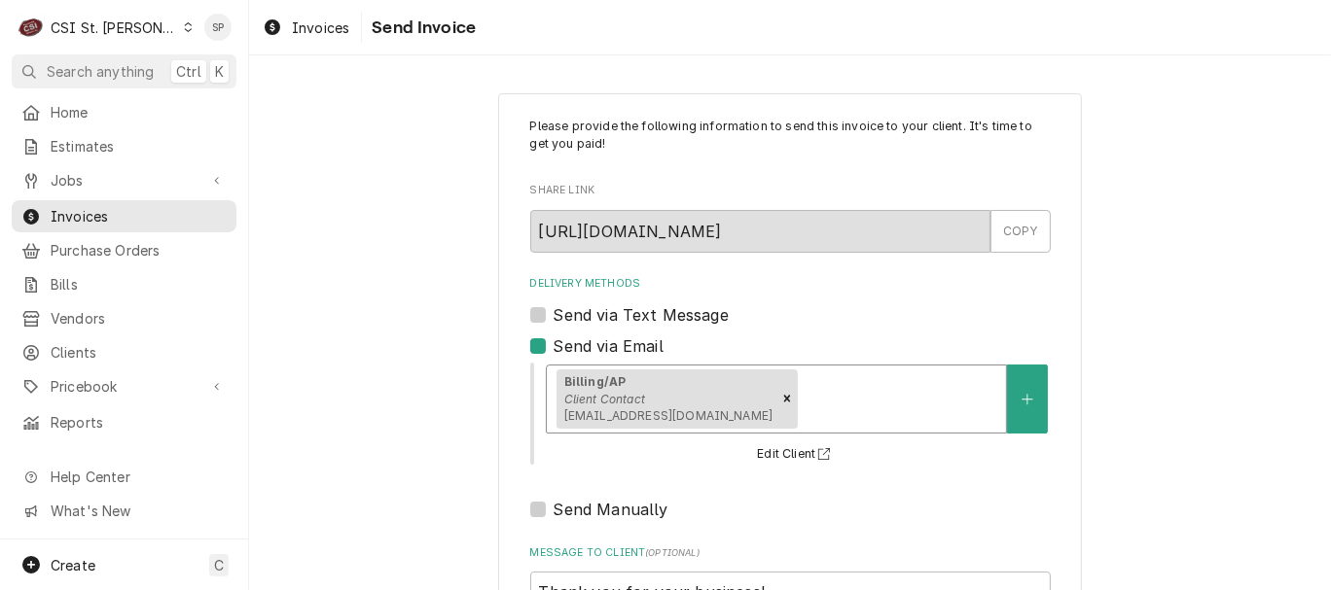
scroll to position [259, 0]
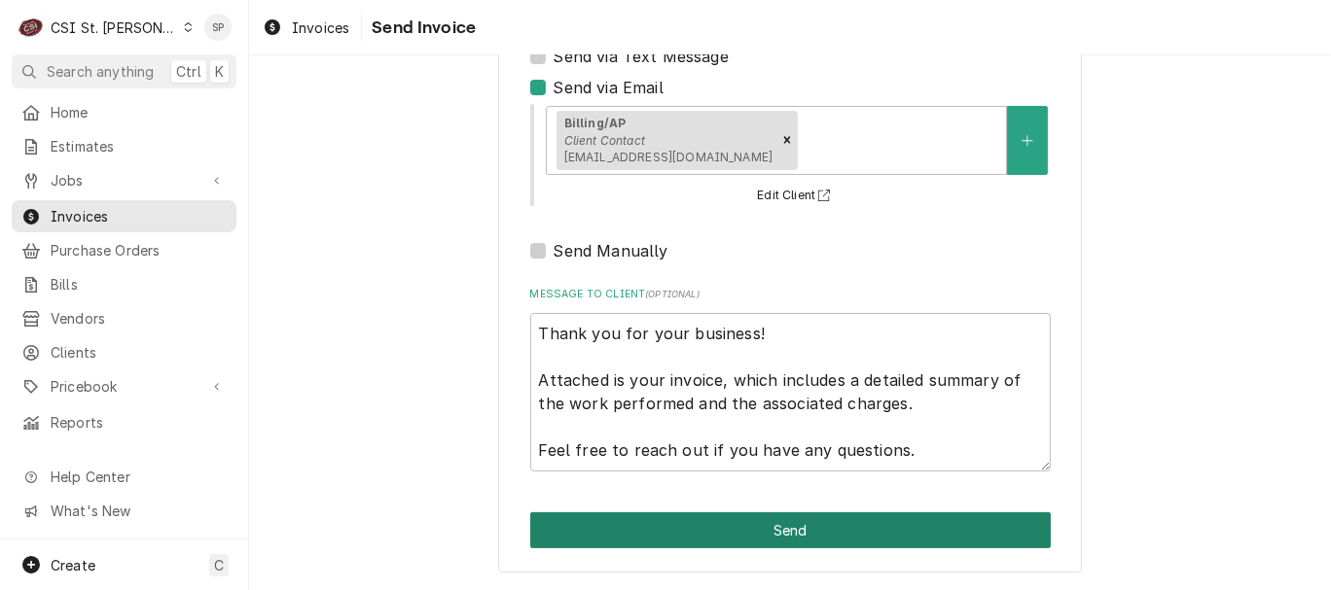
click at [690, 526] on button "Send" at bounding box center [790, 531] width 520 height 36
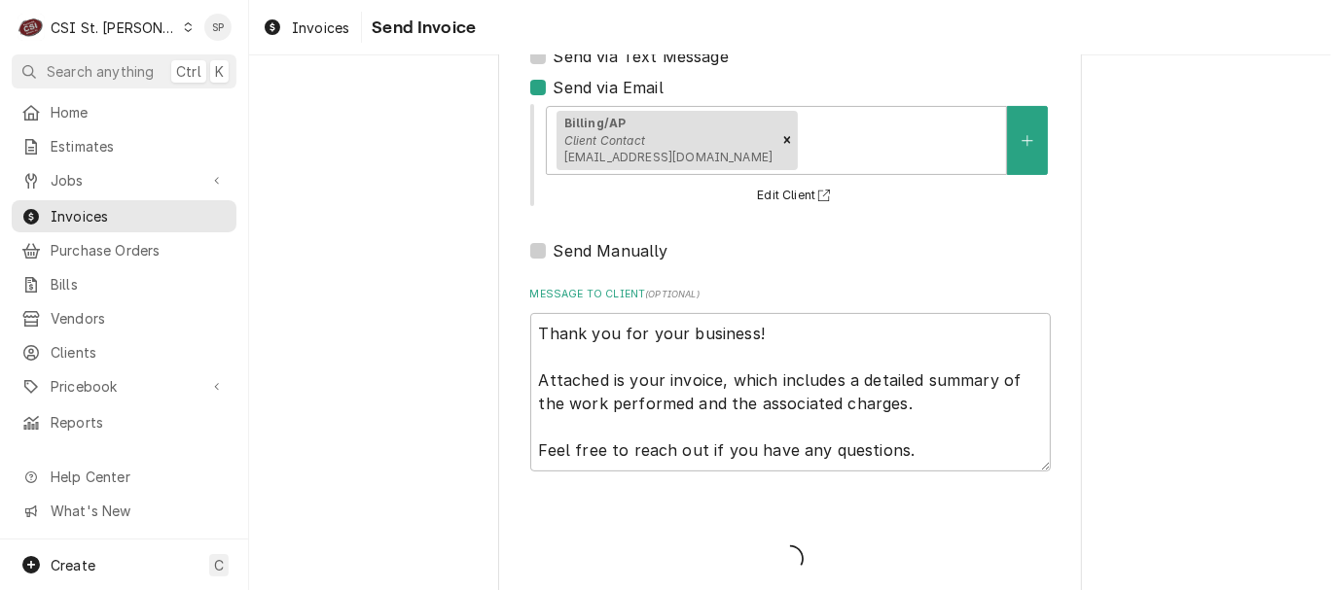
type textarea "x"
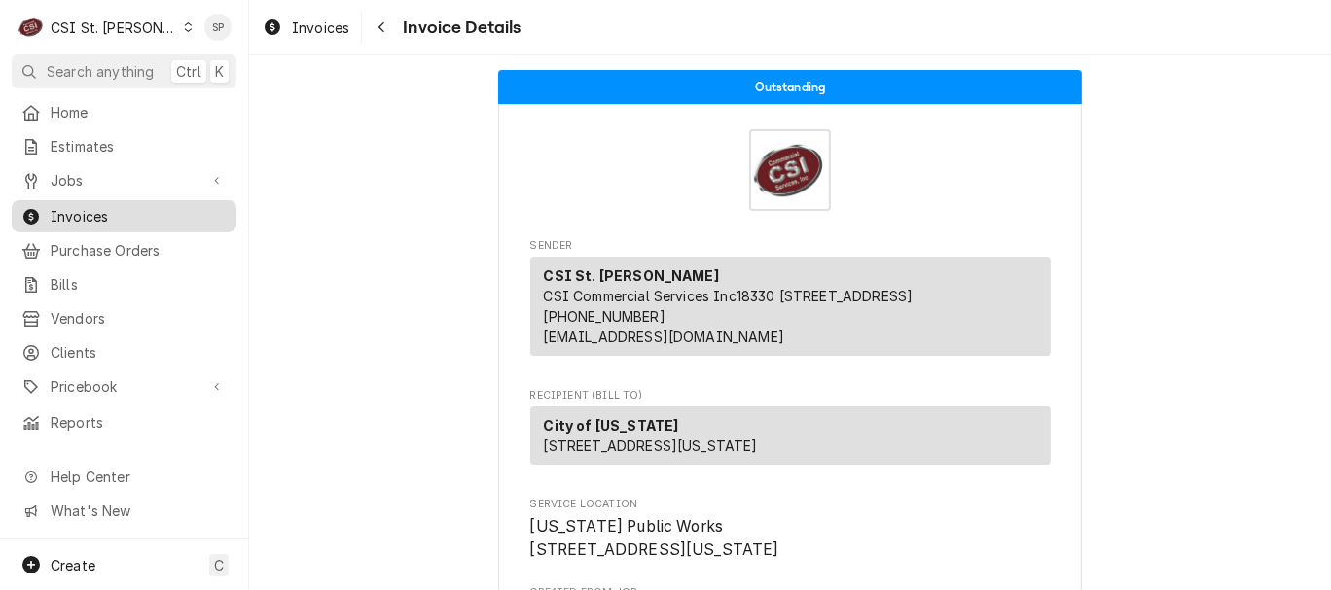
click at [173, 214] on span "Invoices" at bounding box center [139, 216] width 176 height 20
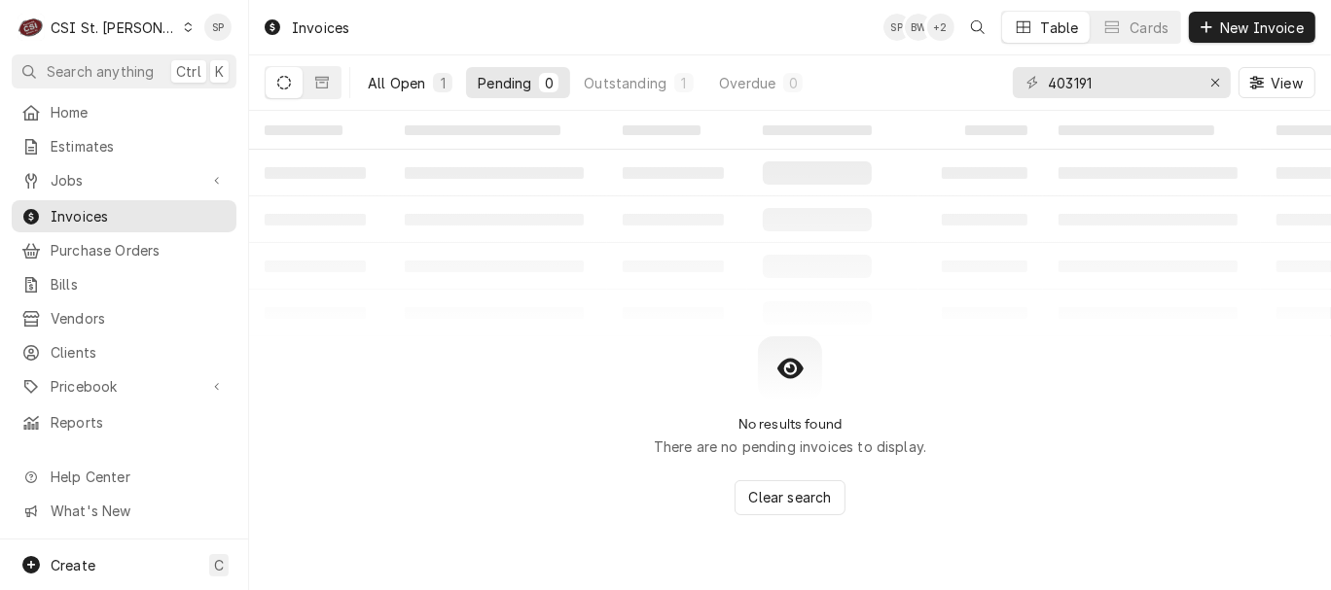
click at [403, 82] on div "All Open" at bounding box center [396, 83] width 57 height 20
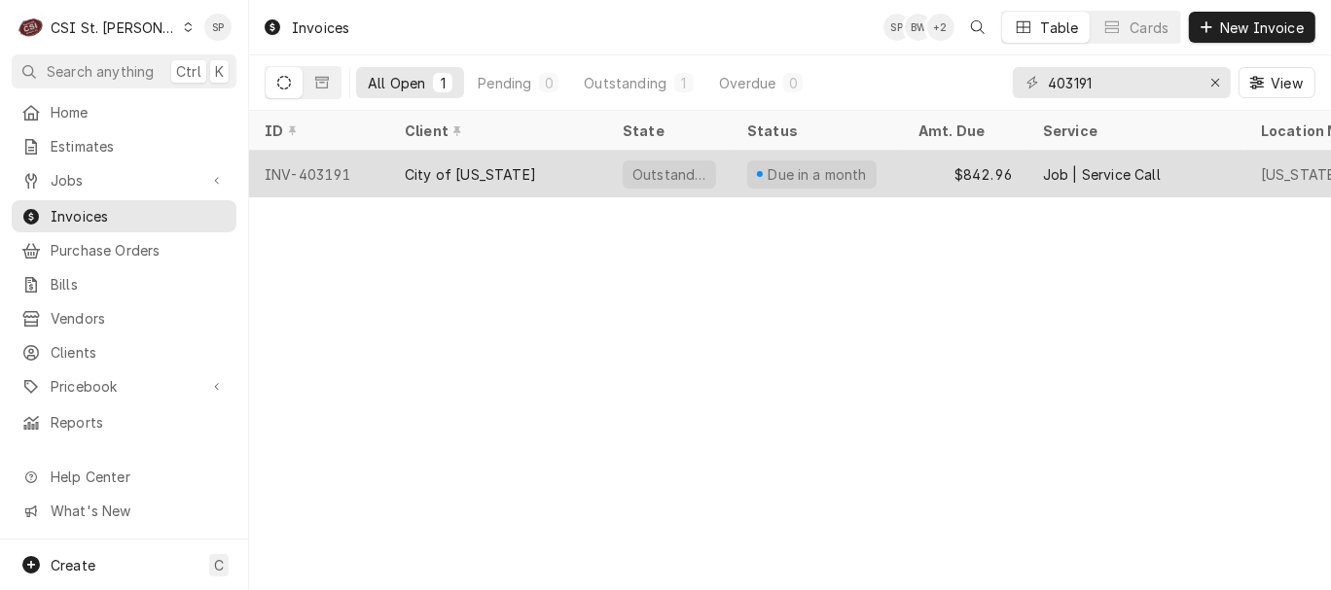
click at [333, 166] on div "INV-403191" at bounding box center [319, 174] width 140 height 47
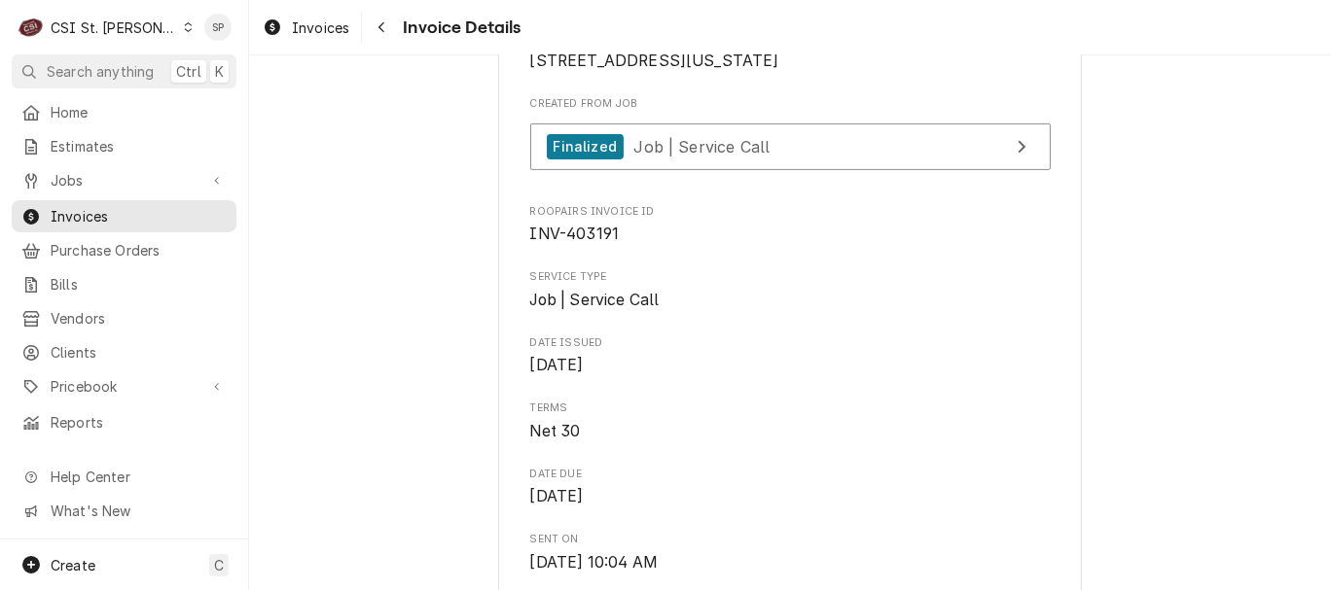
scroll to position [519, 0]
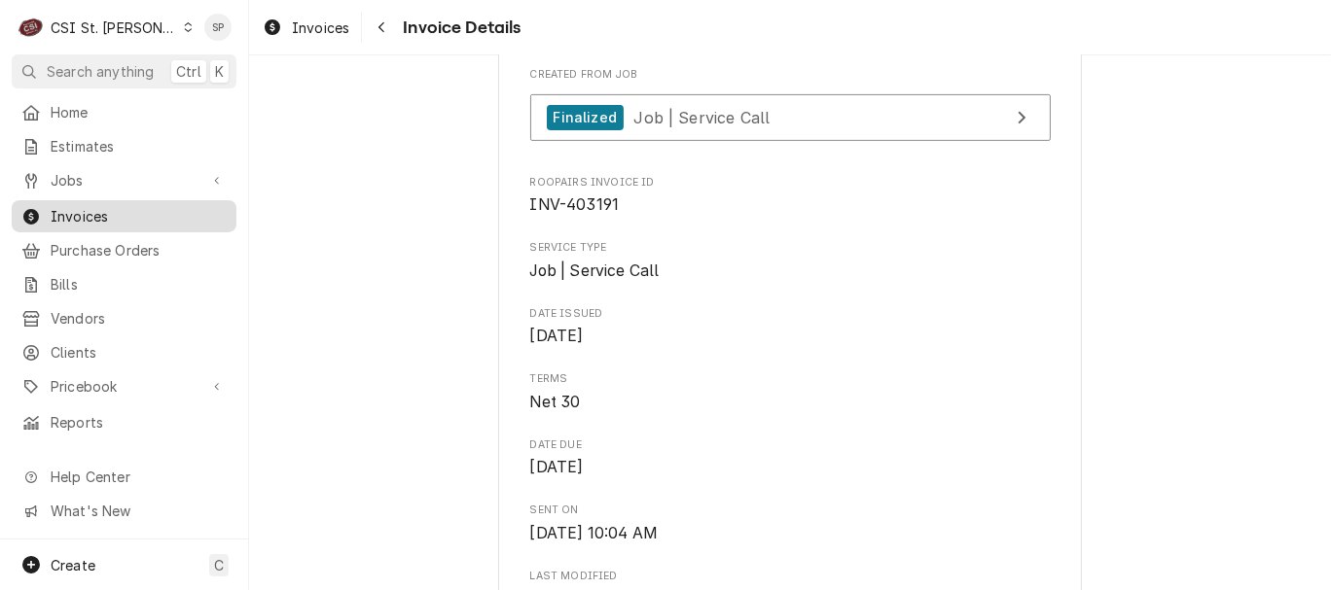
click at [128, 214] on span "Invoices" at bounding box center [139, 216] width 176 height 20
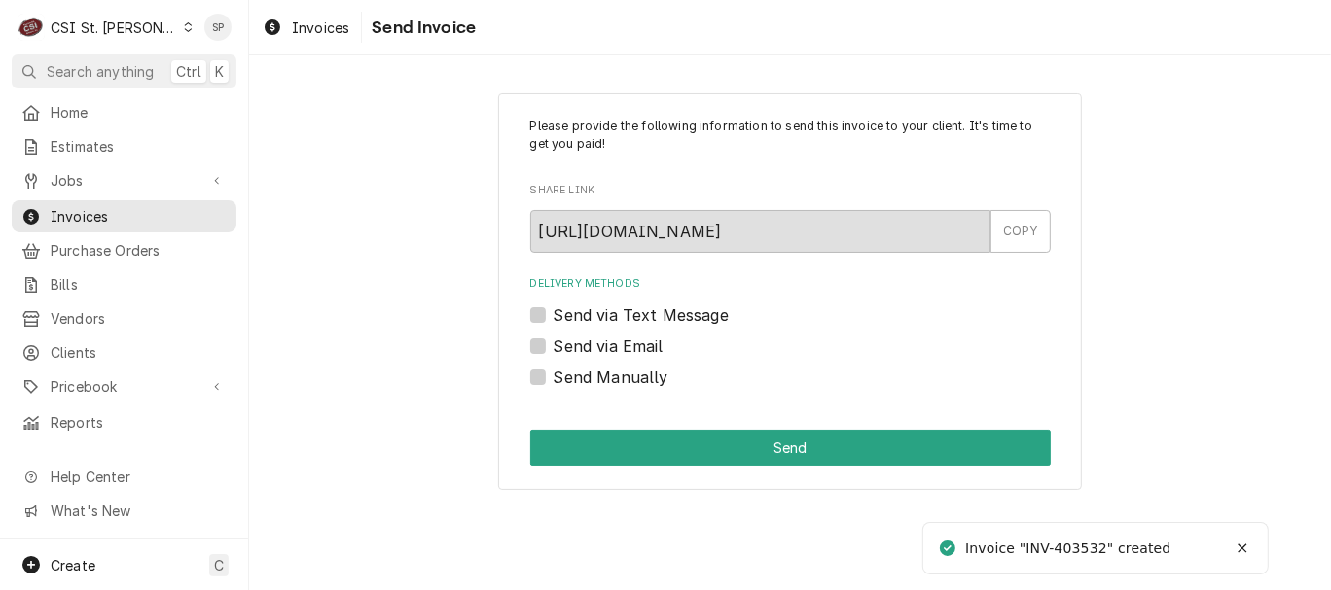
click at [554, 344] on label "Send via Email" at bounding box center [609, 346] width 110 height 23
click at [554, 344] on input "Send via Email" at bounding box center [814, 356] width 520 height 43
checkbox input "true"
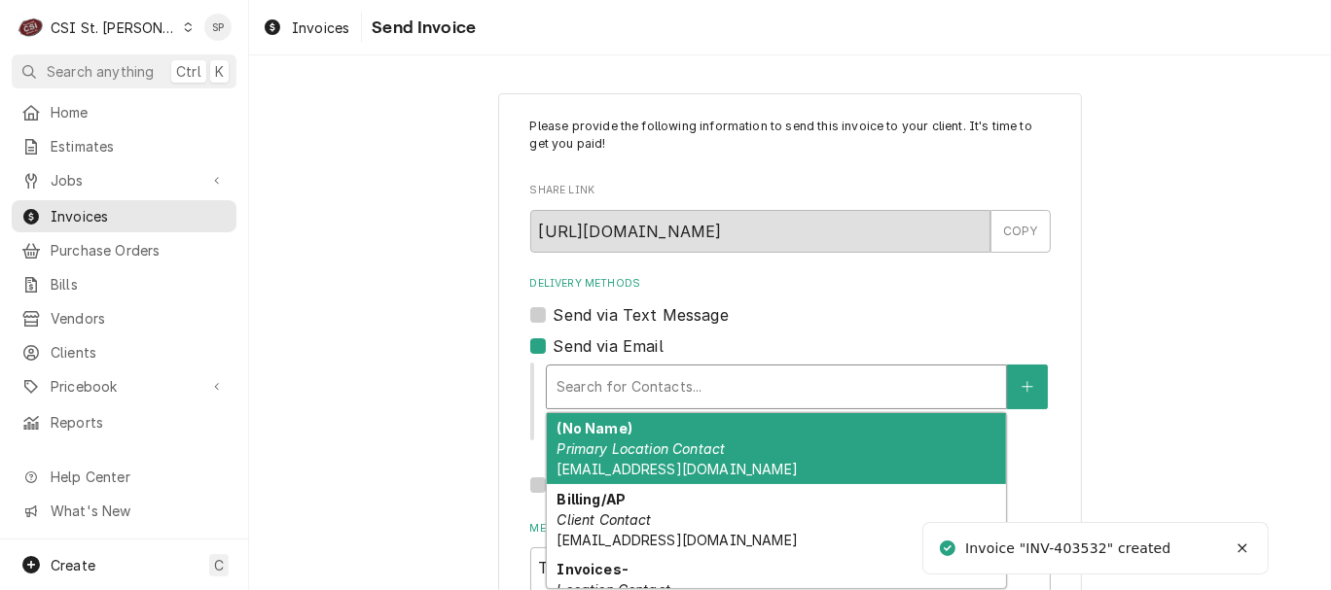
click at [597, 383] on div "Delivery Methods" at bounding box center [776, 387] width 440 height 35
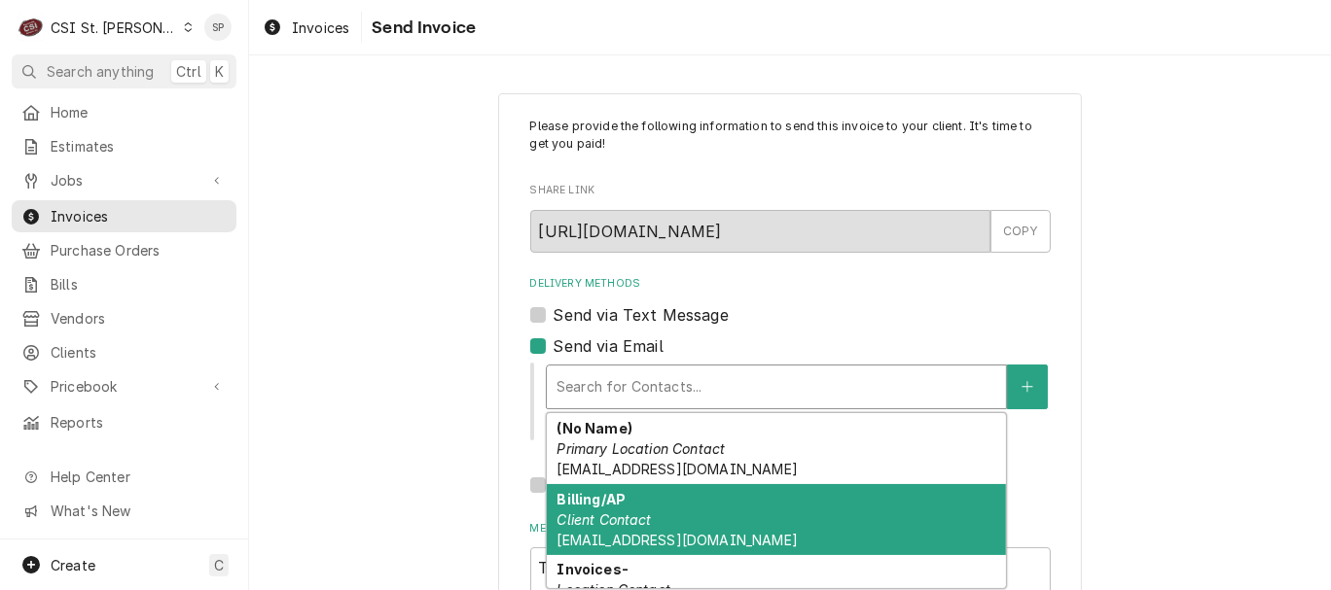
click at [637, 532] on span "alagnagaetano@gmail.com" at bounding box center [676, 540] width 240 height 17
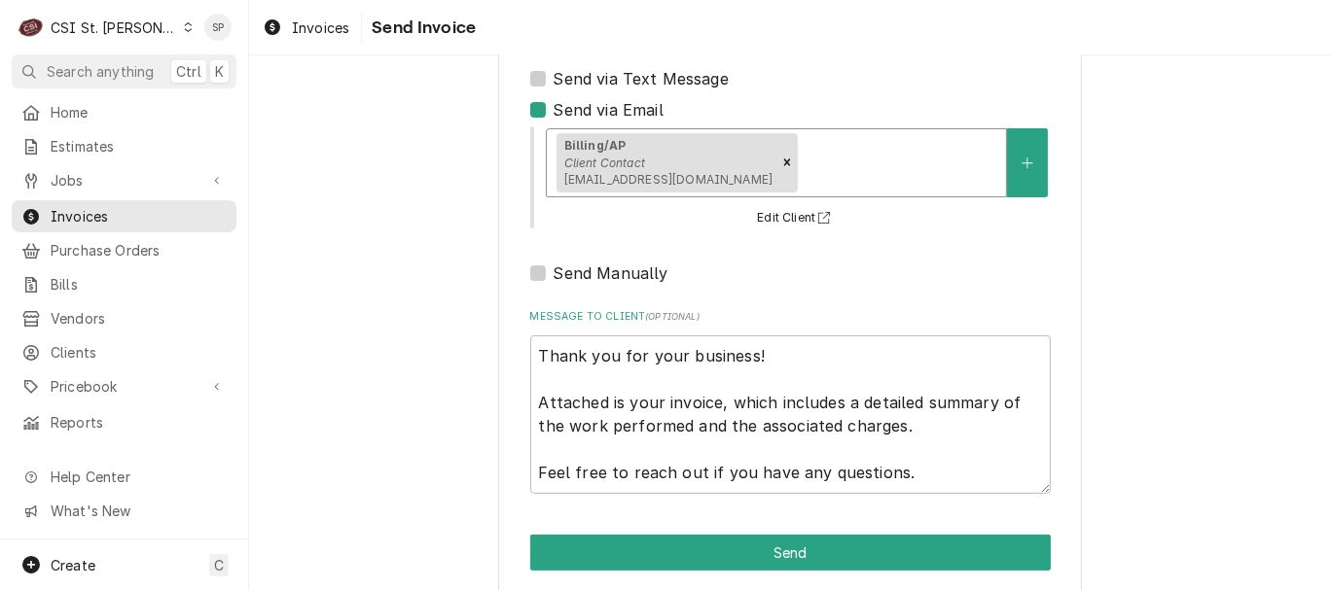
scroll to position [259, 0]
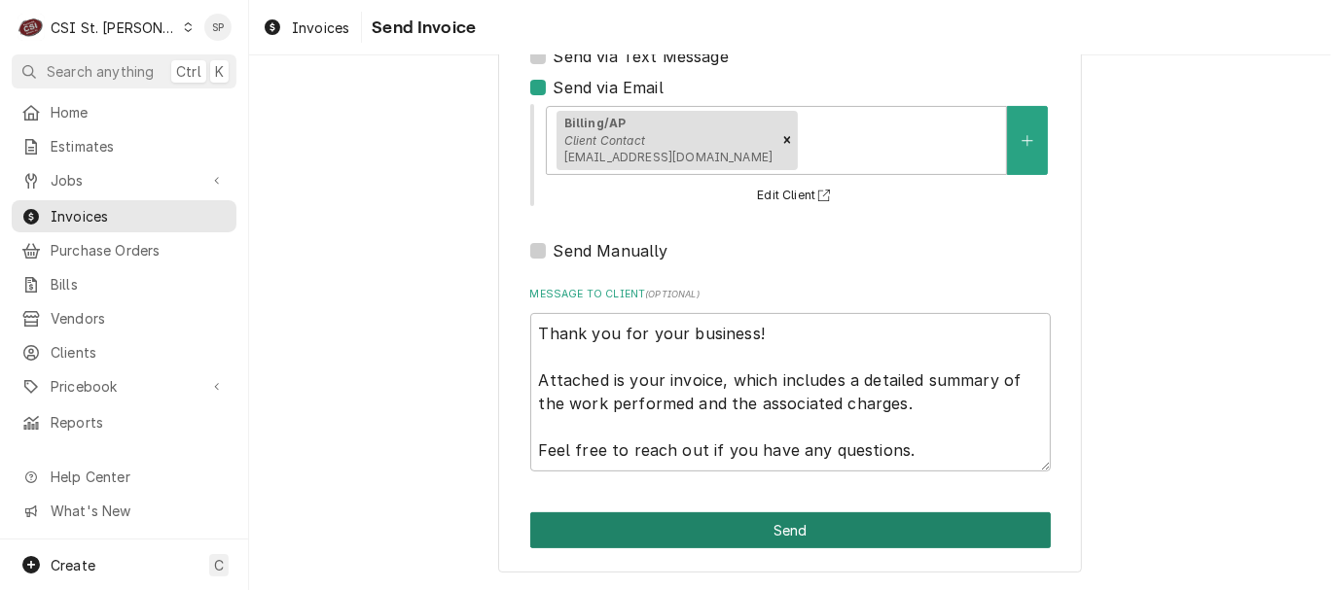
click at [862, 532] on button "Send" at bounding box center [790, 531] width 520 height 36
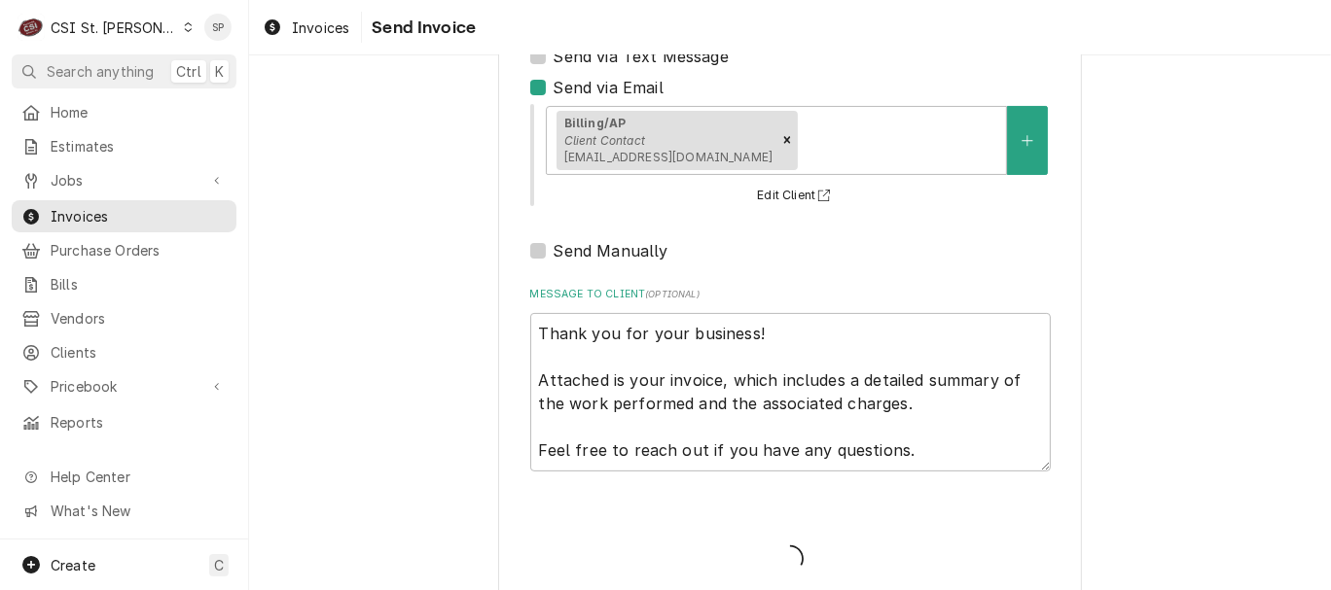
type textarea "x"
